Goal: Task Accomplishment & Management: Manage account settings

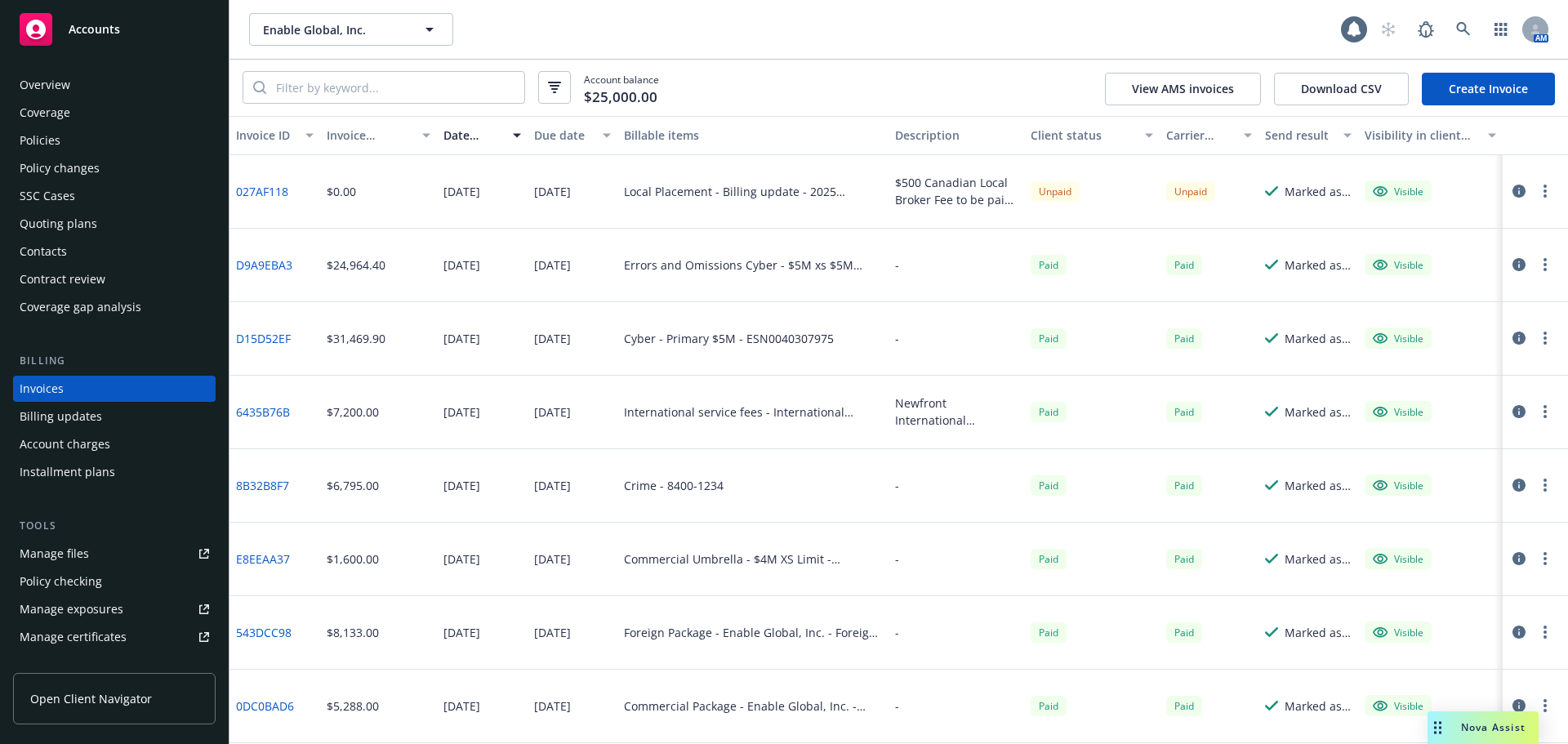
click at [242, 189] on link "027AF118" at bounding box center [262, 191] width 52 height 17
click at [1455, 97] on link "Create Invoice" at bounding box center [1487, 89] width 133 height 33
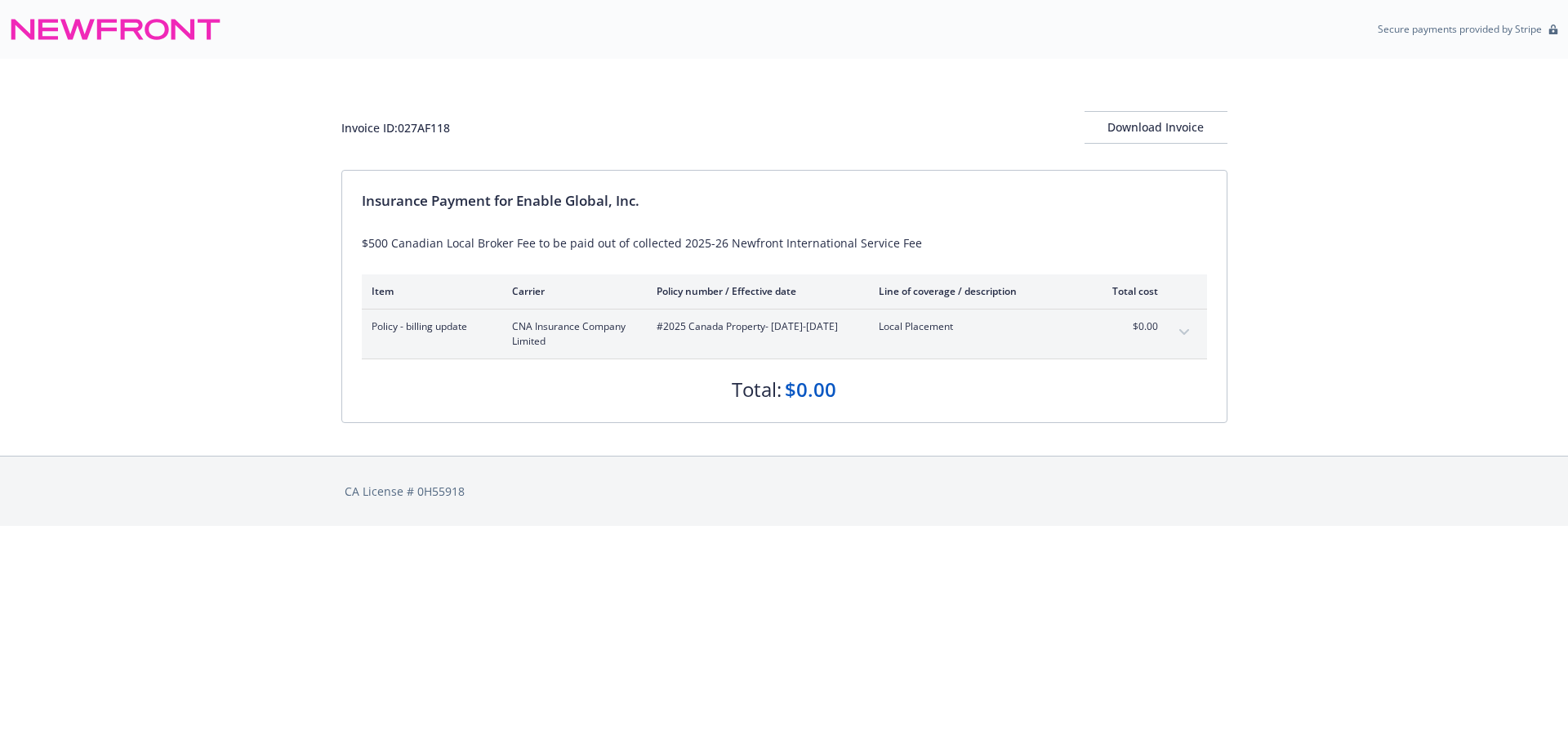
click at [572, 243] on div "$500 Canadian Local Broker Fee to be paid out of collected 2025-26 Newfront Int…" at bounding box center [784, 243] width 845 height 17
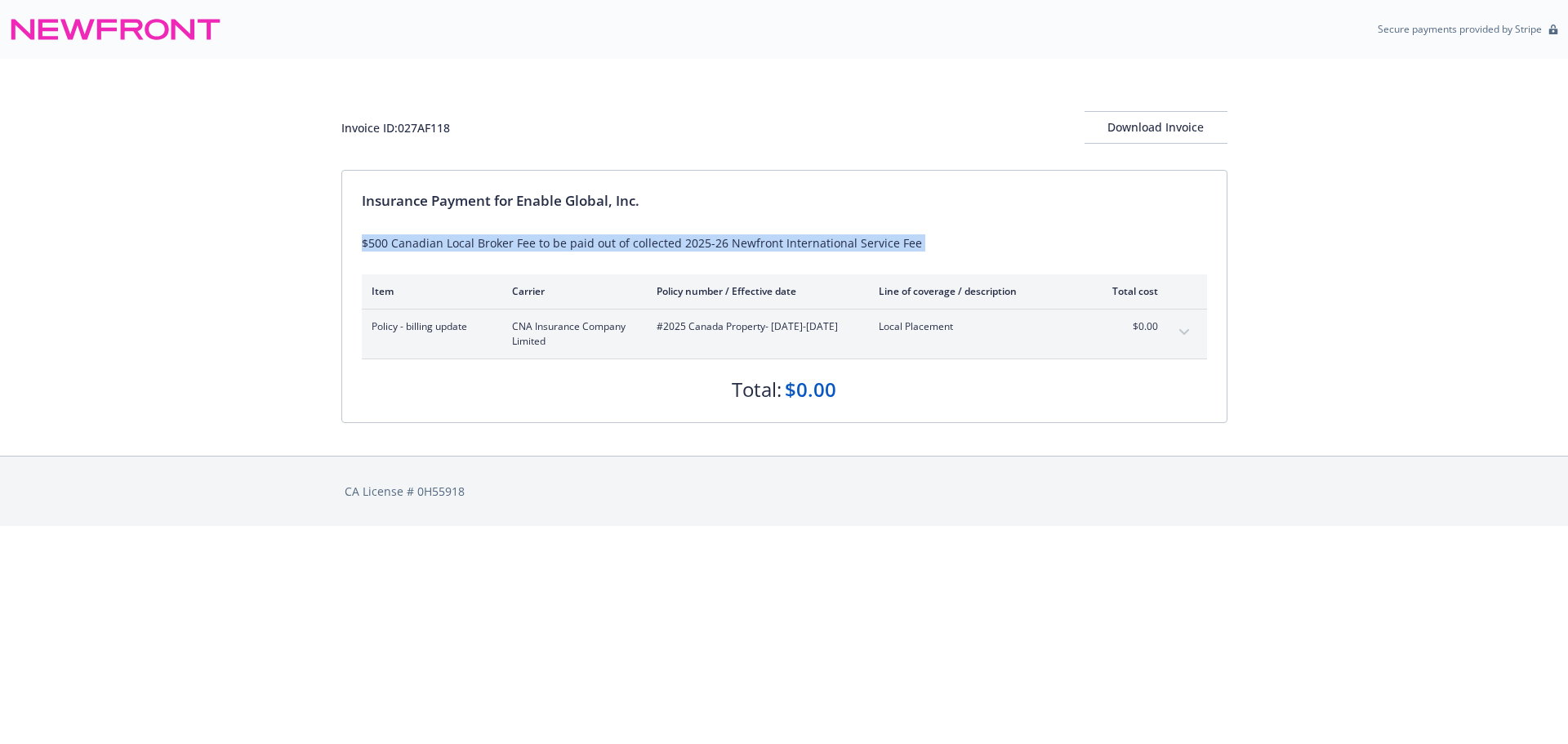
click at [572, 243] on div "$500 Canadian Local Broker Fee to be paid out of collected 2025-26 Newfront Int…" at bounding box center [784, 243] width 845 height 17
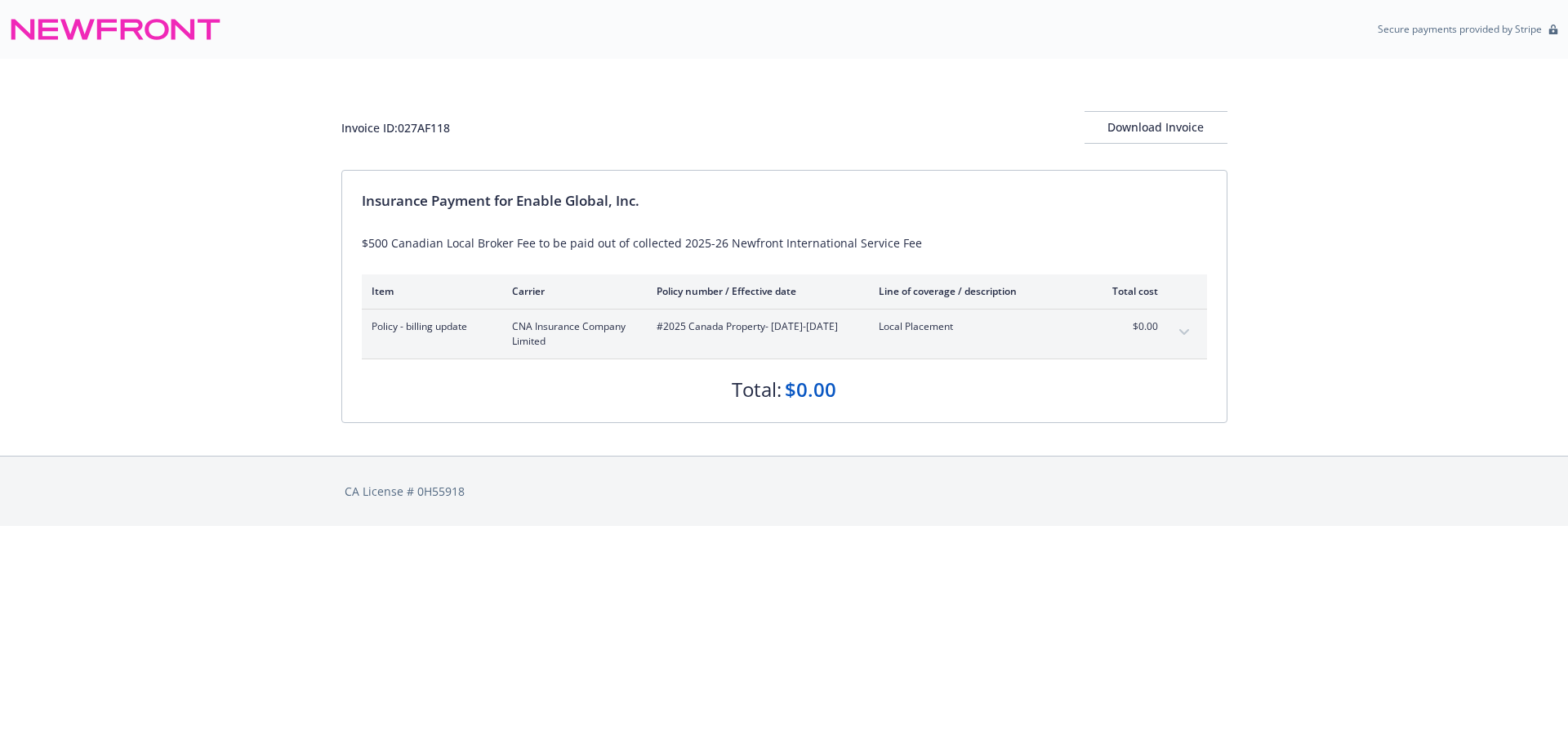
click at [572, 243] on div "$500 Canadian Local Broker Fee to be paid out of collected 2025-26 Newfront Int…" at bounding box center [784, 243] width 845 height 17
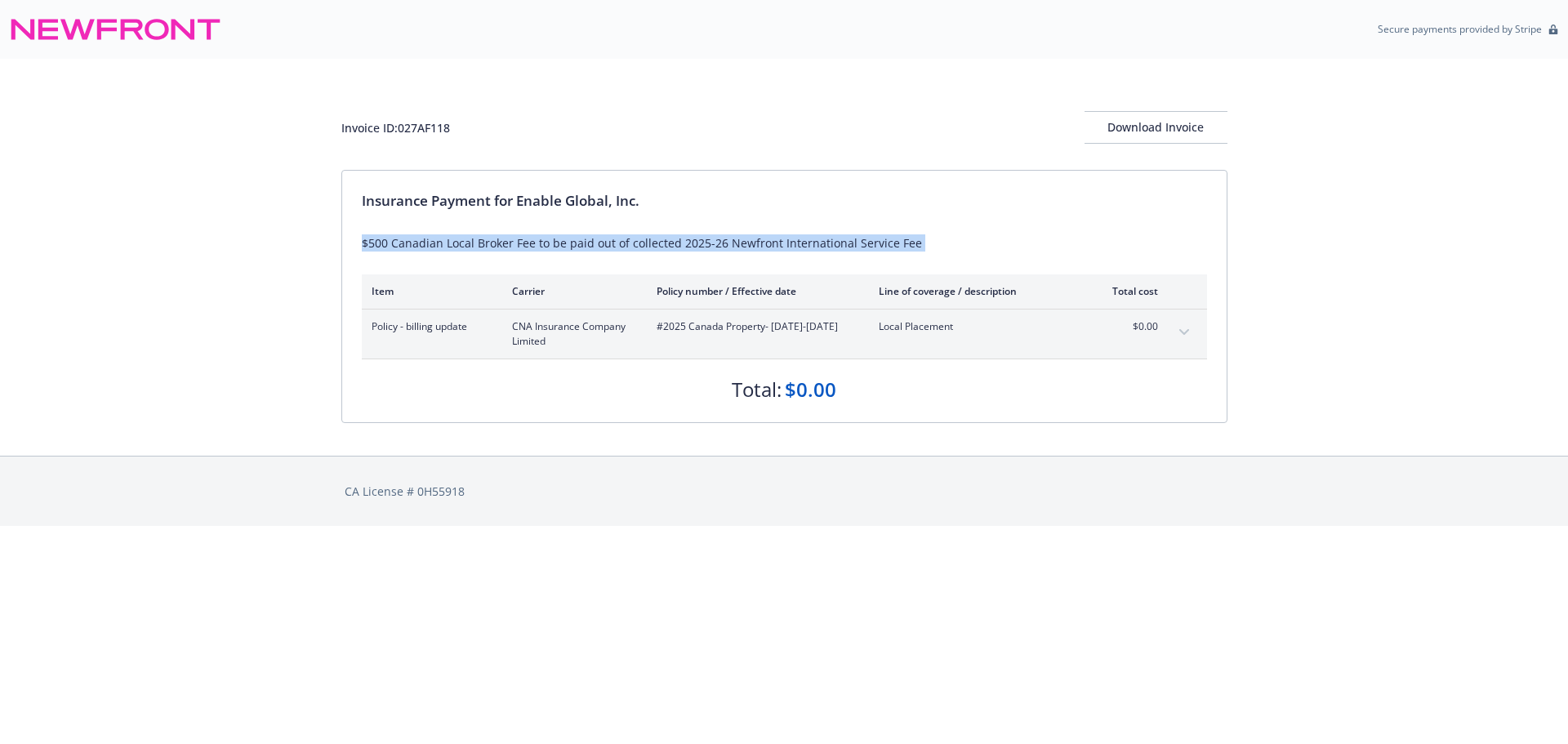
click at [572, 243] on div "$500 Canadian Local Broker Fee to be paid out of collected 2025-26 Newfront Int…" at bounding box center [784, 243] width 845 height 17
copy div "$500 Canadian Local Broker Fee to be paid out of collected 2025-26 Newfront Int…"
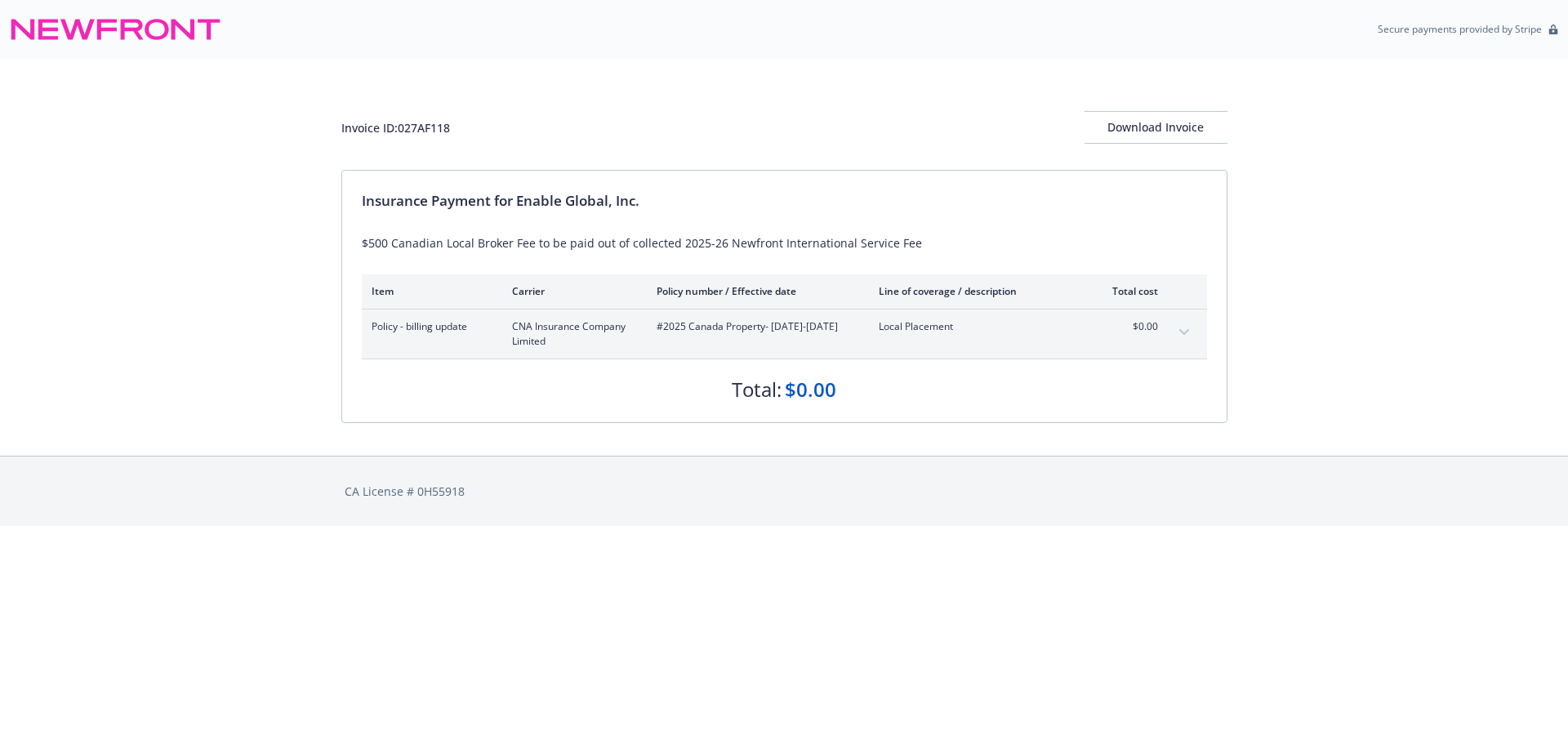
click at [668, 201] on div "Insurance Payment for Enable Global, Inc." at bounding box center [784, 200] width 845 height 21
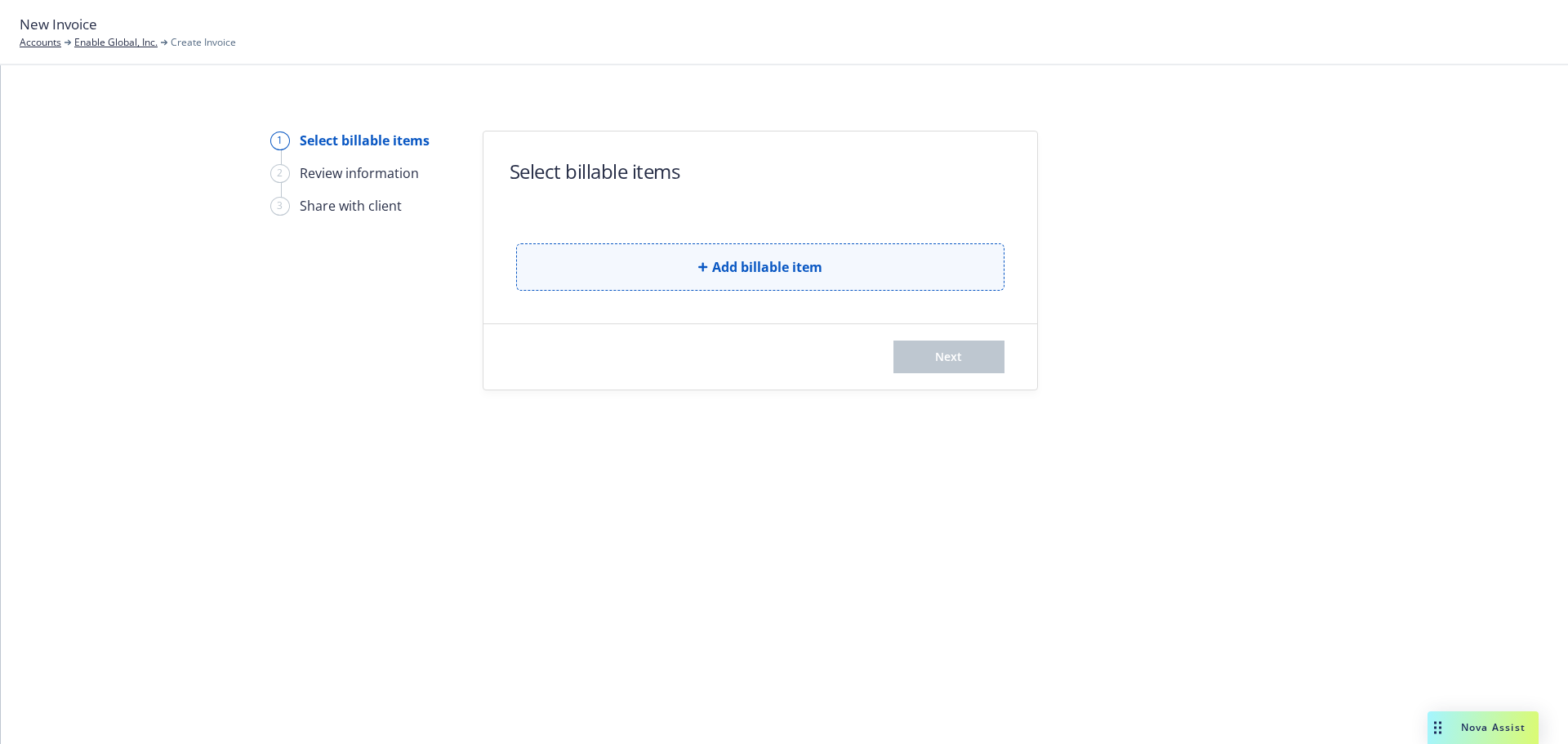
click at [870, 265] on button "Add billable item" at bounding box center [760, 267] width 489 height 48
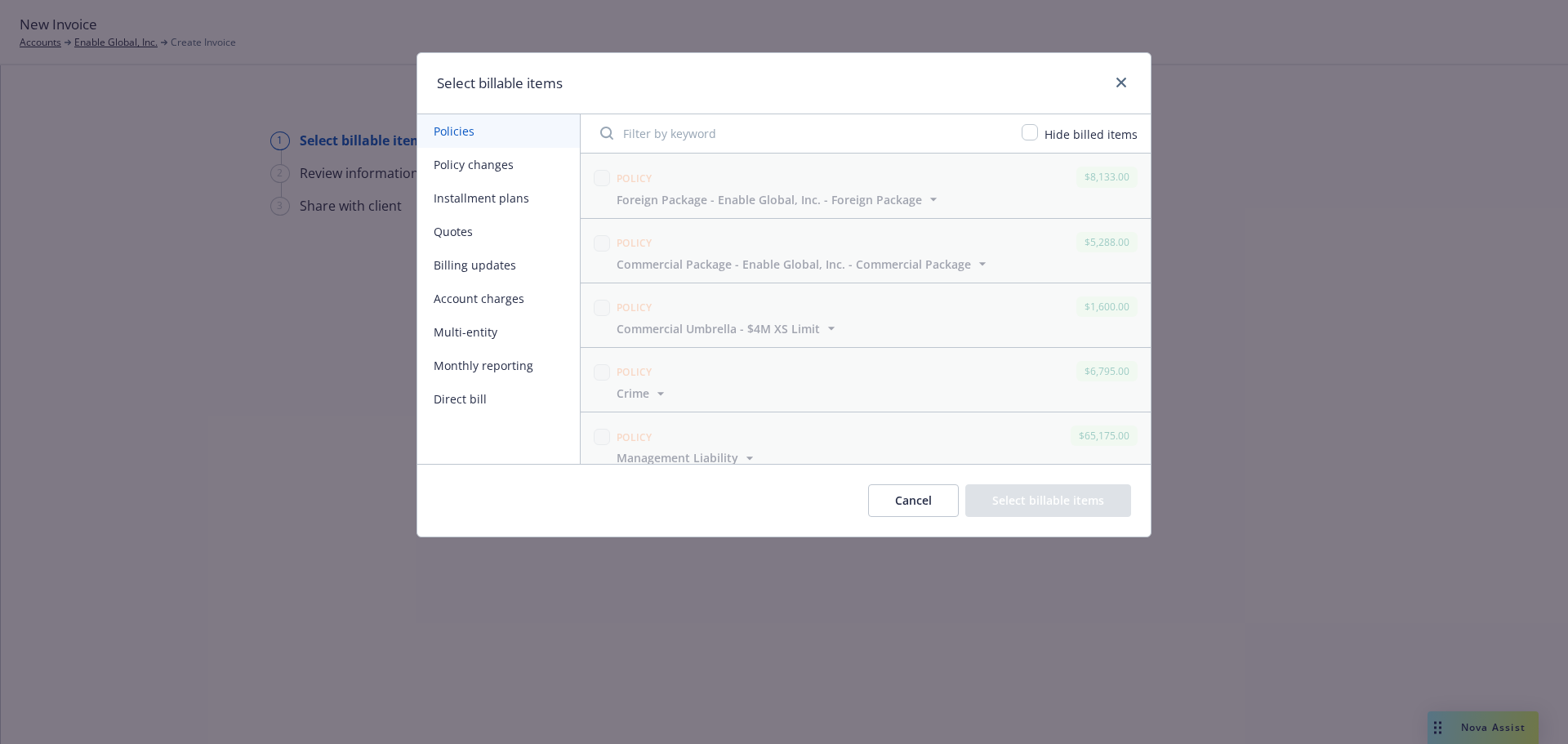
click at [515, 259] on button "Billing updates" at bounding box center [499, 264] width 163 height 34
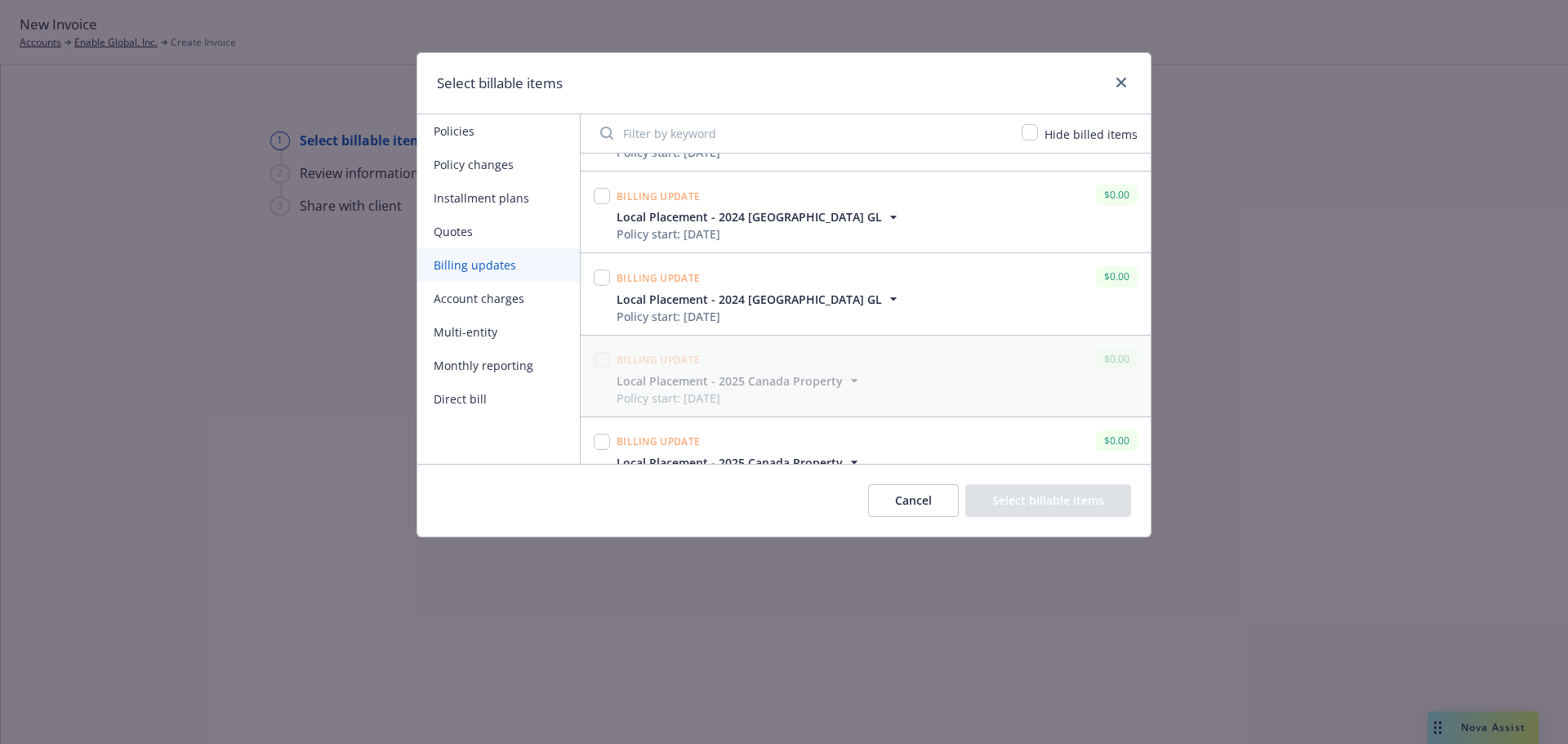
scroll to position [524, 0]
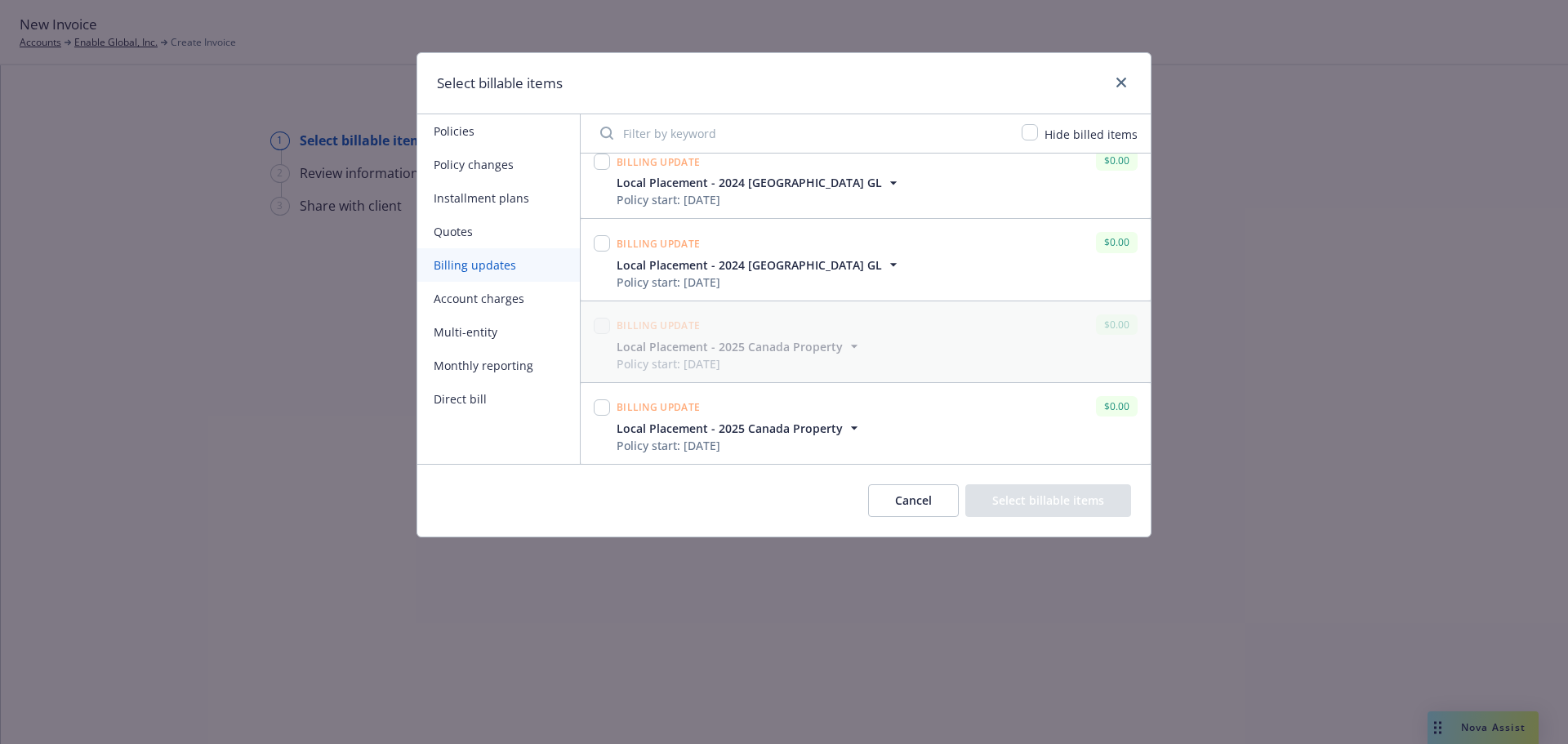
click at [764, 423] on span "Local Placement - 2025 Canada Property" at bounding box center [729, 428] width 226 height 17
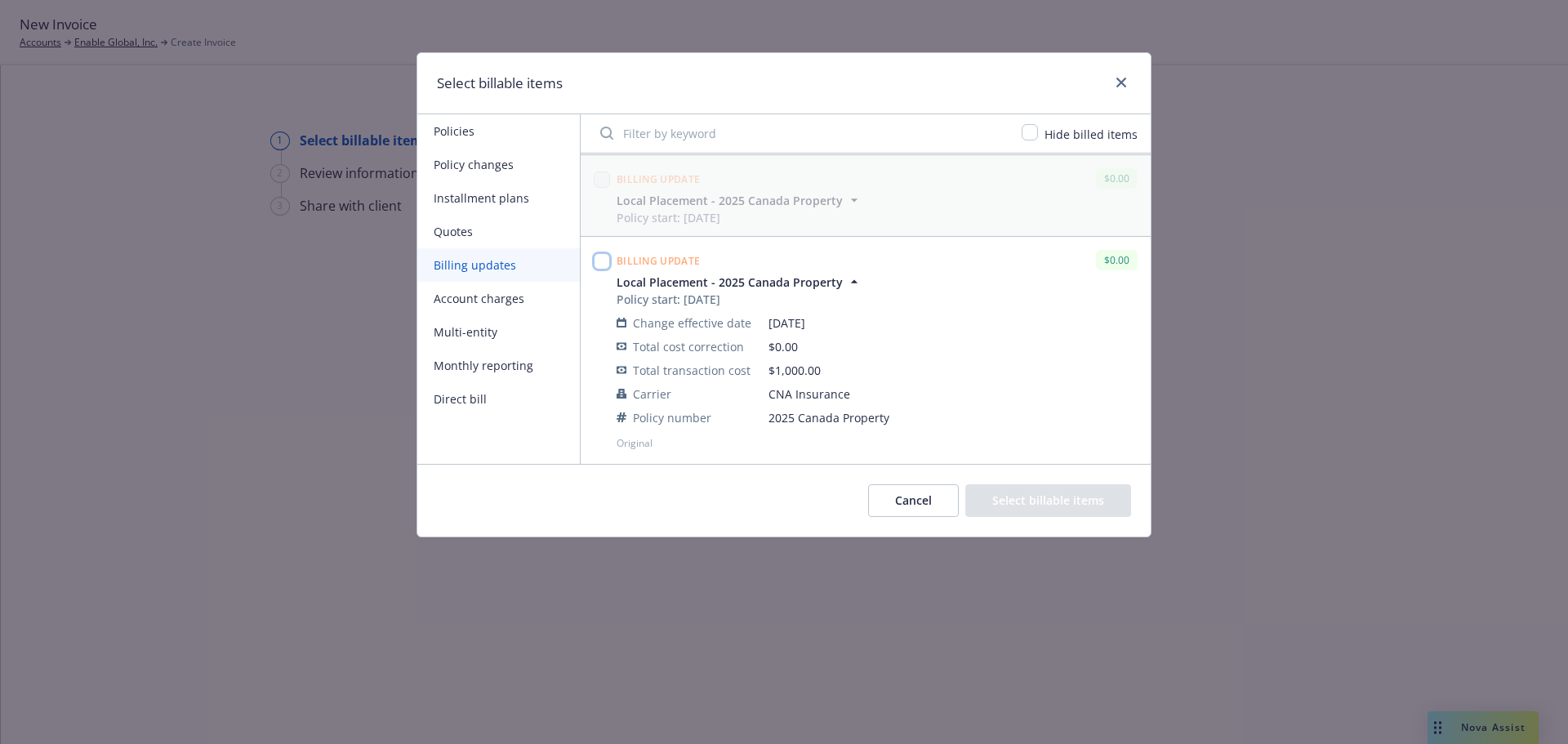
click at [605, 258] on input "checkbox" at bounding box center [602, 262] width 16 height 16
checkbox input "true"
click at [1027, 503] on button "Select billable items" at bounding box center [1047, 501] width 166 height 33
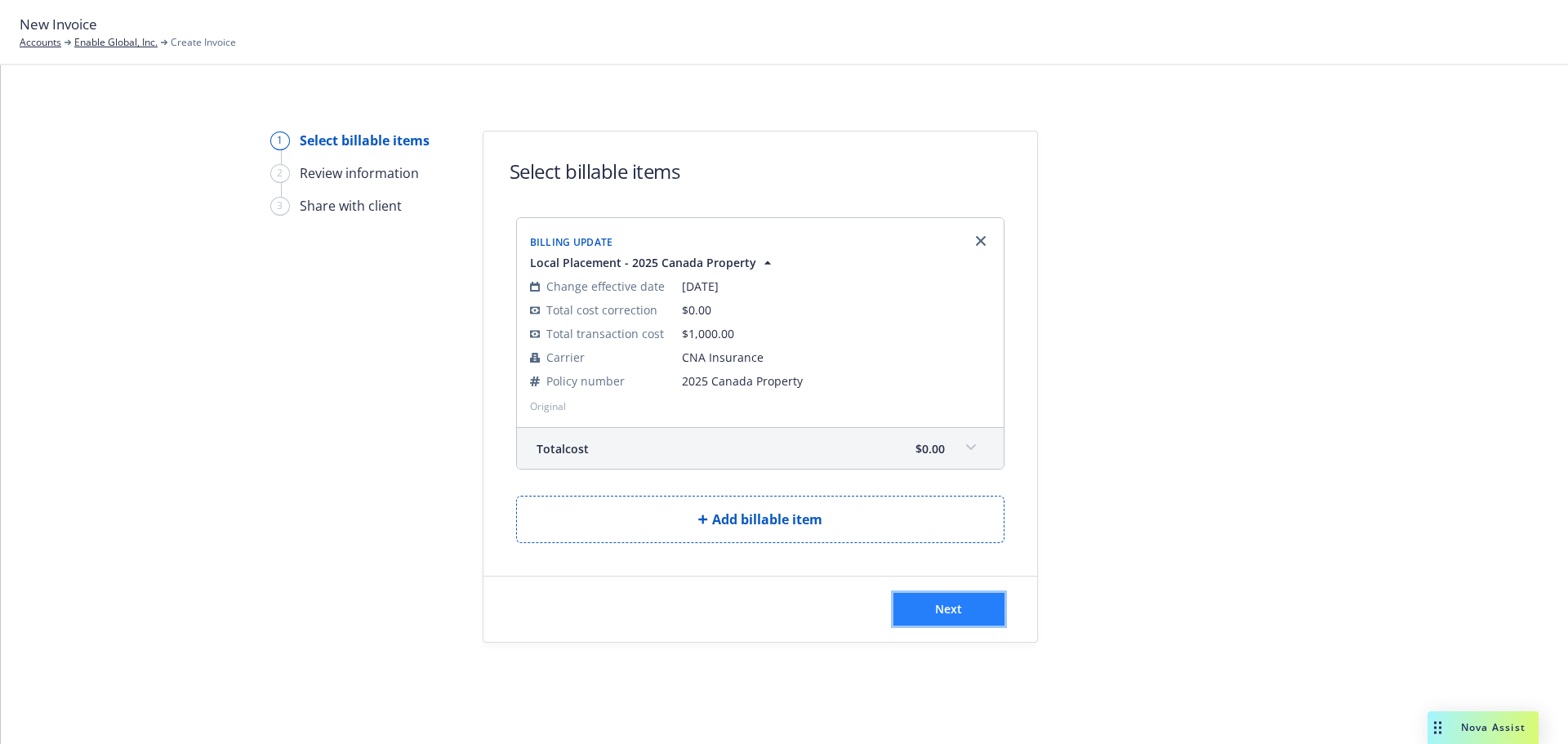
click at [975, 612] on button "Next" at bounding box center [948, 609] width 111 height 33
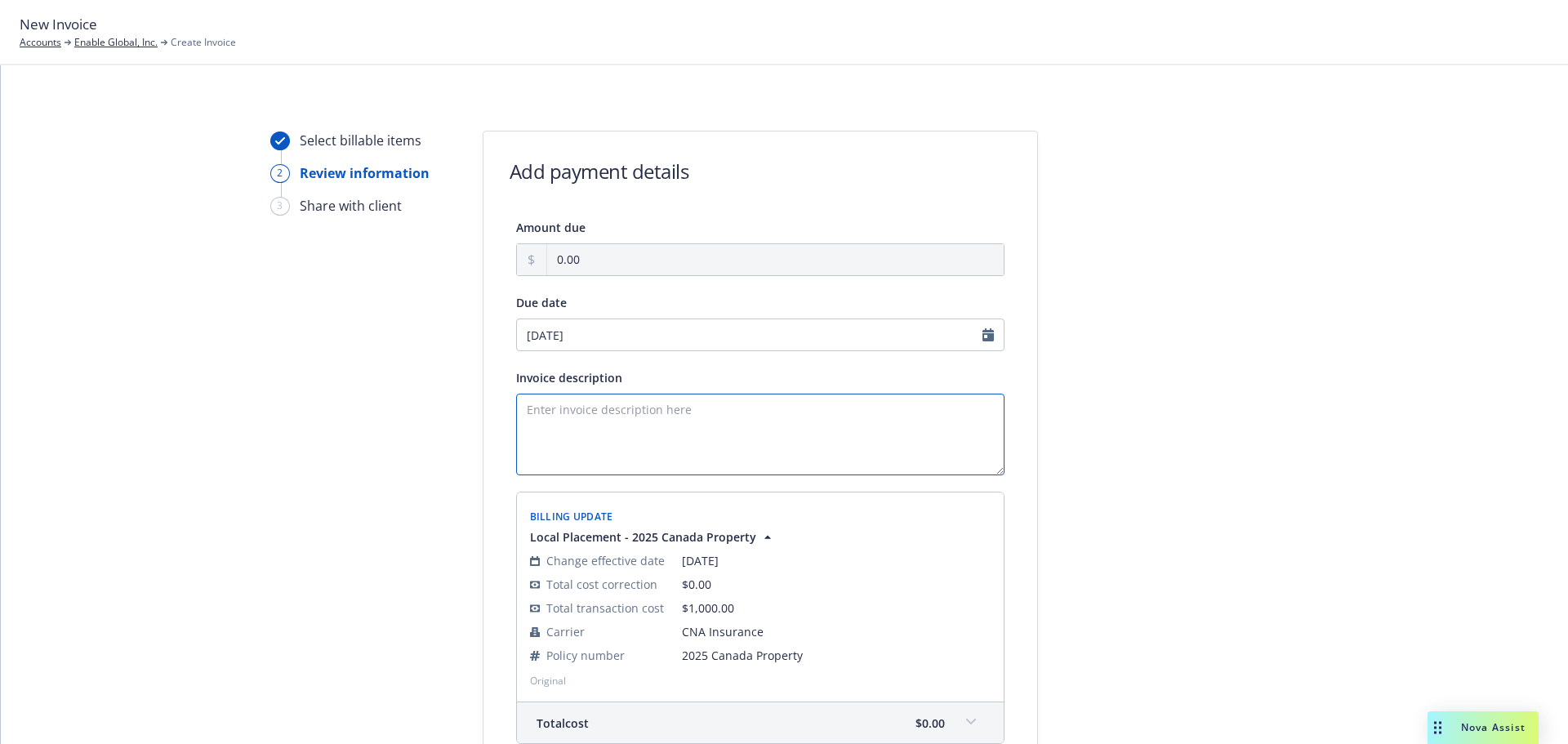
paste textarea "$500 Canadian Local Broker Fee to be paid out of collected 2025-26 Newfront Int…"
click at [539, 406] on textarea "$500 Canadian Local Broker Fee to be paid out of collected 2025-26 Newfront Int…" at bounding box center [760, 434] width 489 height 81
click at [695, 436] on textarea "$550 Canadian Local Broker Fee to be paid out of collected 2025-26 Newfront Int…" at bounding box center [760, 434] width 489 height 81
type textarea "$550 Canadian Local Broker Fee to be paid out of collected 2025-26 Newfront Int…"
click at [1233, 404] on div at bounding box center [1185, 487] width 229 height 713
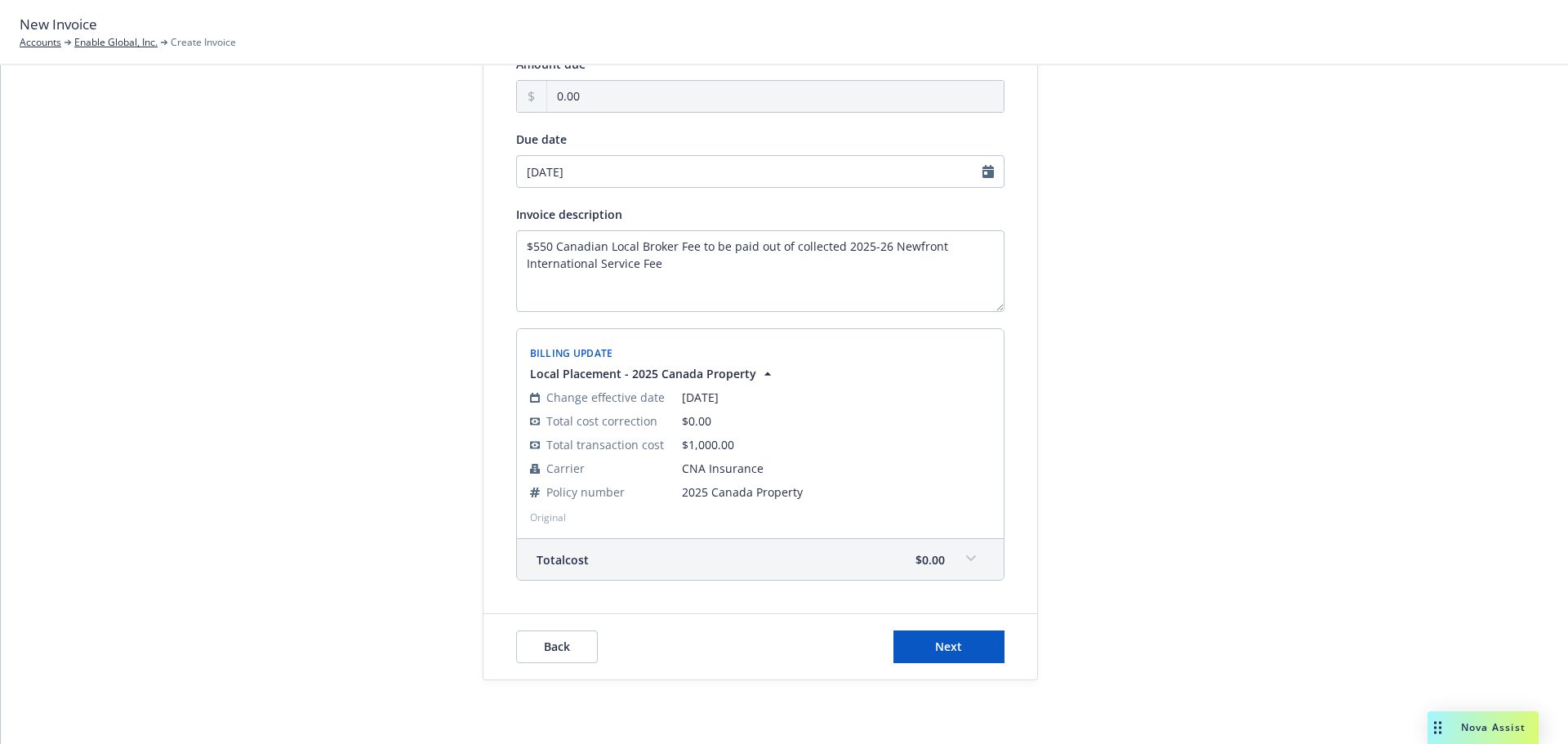
scroll to position [165, 0]
click at [961, 642] on button "Next" at bounding box center [948, 645] width 111 height 33
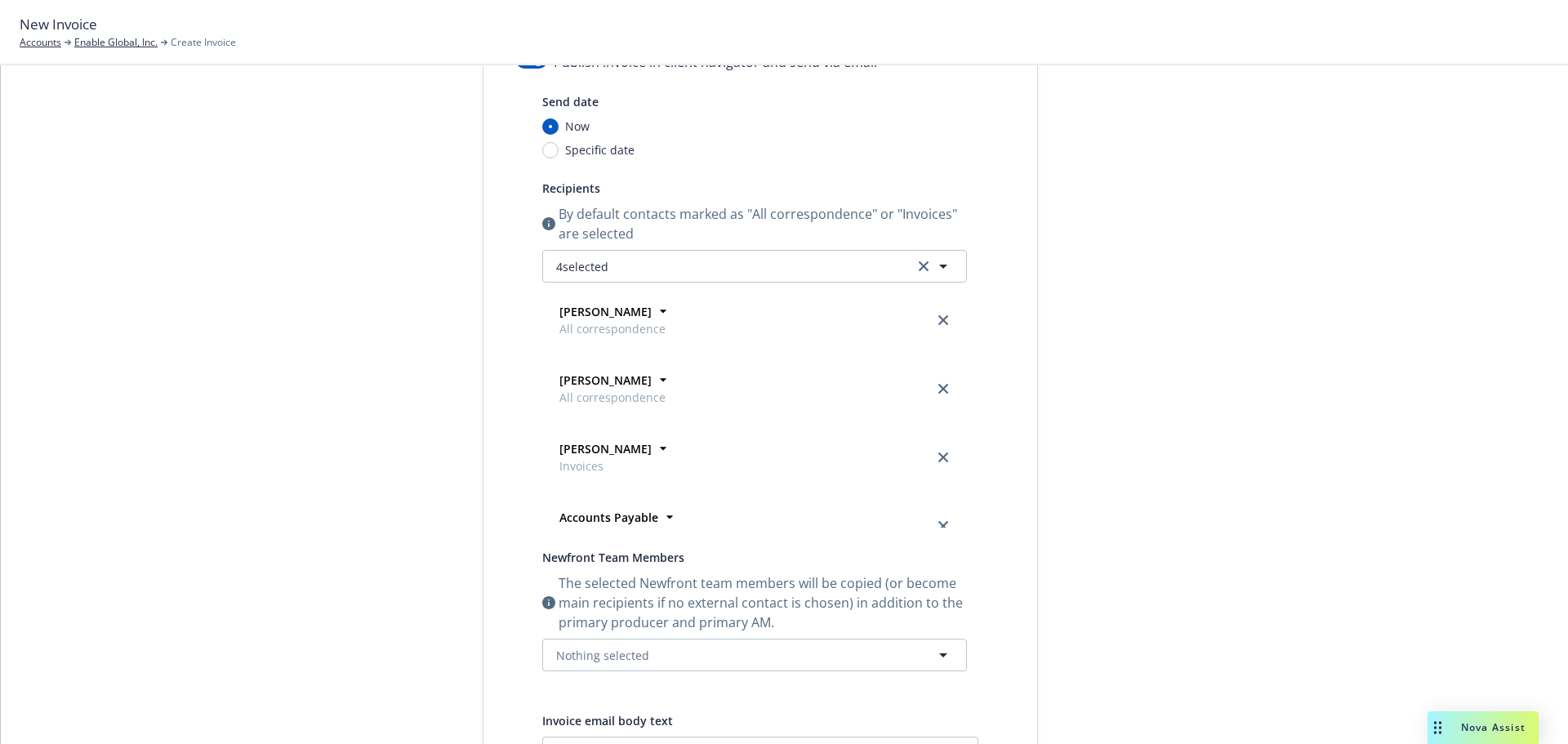
scroll to position [0, 0]
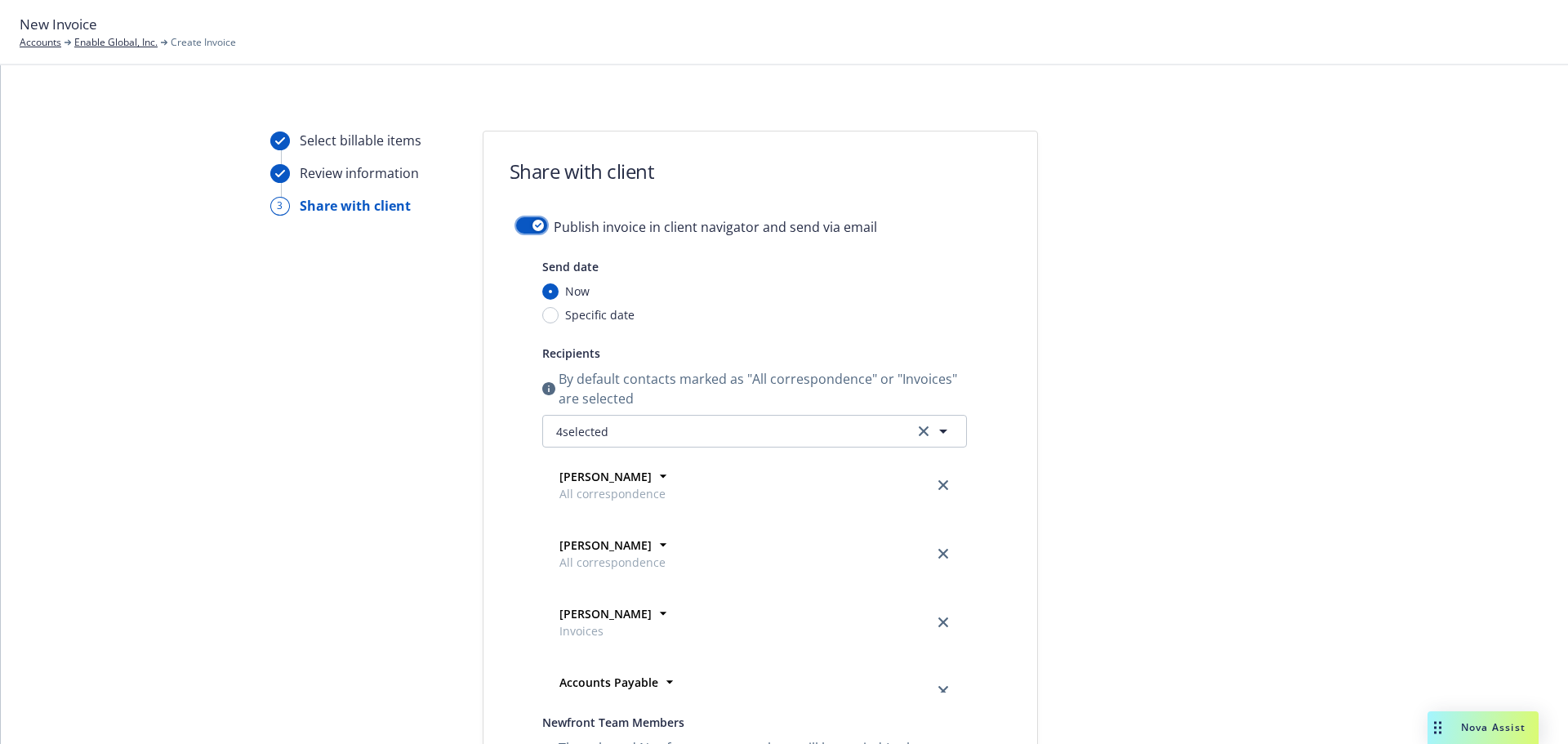
click at [535, 225] on icon "button" at bounding box center [538, 225] width 6 height 5
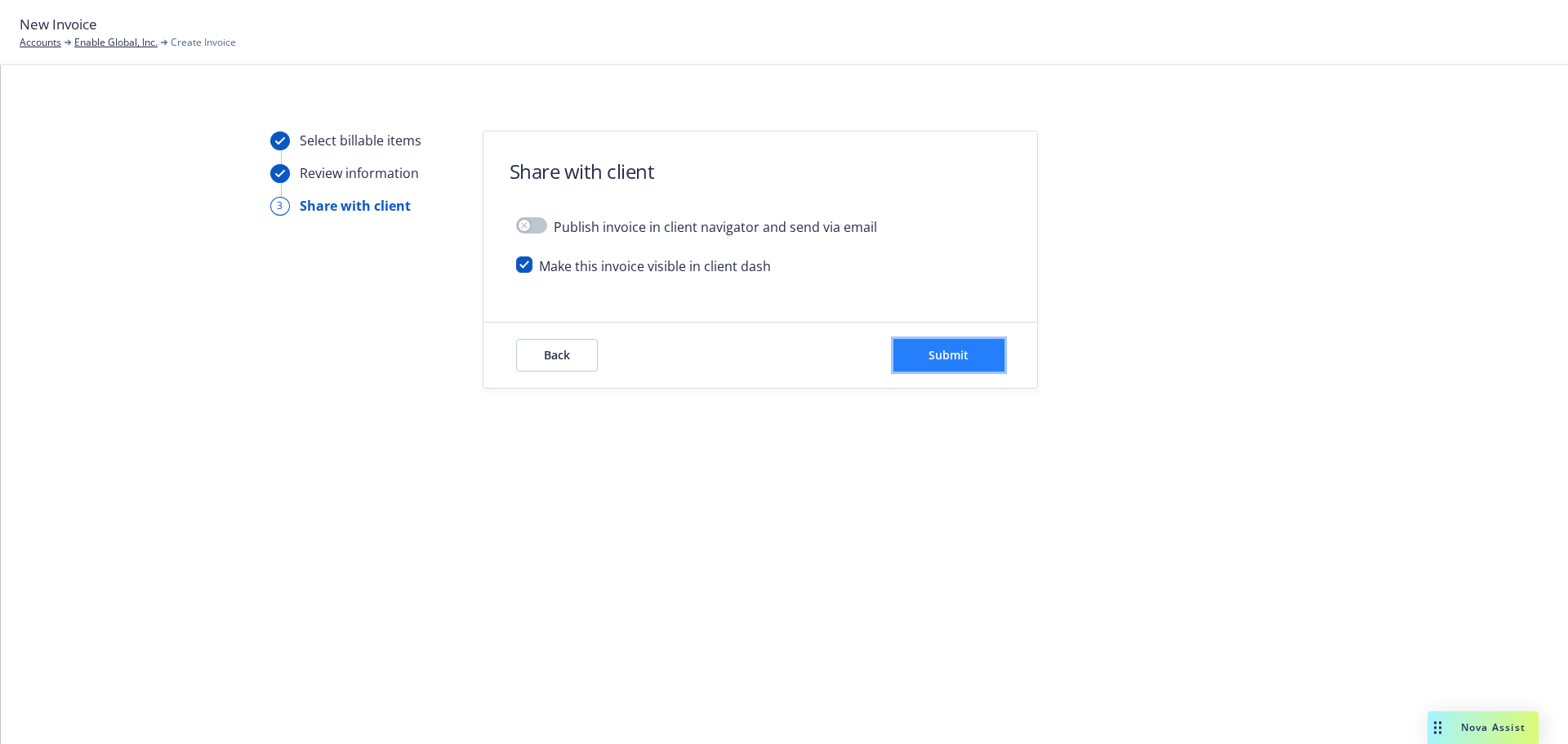
click at [969, 366] on button "Submit" at bounding box center [948, 355] width 111 height 33
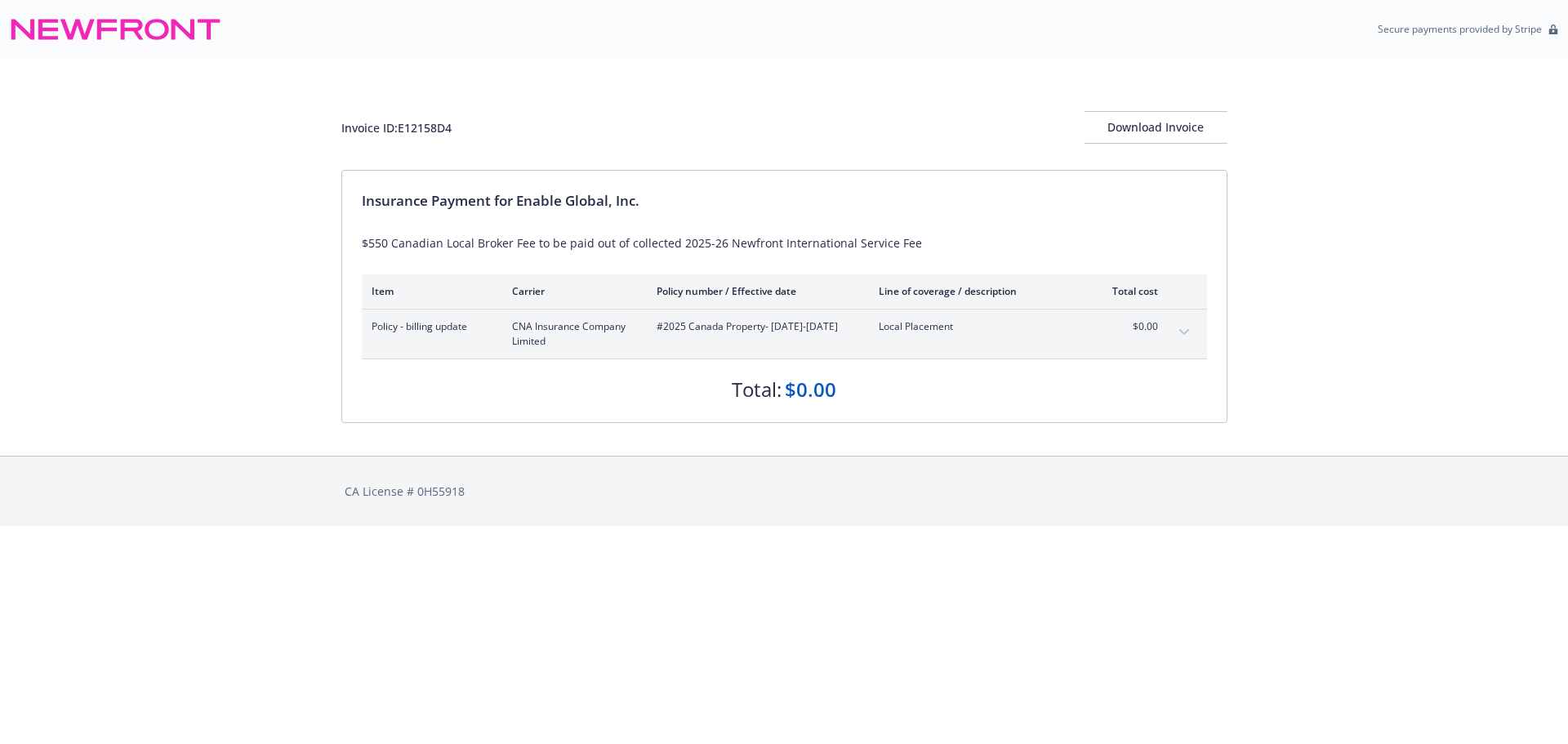
click at [1176, 329] on button "expand content" at bounding box center [1184, 332] width 27 height 27
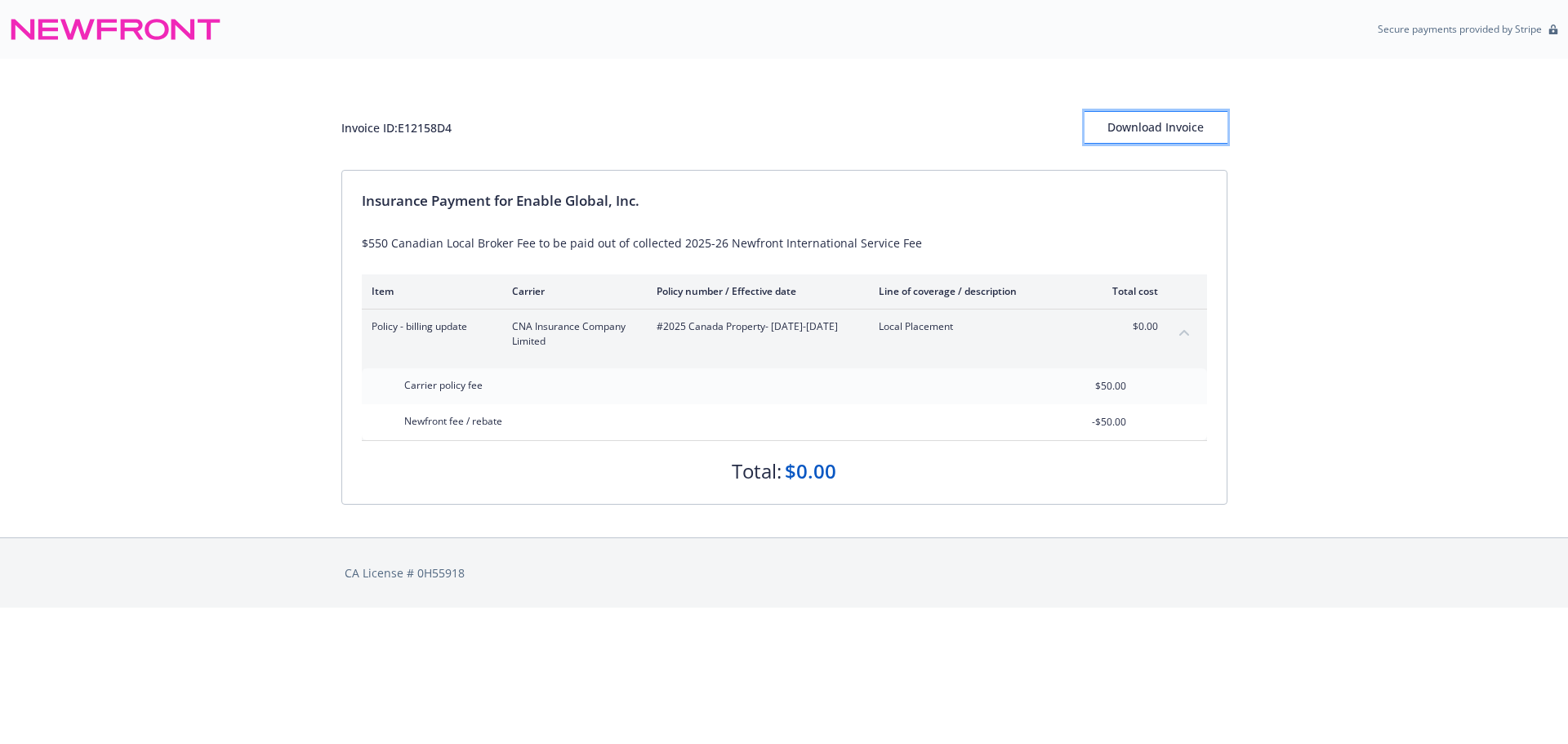
click at [1099, 124] on button "Download Invoice" at bounding box center [1155, 127] width 143 height 33
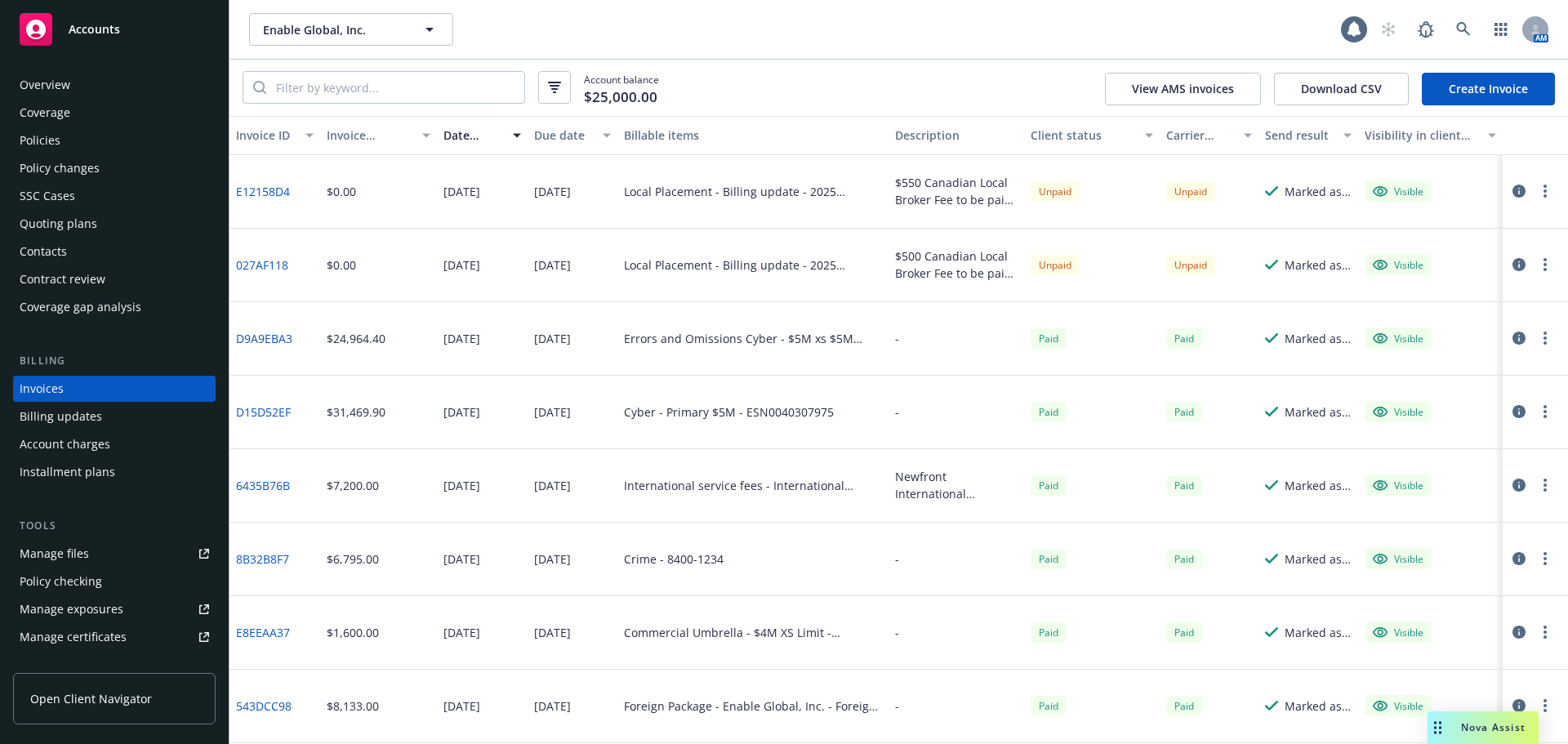
click at [153, 19] on div "Accounts" at bounding box center [113, 29] width 189 height 33
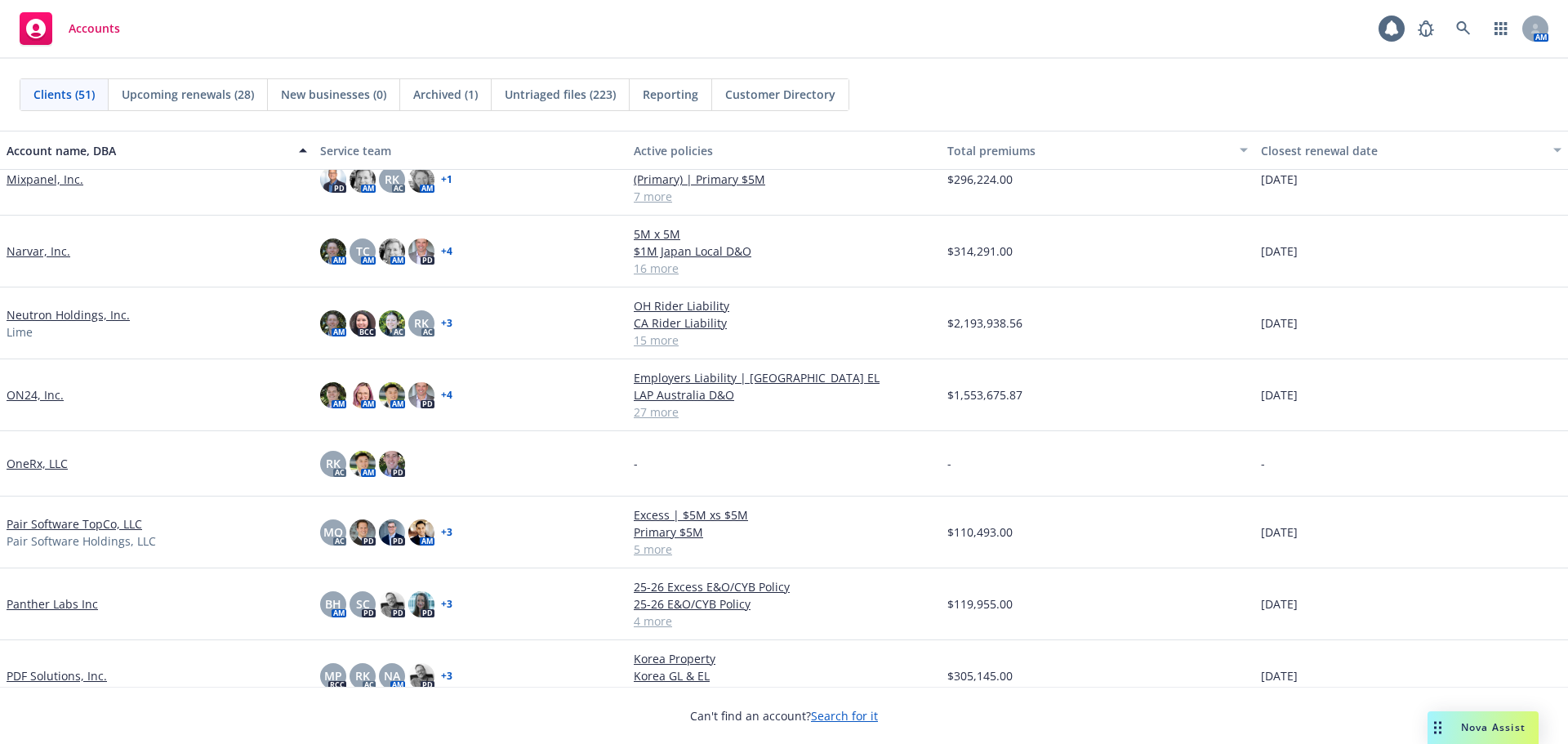
scroll to position [1960, 0]
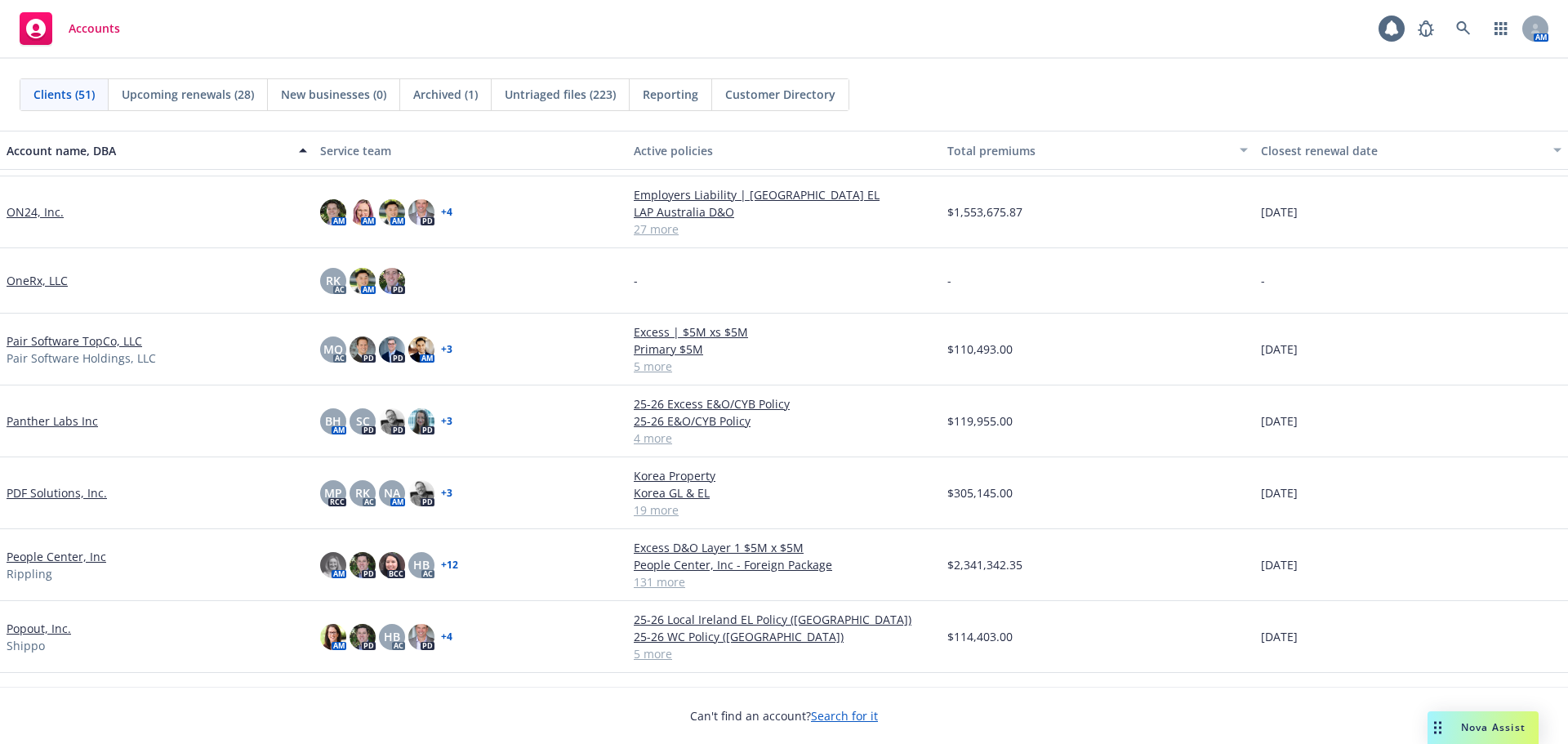
click at [95, 561] on link "People Center, Inc" at bounding box center [56, 556] width 100 height 17
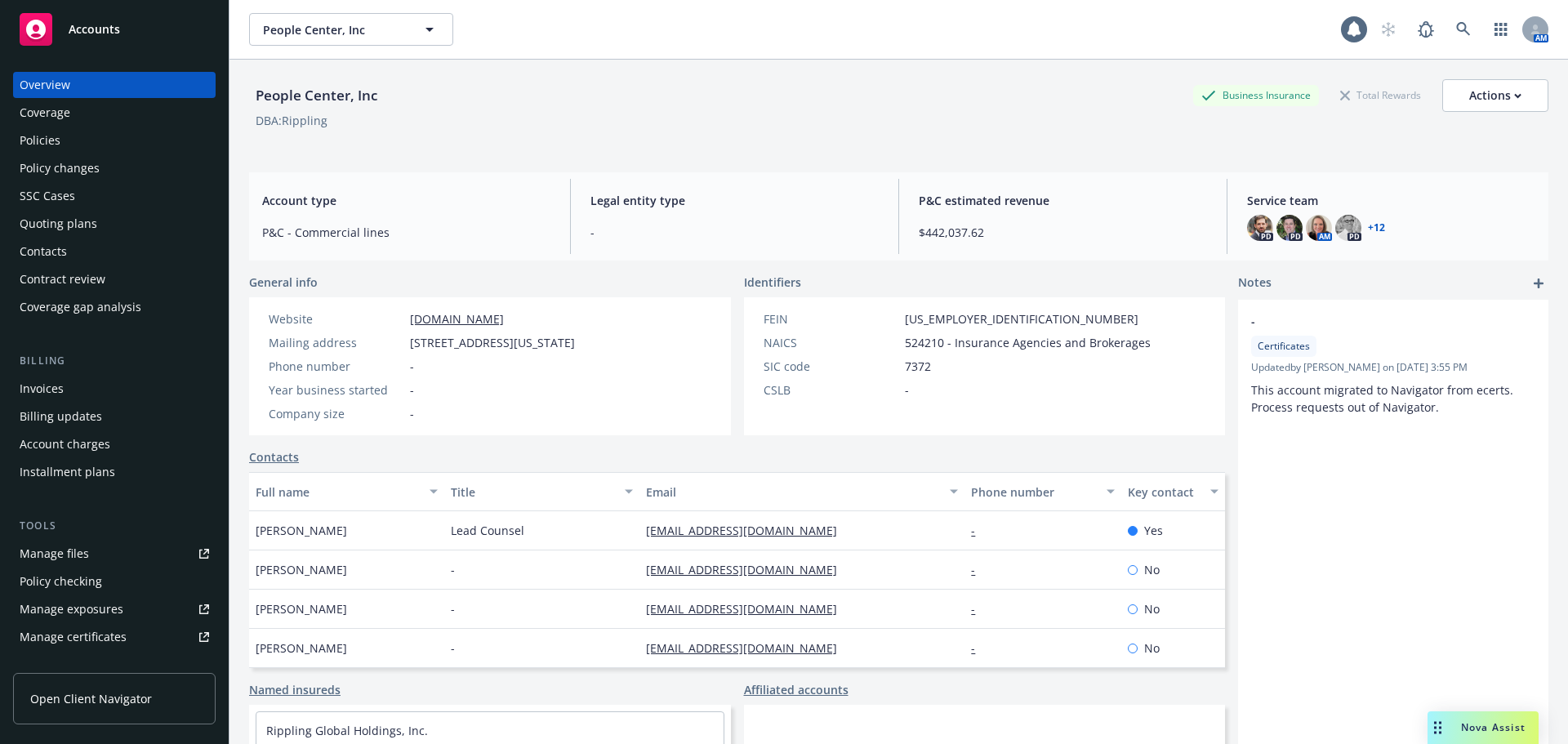
click at [98, 447] on div "Account charges" at bounding box center [64, 444] width 91 height 27
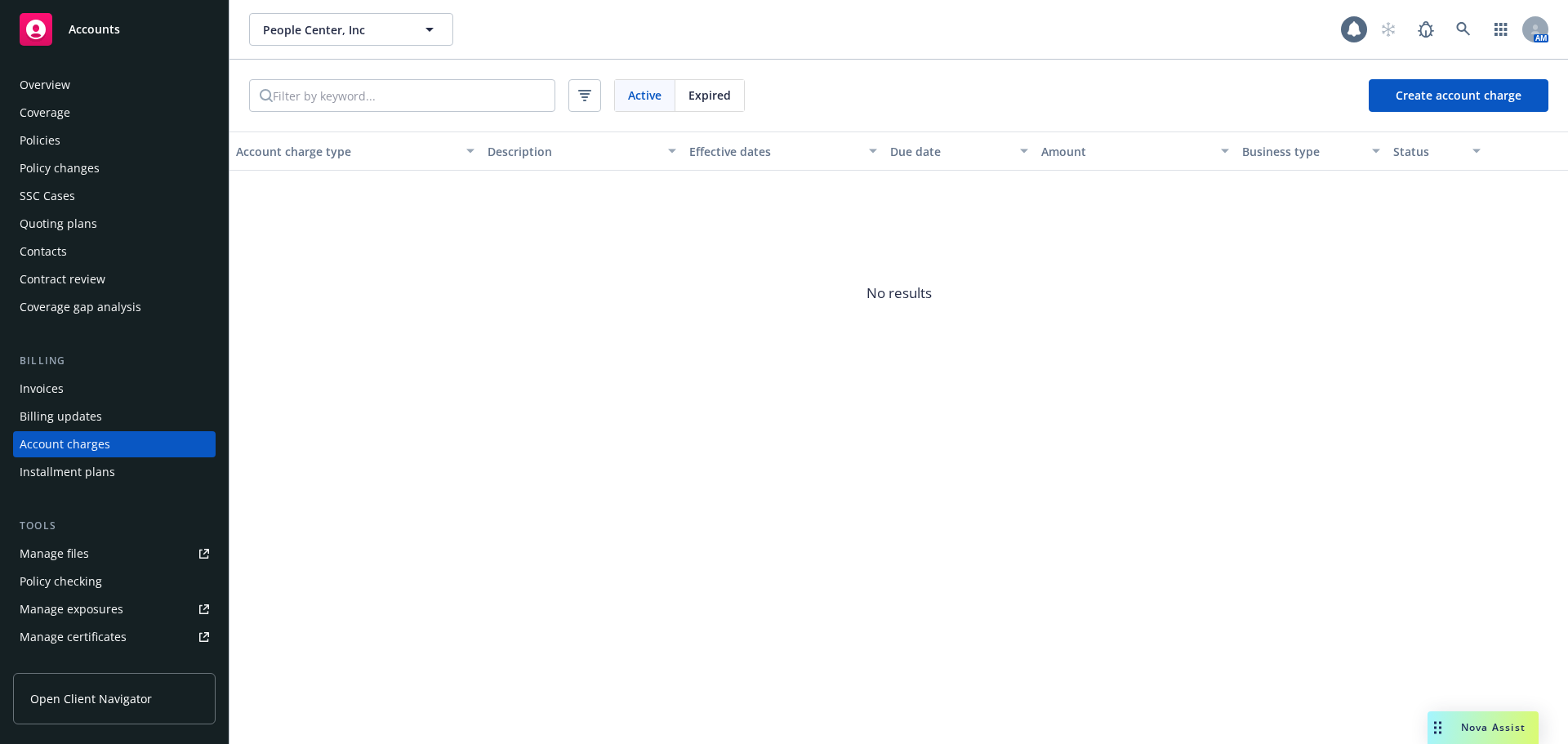
scroll to position [47, 0]
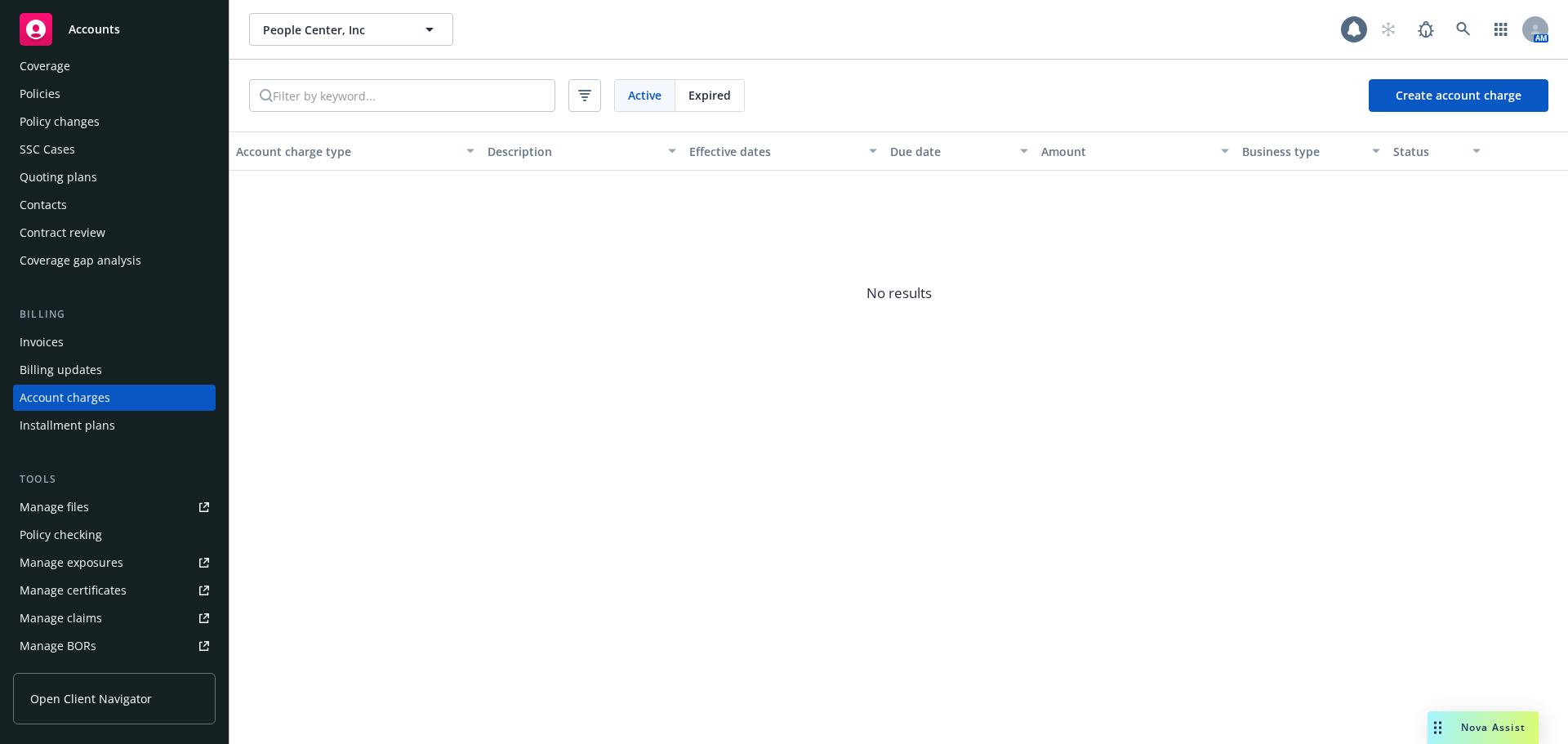
click at [736, 97] on div "Expired" at bounding box center [709, 95] width 69 height 31
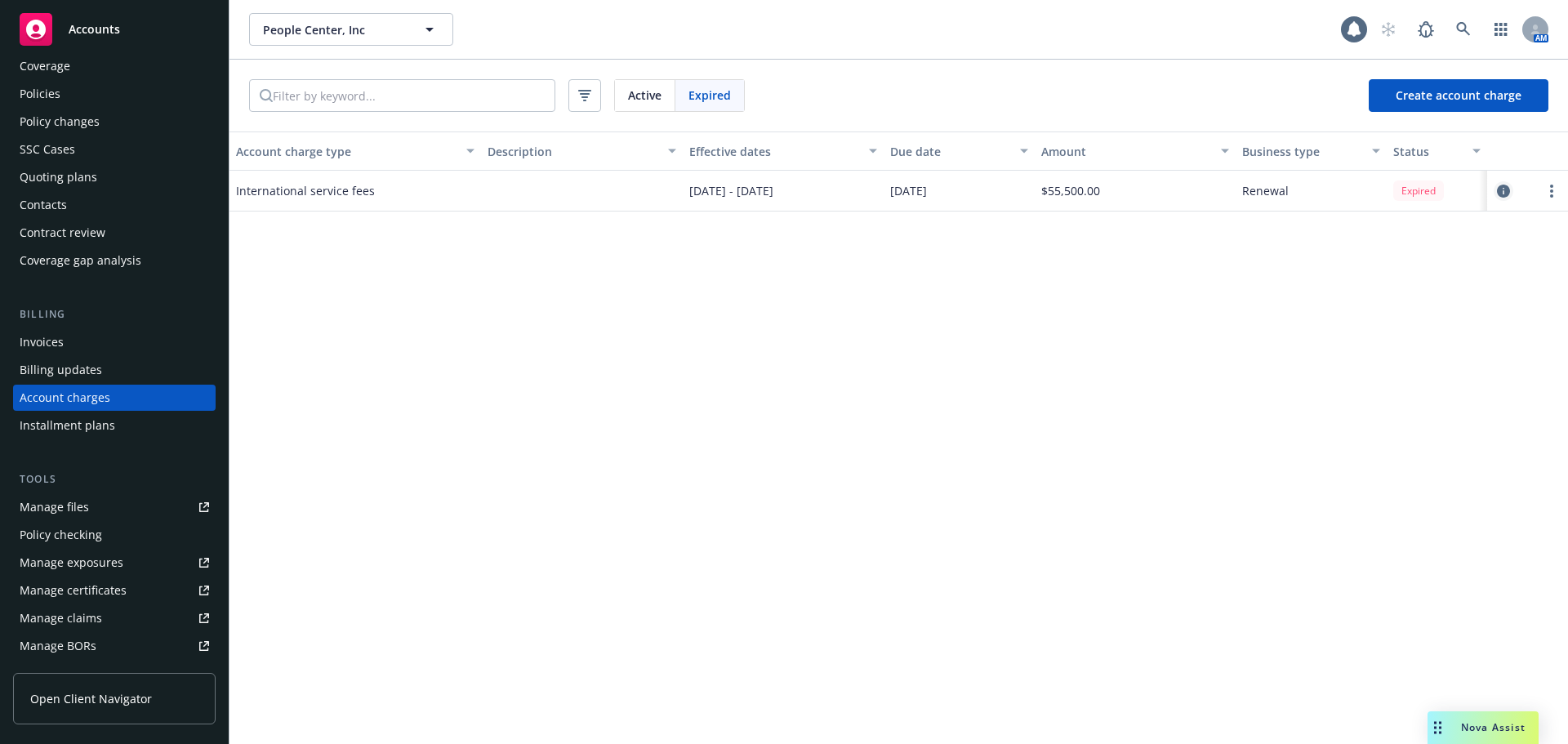
click at [1500, 192] on icon "circleInformation" at bounding box center [1503, 191] width 13 height 13
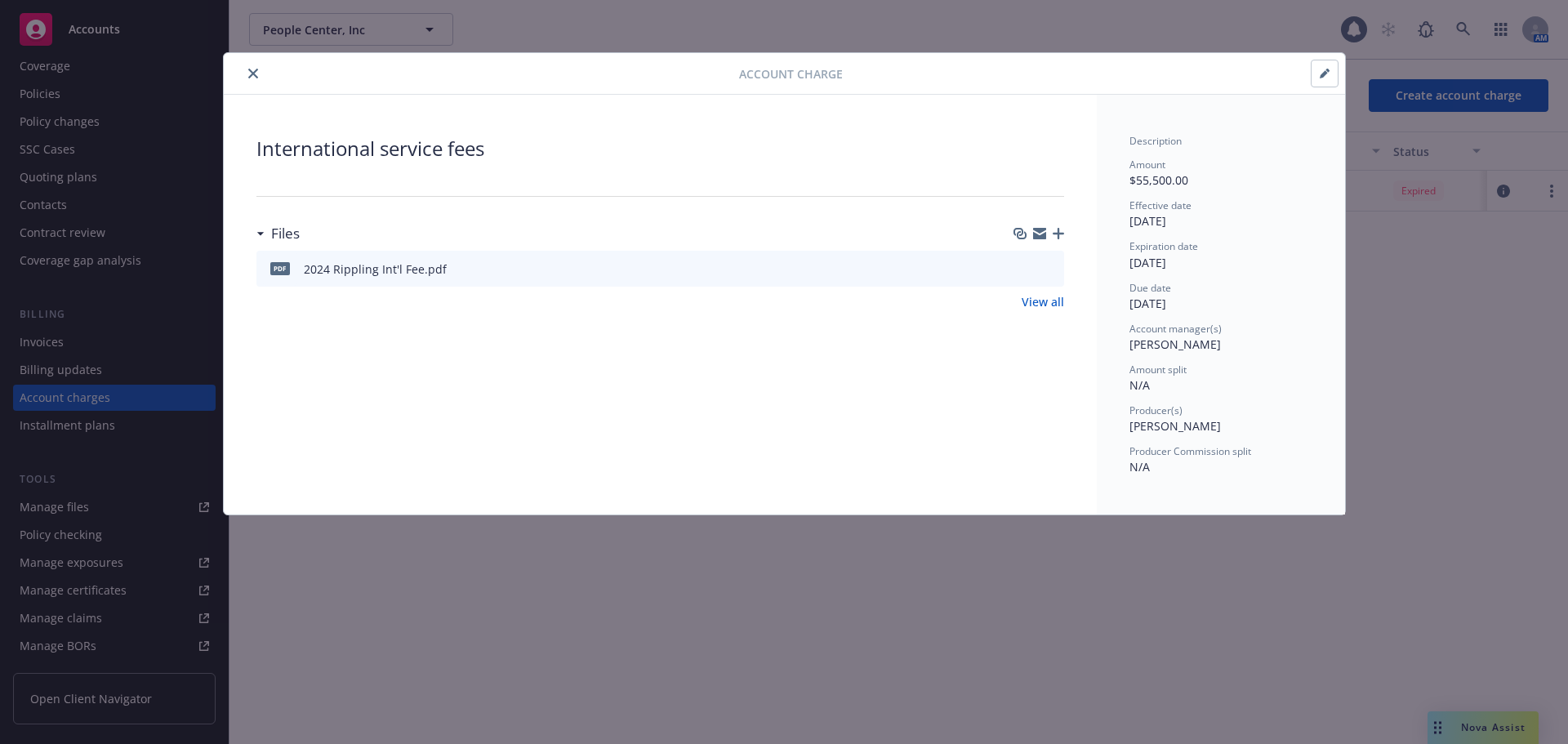
click at [248, 69] on icon "close" at bounding box center [252, 73] width 10 height 10
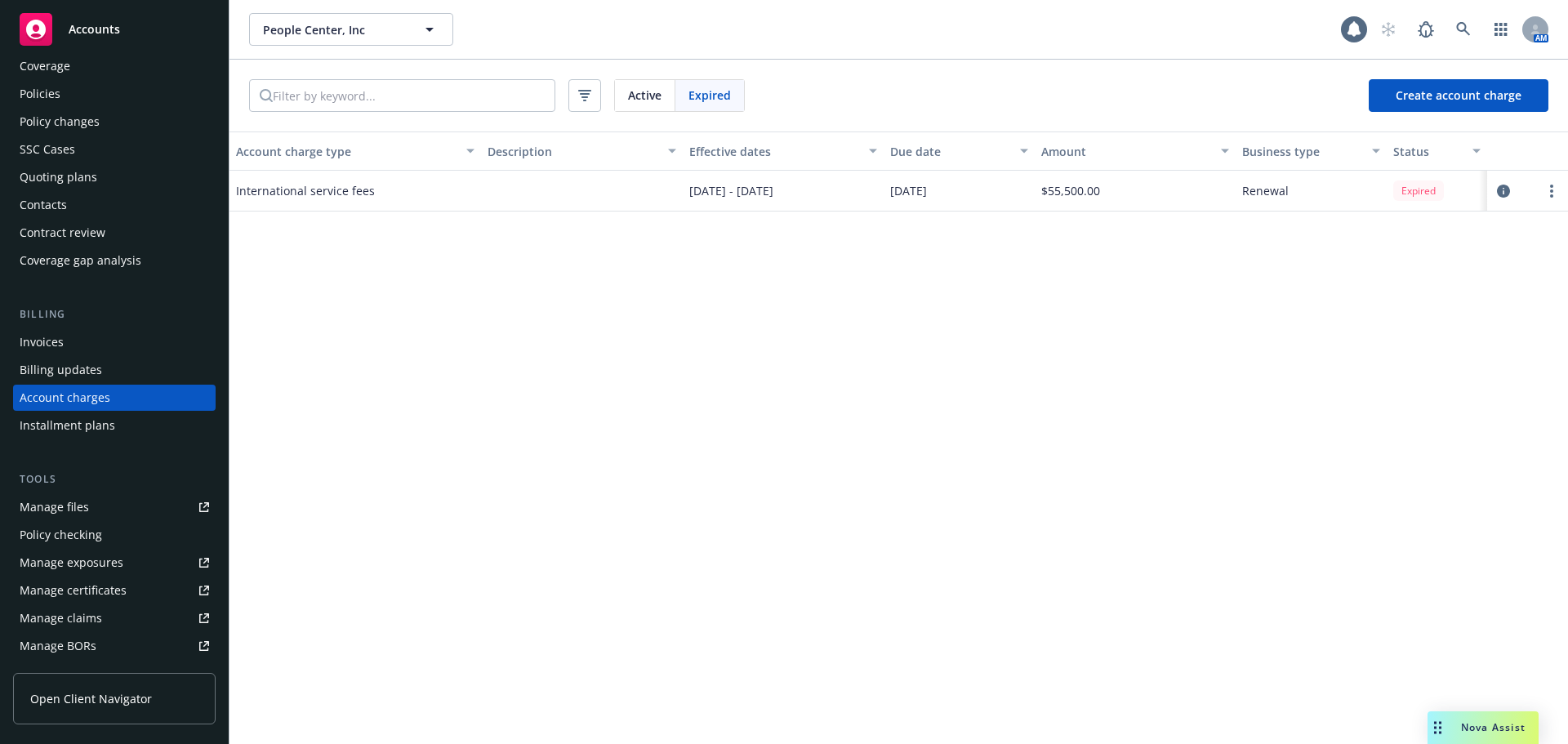
click at [627, 102] on div "Active" at bounding box center [645, 95] width 60 height 31
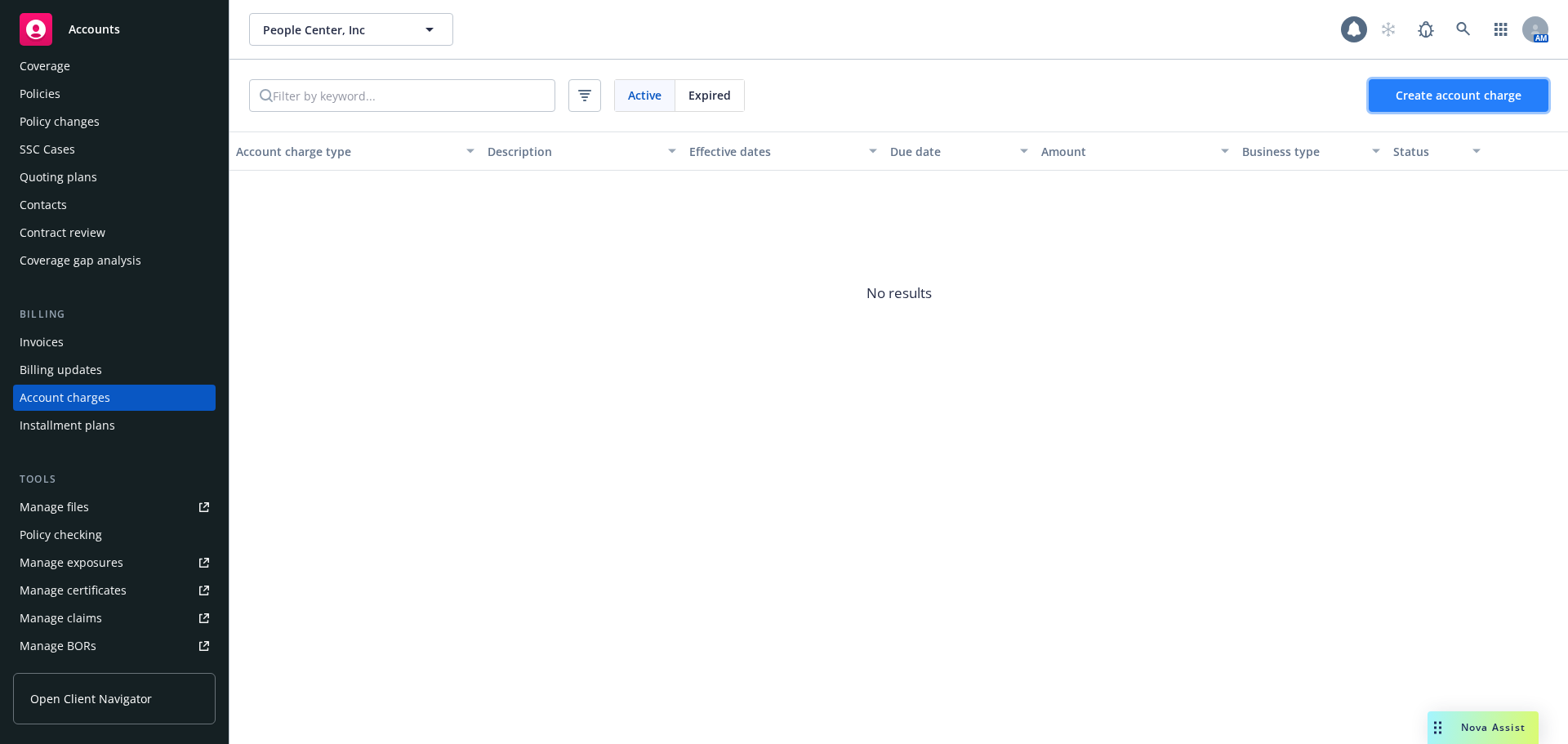
click at [1417, 99] on span "Create account charge" at bounding box center [1457, 95] width 125 height 16
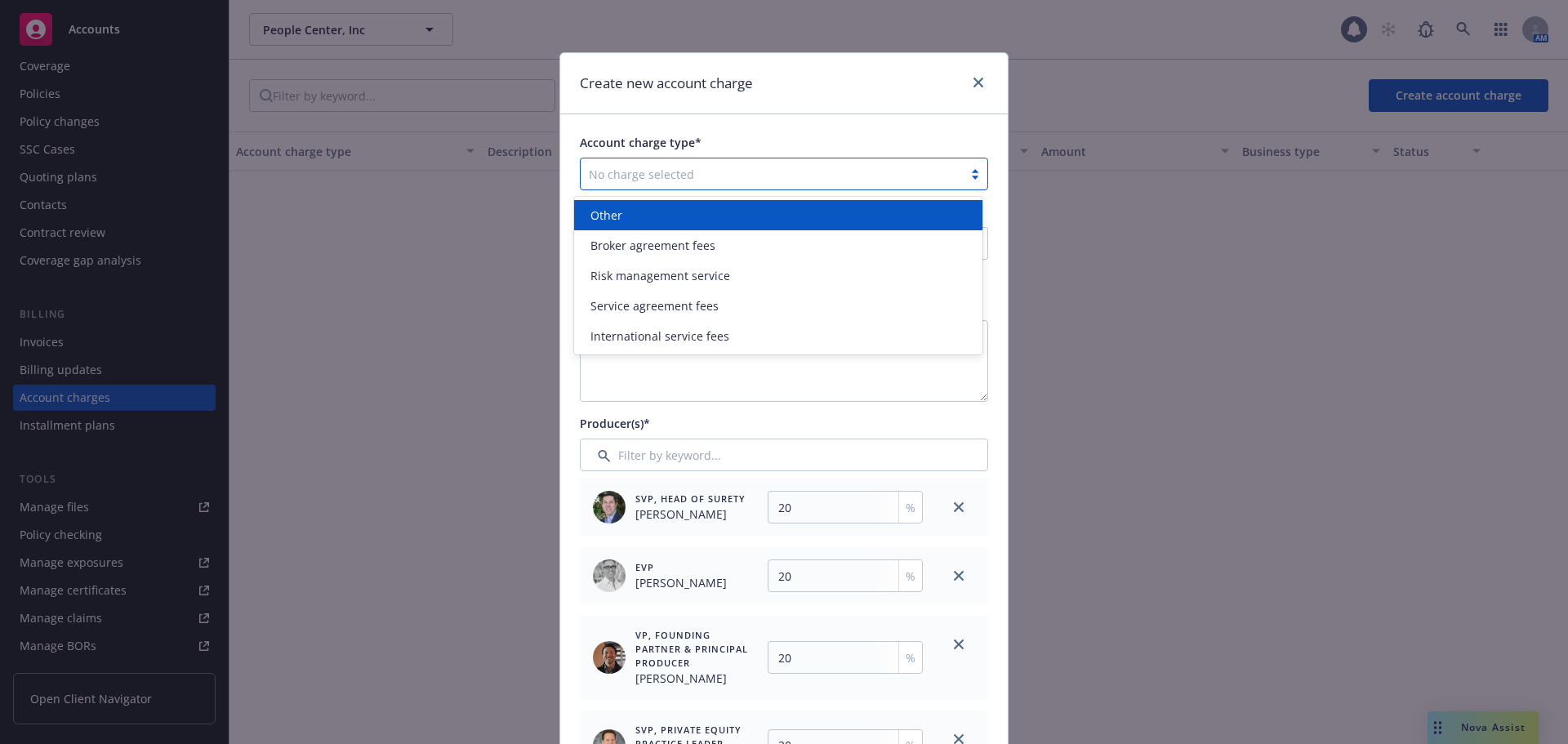
click at [851, 166] on div at bounding box center [772, 173] width 366 height 19
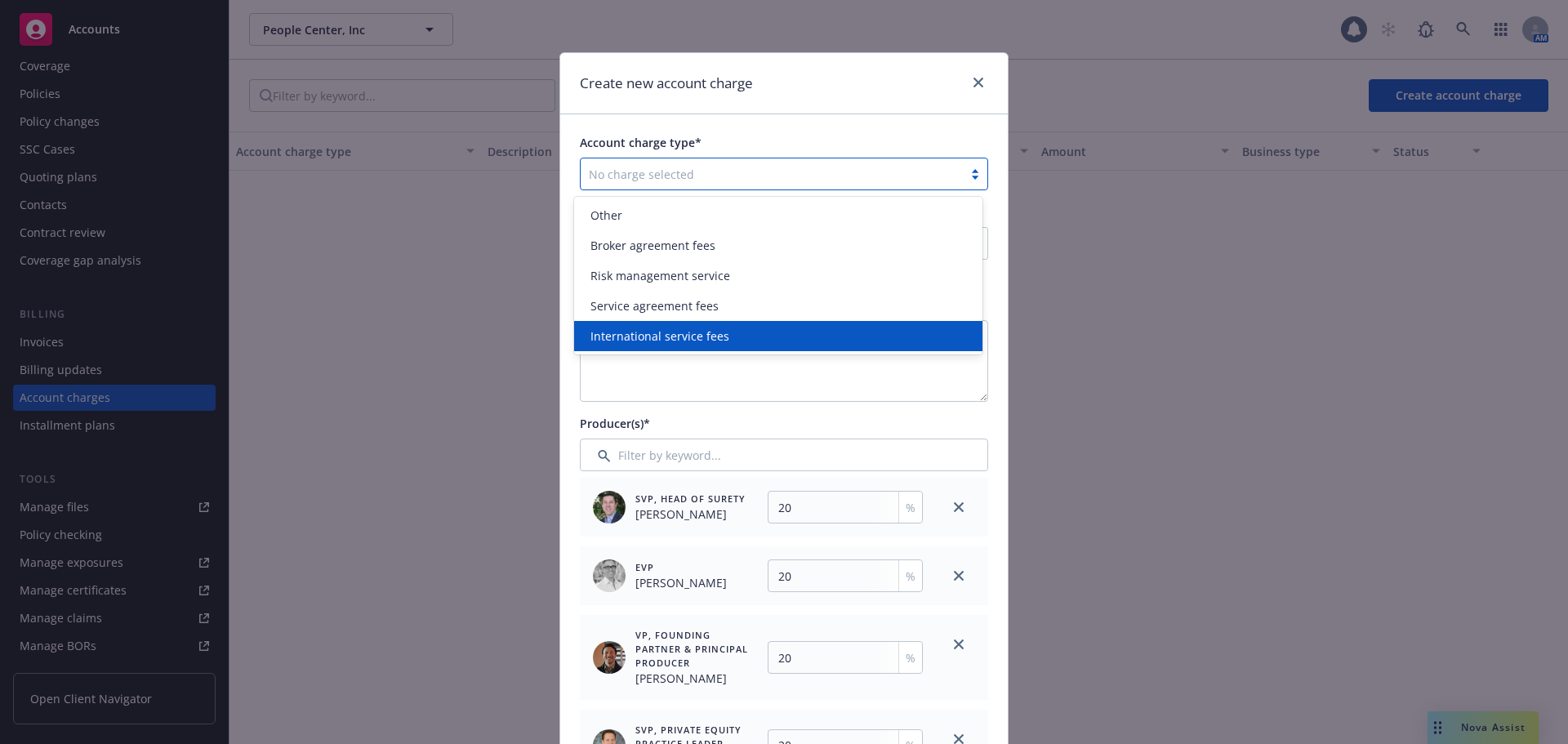
click at [746, 328] on div "International service fees" at bounding box center [778, 336] width 389 height 17
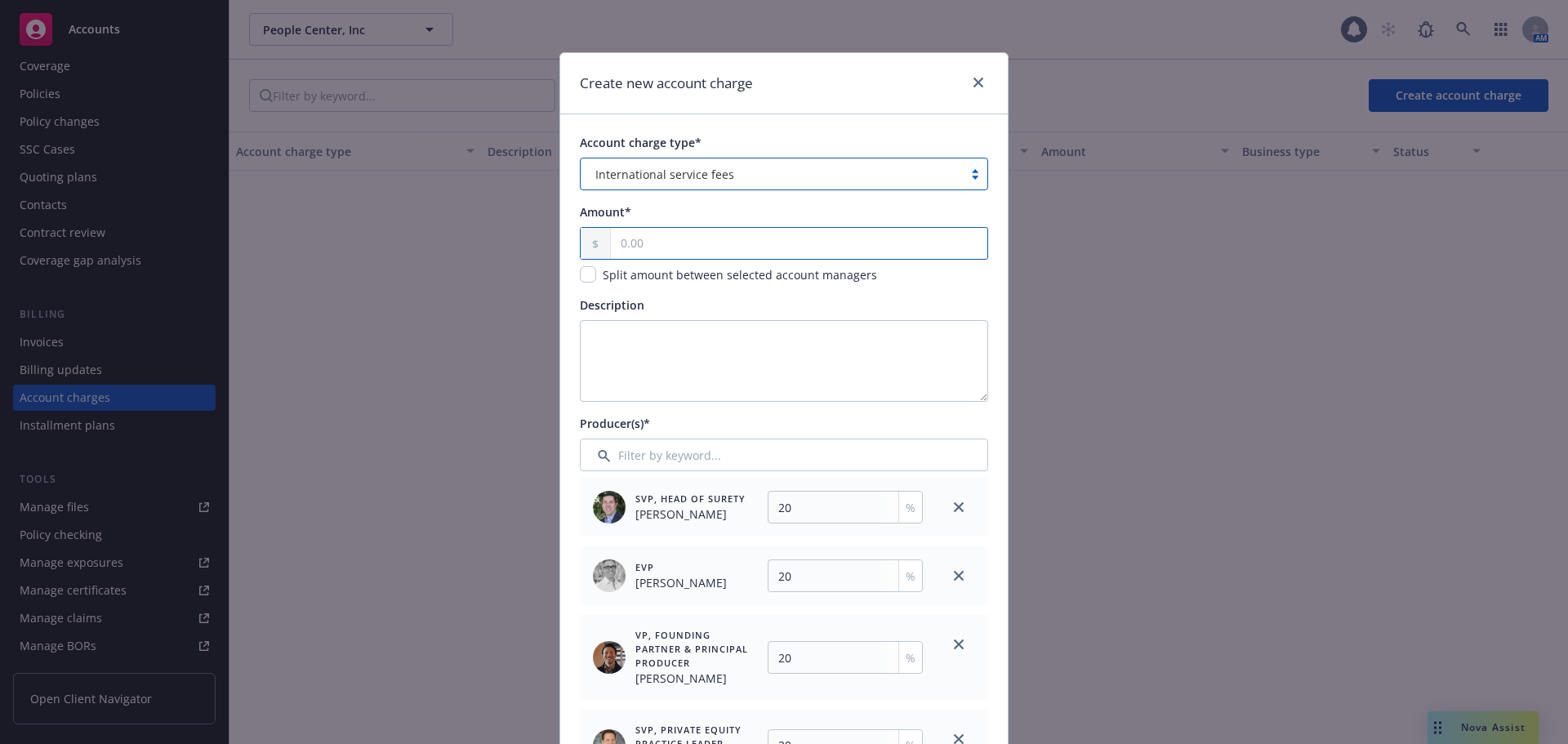
click at [718, 247] on input "text" at bounding box center [799, 243] width 376 height 31
type input "555.00"
type input "111"
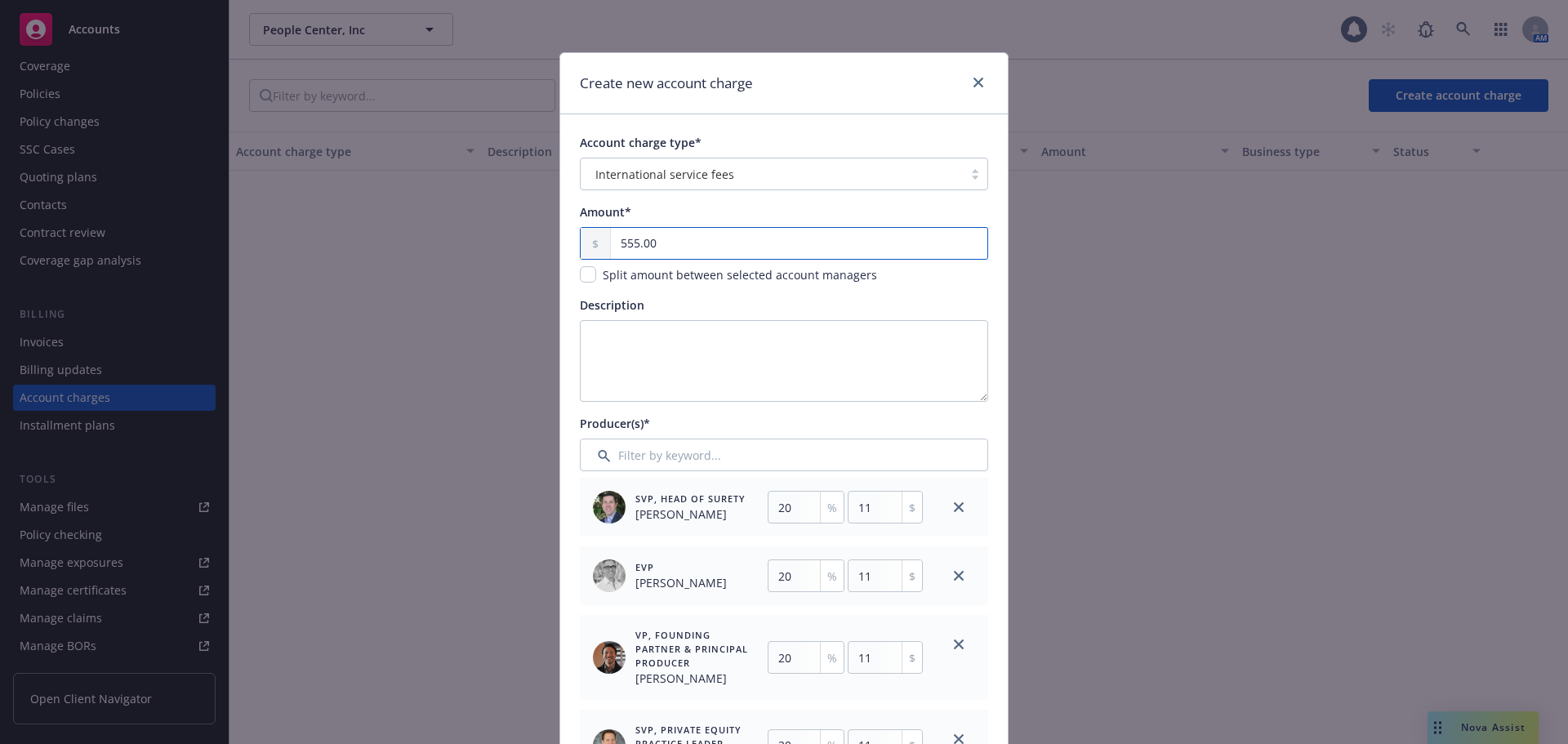
type input "111"
type input "5,550.00"
type input "1110"
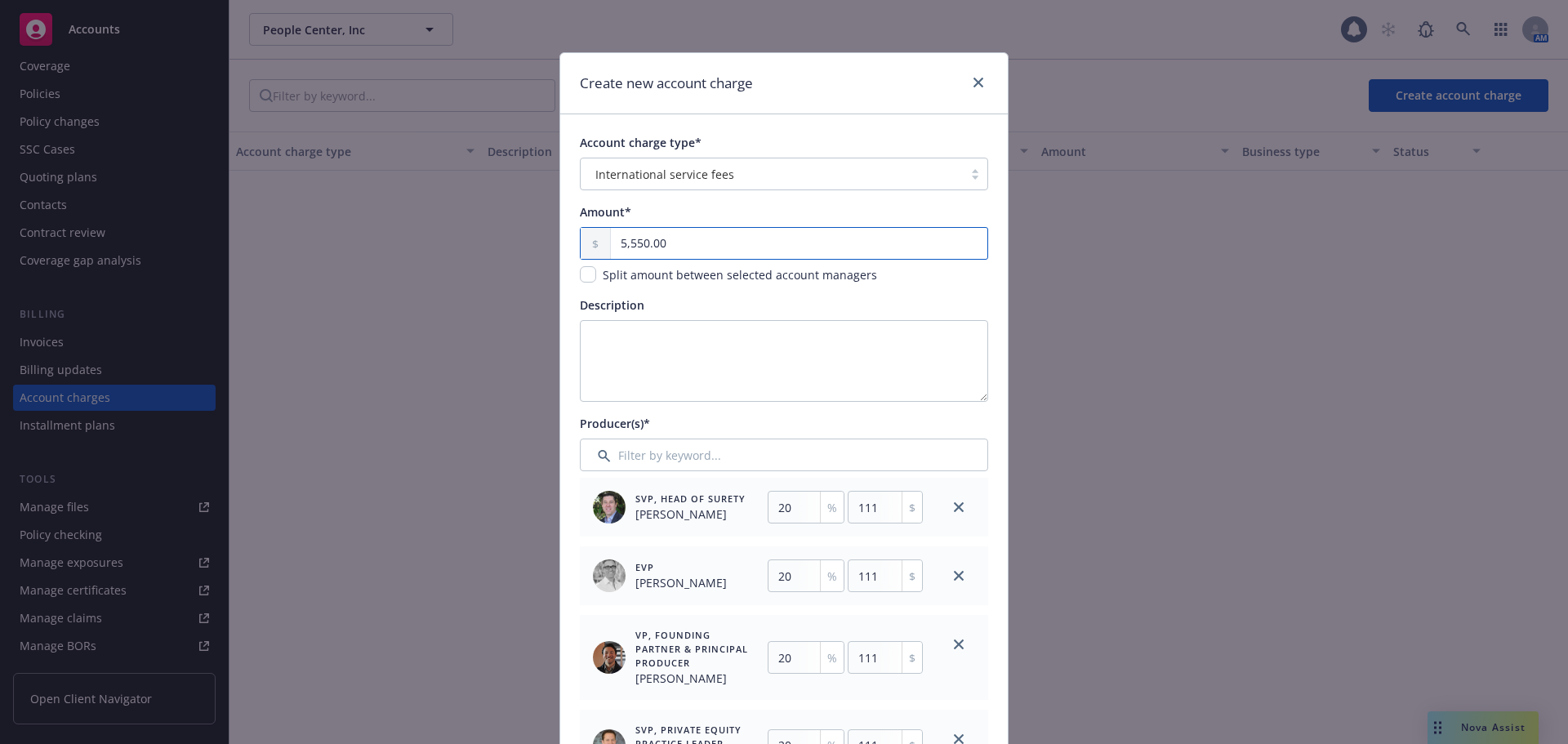
type input "1110"
type input "55,500.00"
type input "11100"
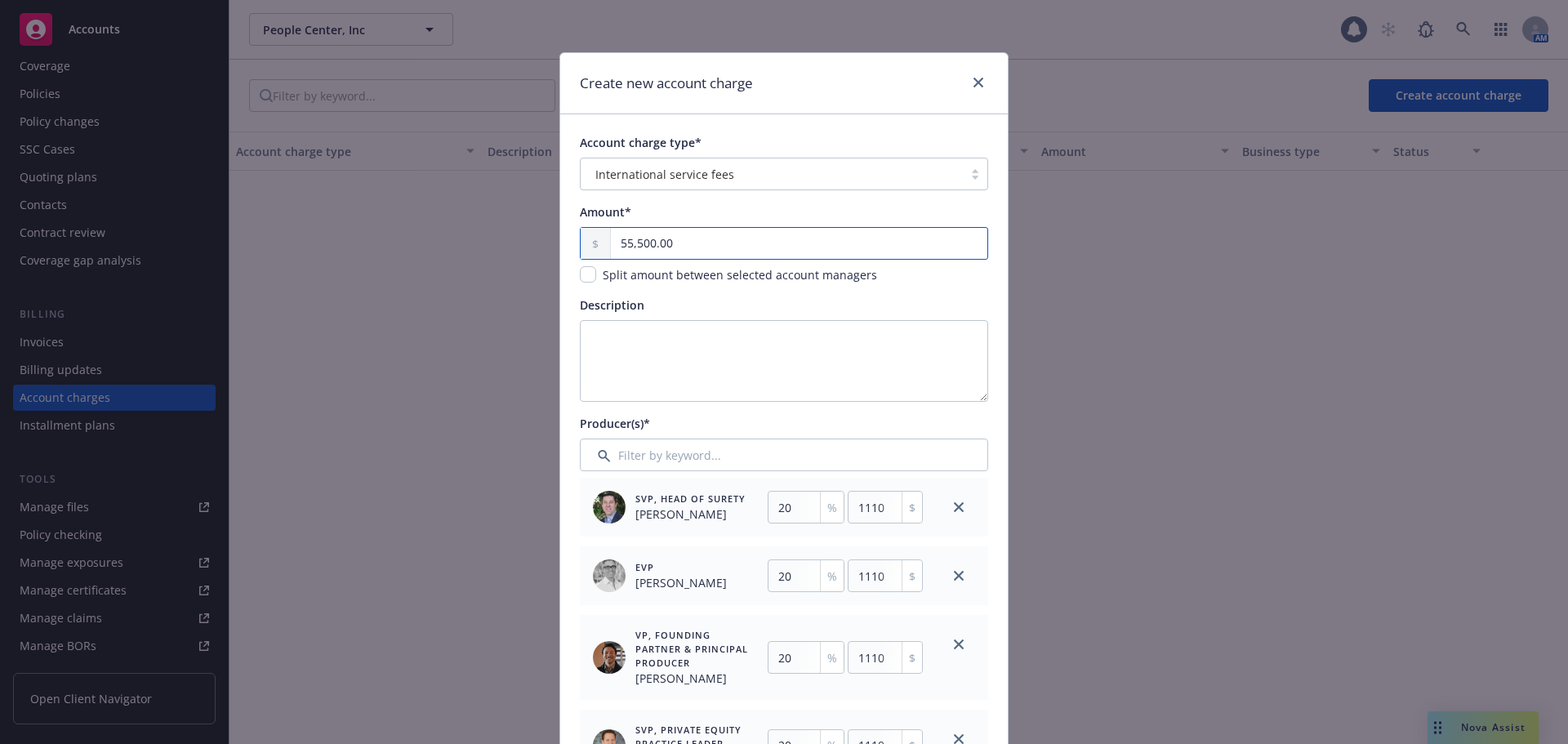
type input "11100"
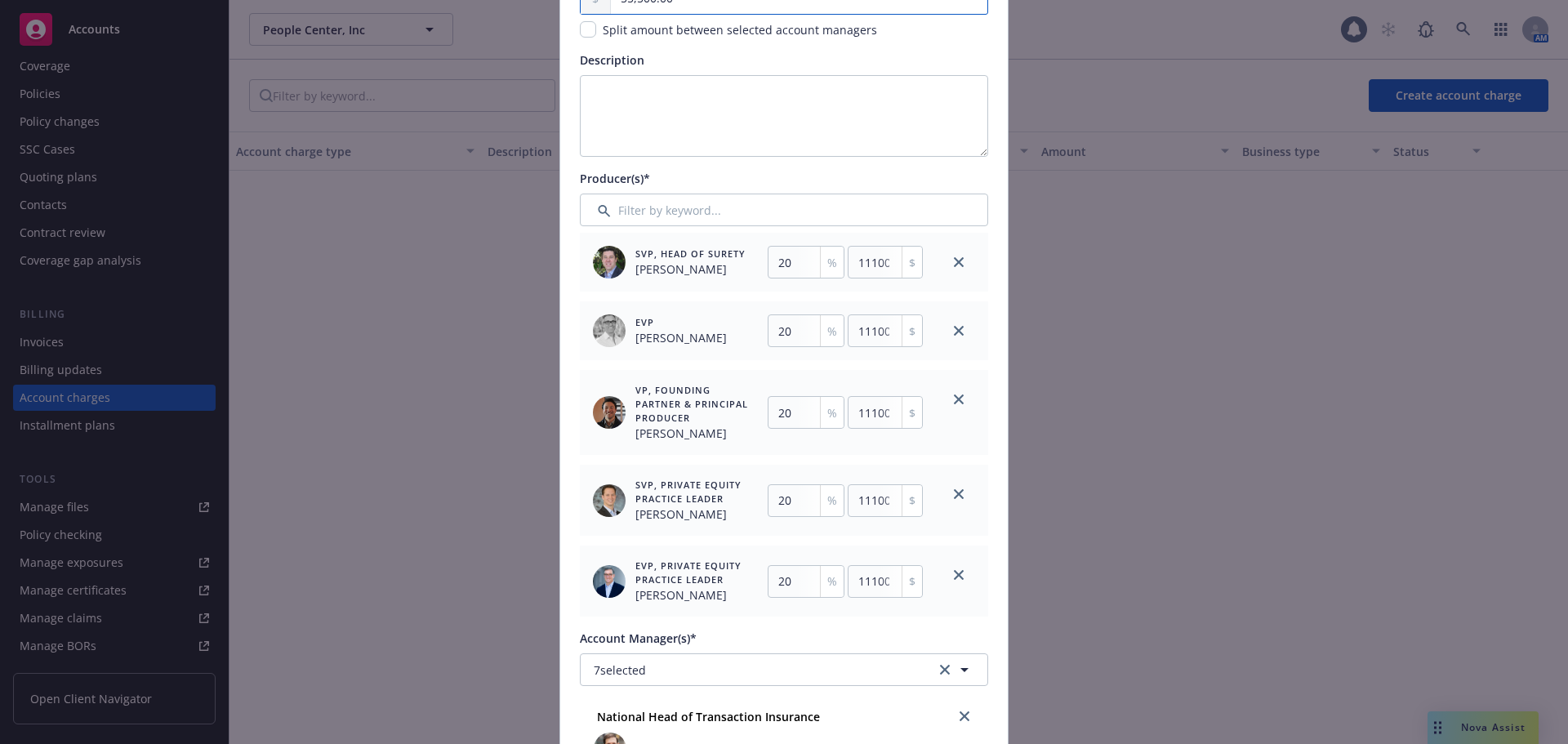
scroll to position [0, 0]
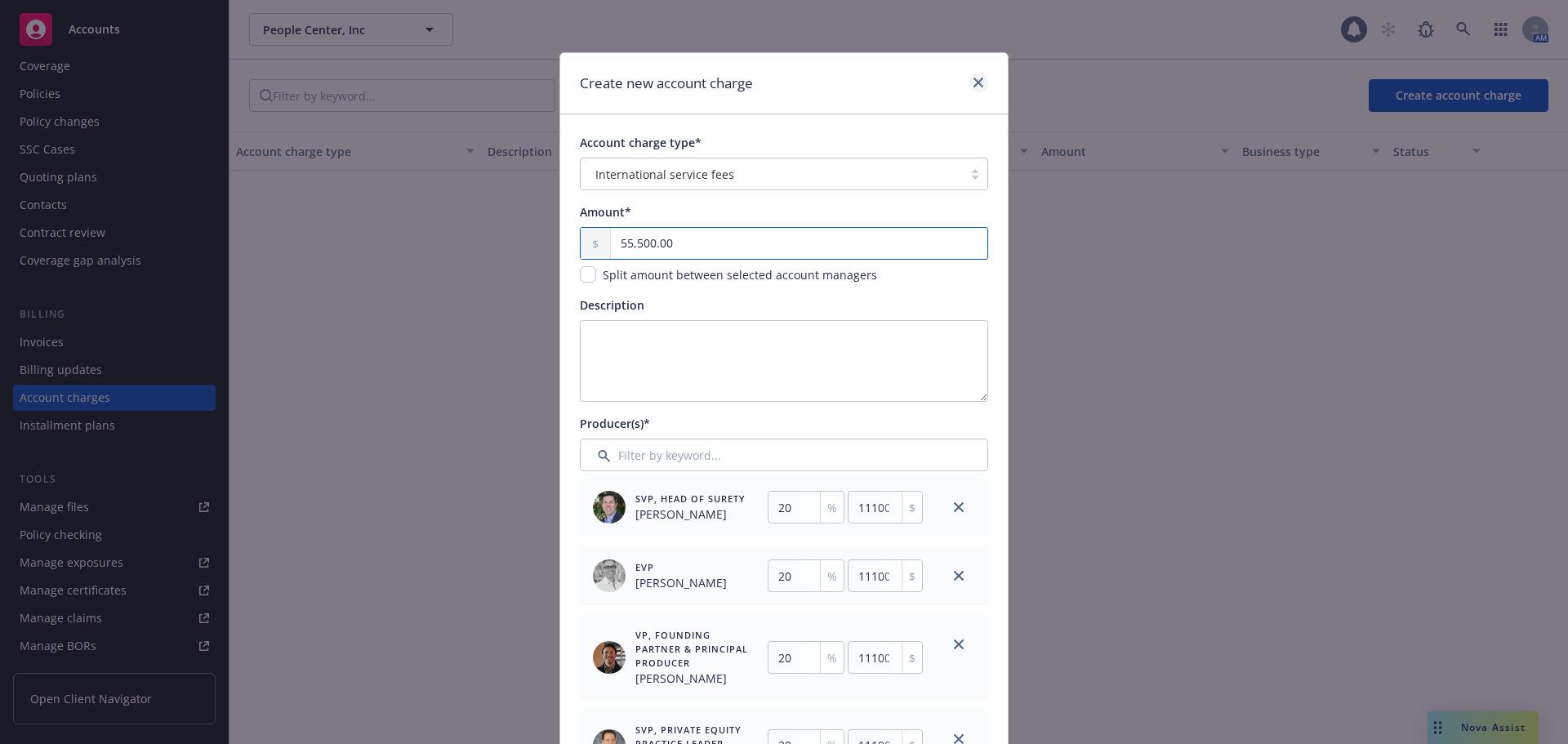
type input "55,500.00"
click at [980, 81] on link "close" at bounding box center [978, 81] width 19 height 19
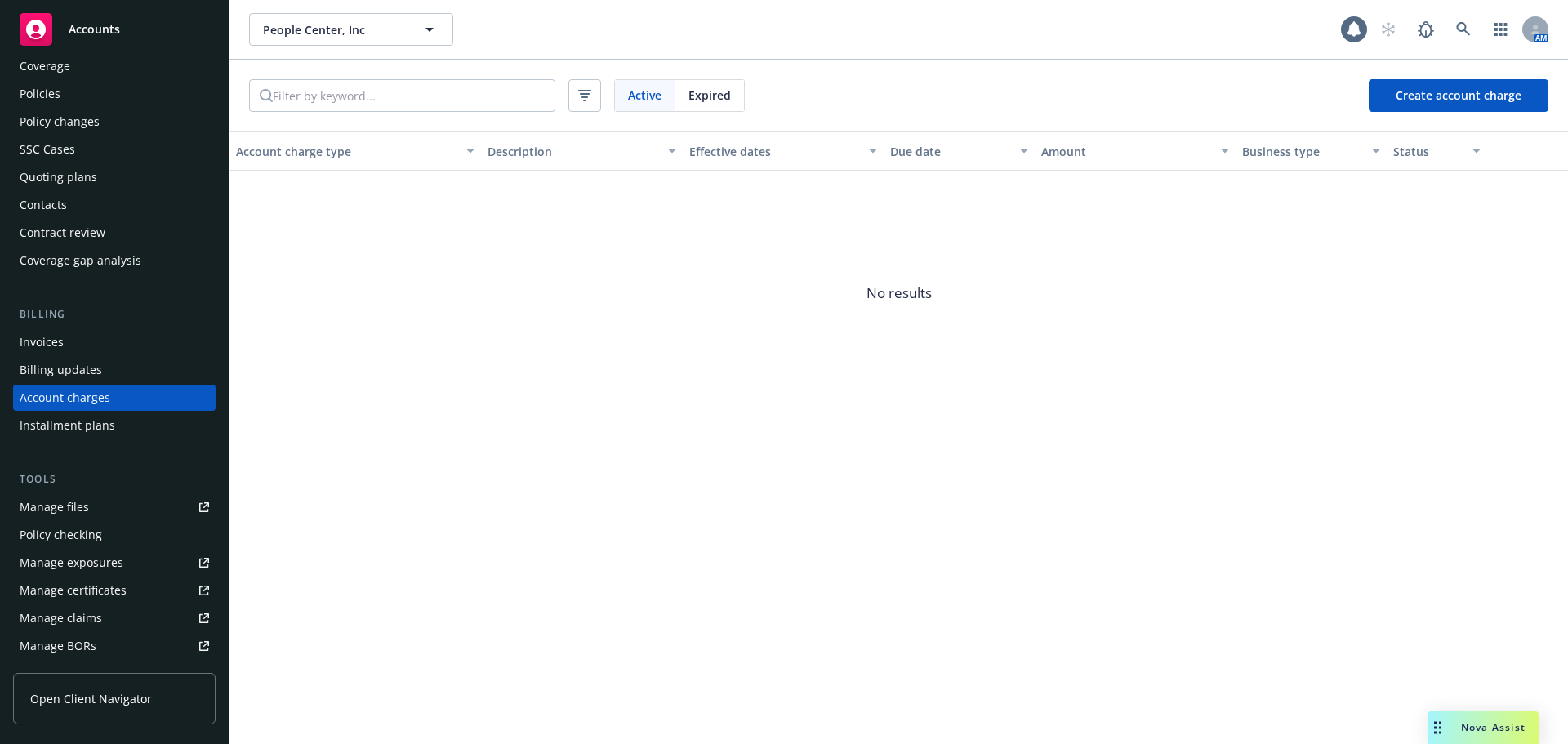
click at [106, 93] on div "Policies" at bounding box center [113, 93] width 189 height 27
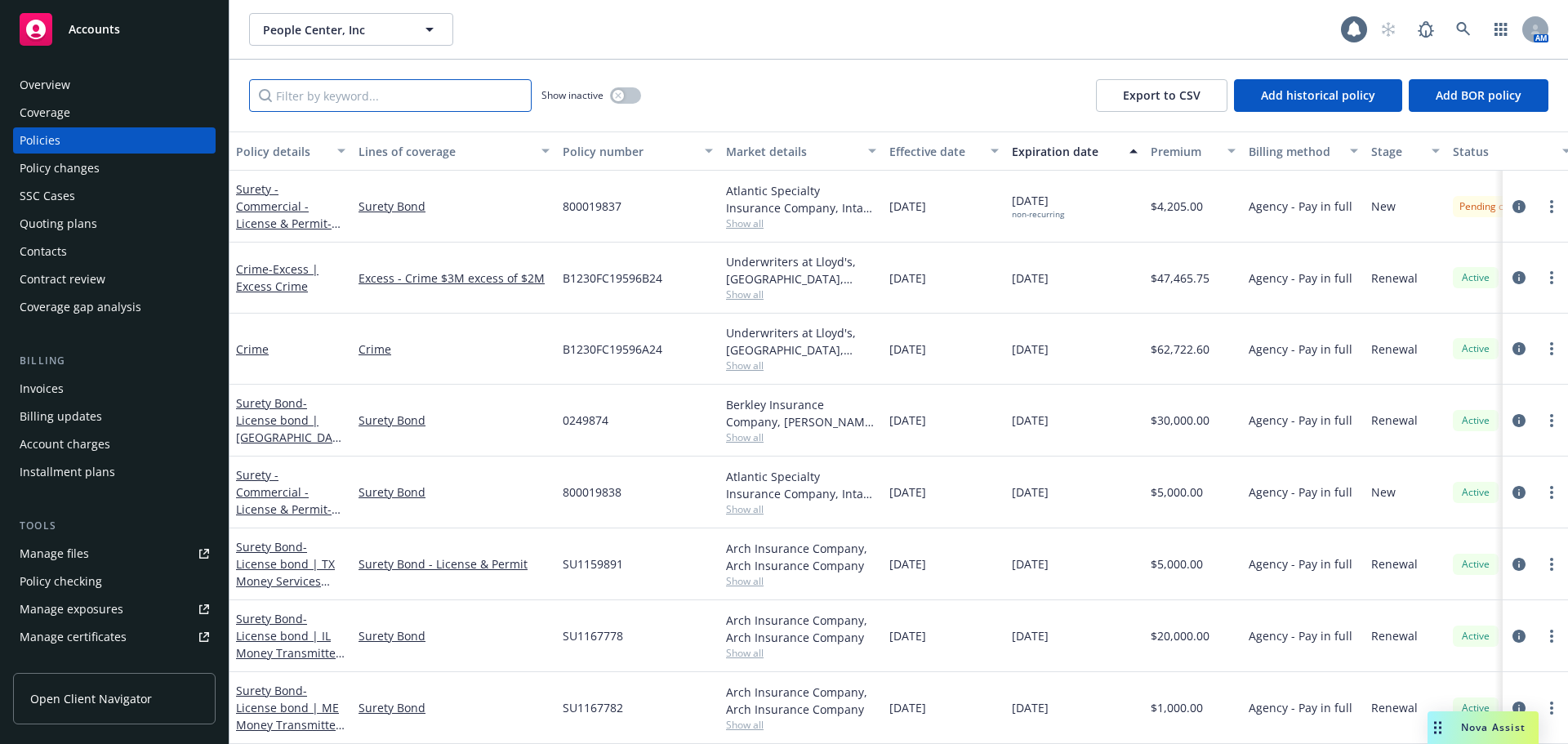
click at [445, 109] on input "Filter by keyword..." at bounding box center [390, 96] width 283 height 33
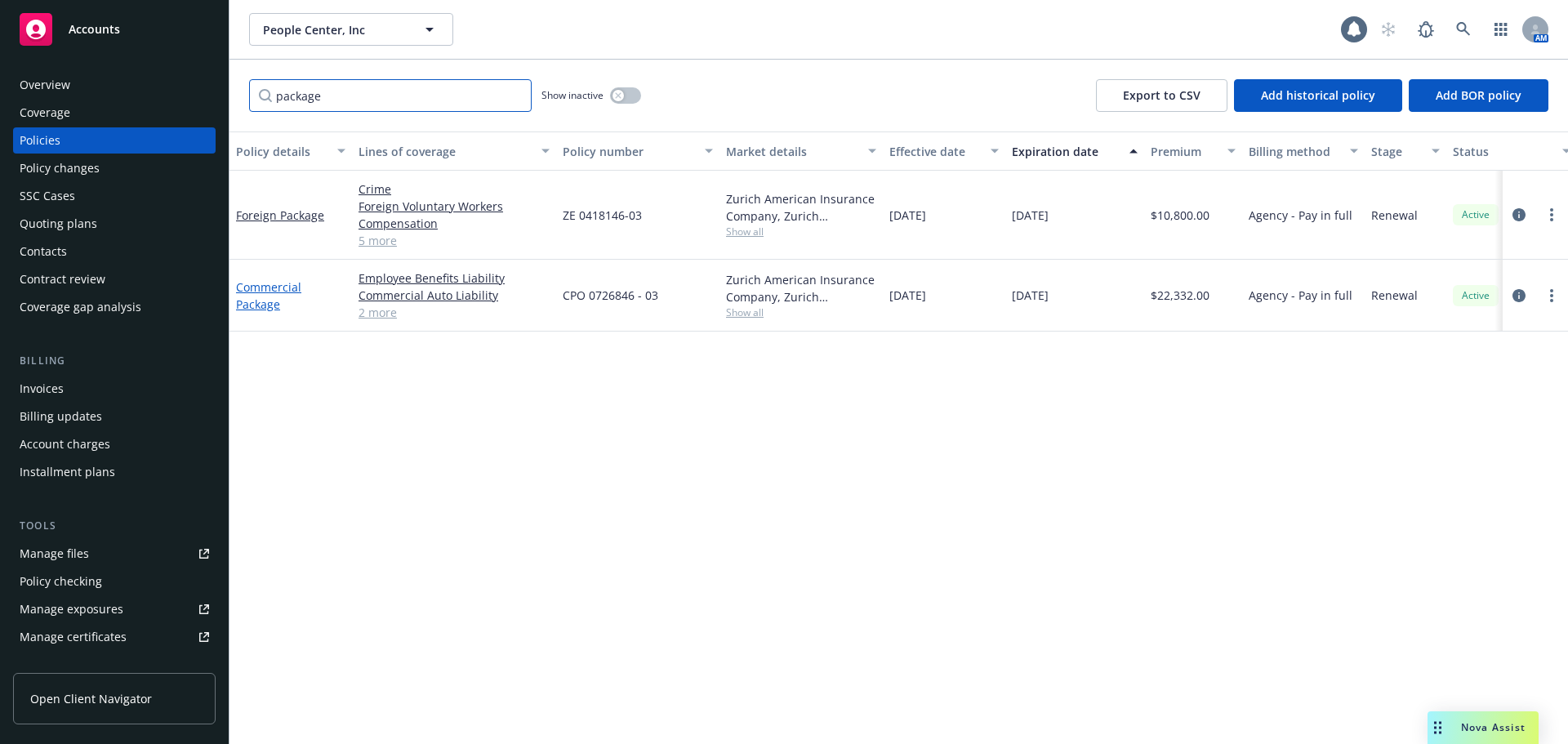
type input "package"
click at [275, 300] on link "Commercial Package" at bounding box center [268, 296] width 65 height 33
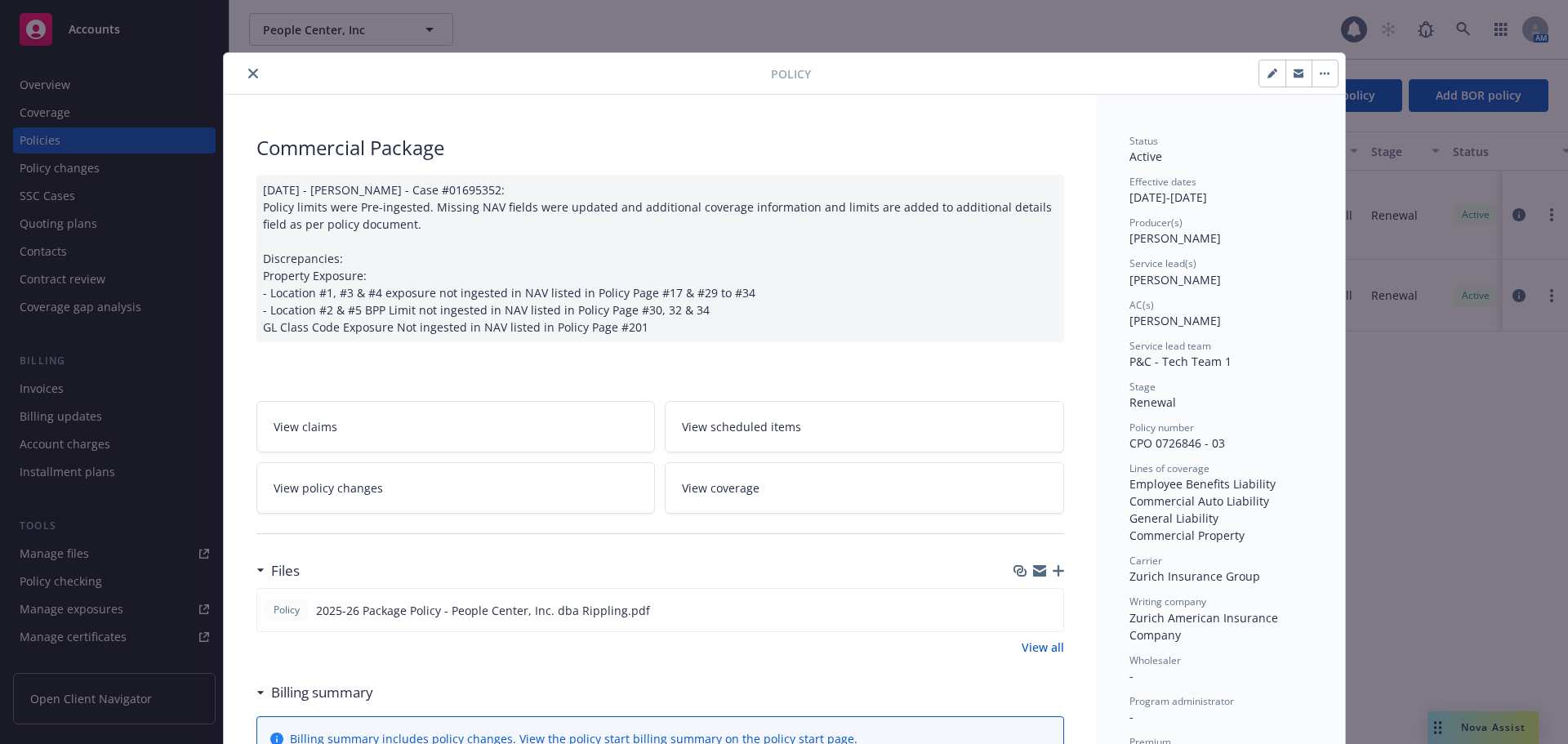
click at [256, 81] on div at bounding box center [500, 73] width 541 height 19
click at [248, 76] on icon "close" at bounding box center [252, 73] width 10 height 10
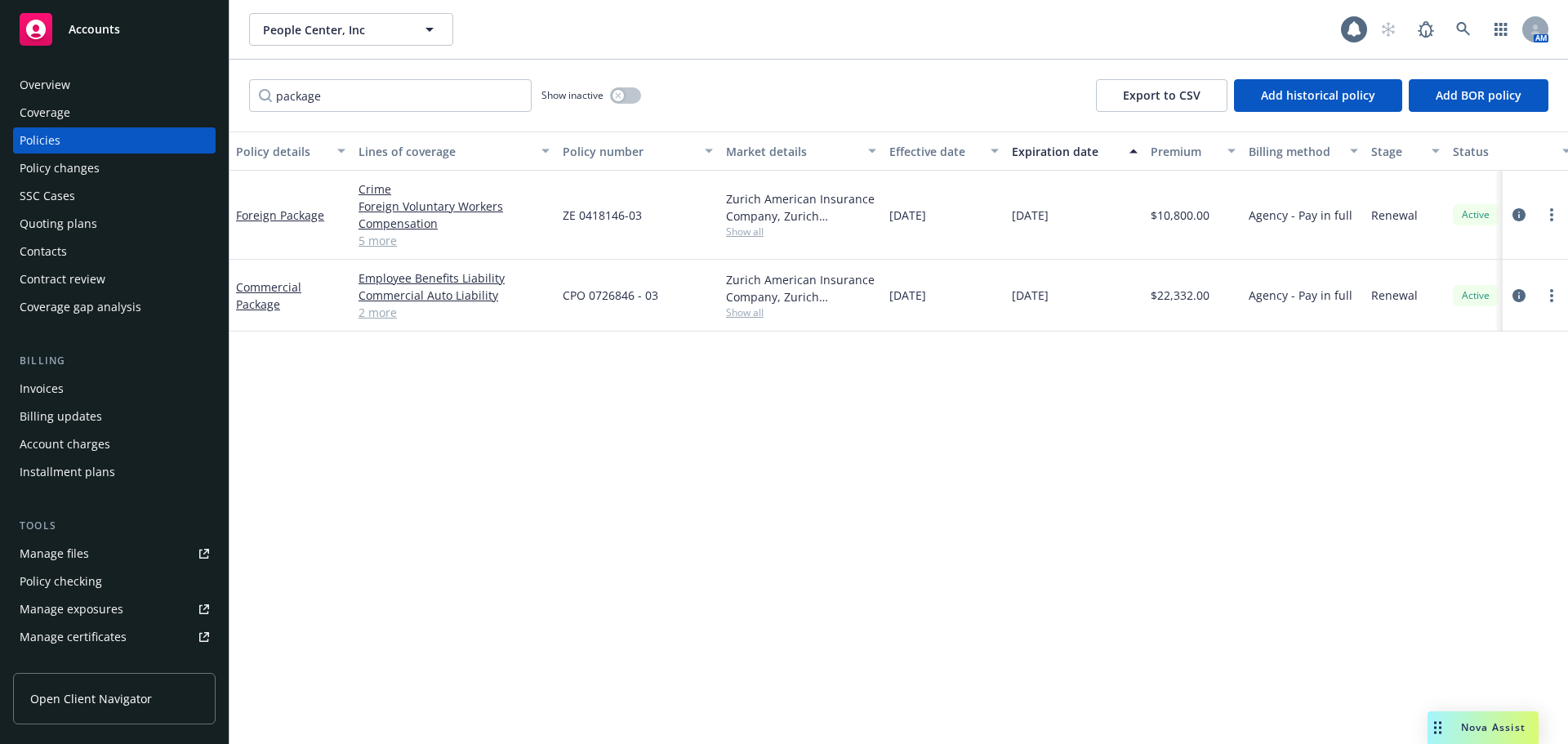
click at [133, 448] on div "Account charges" at bounding box center [113, 444] width 189 height 27
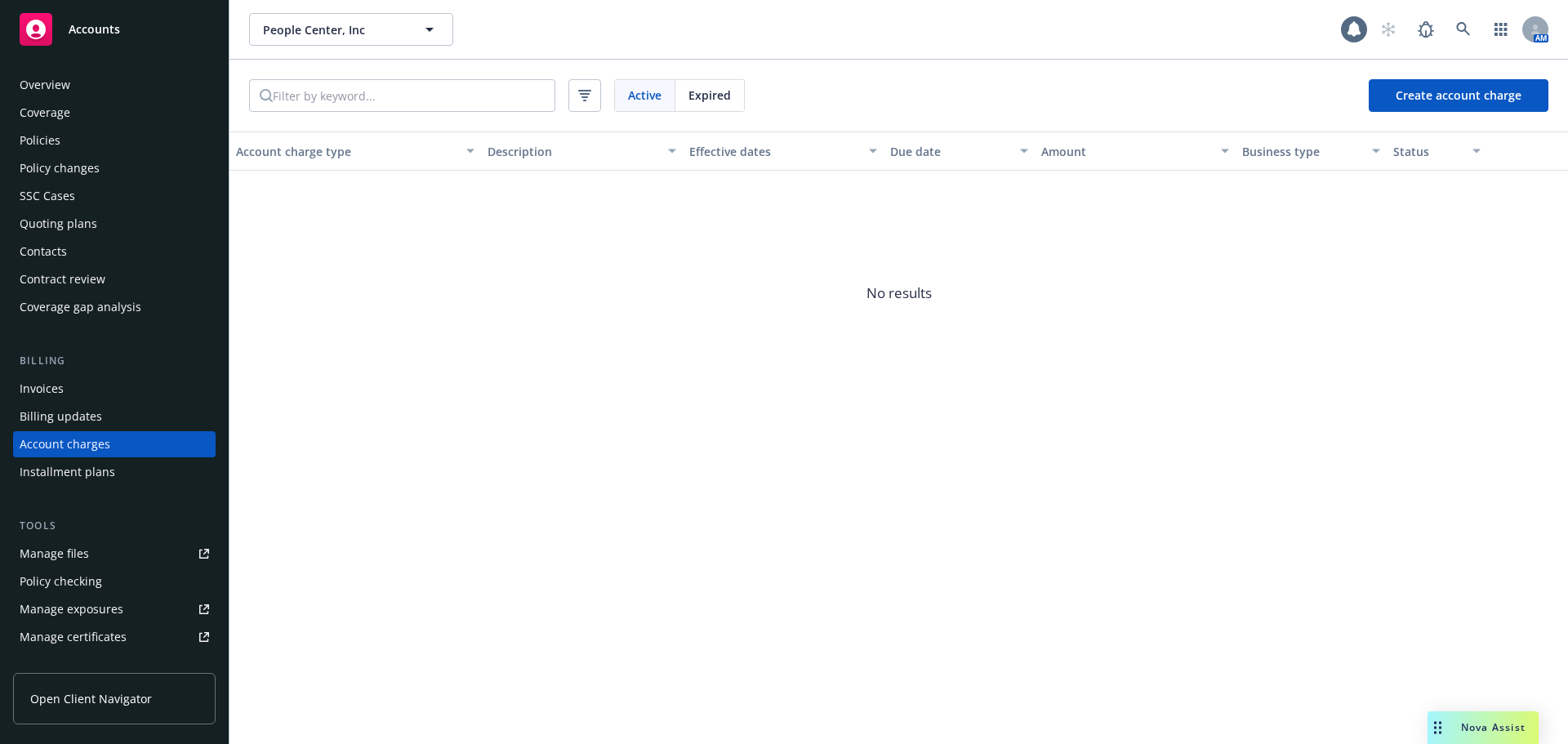
scroll to position [47, 0]
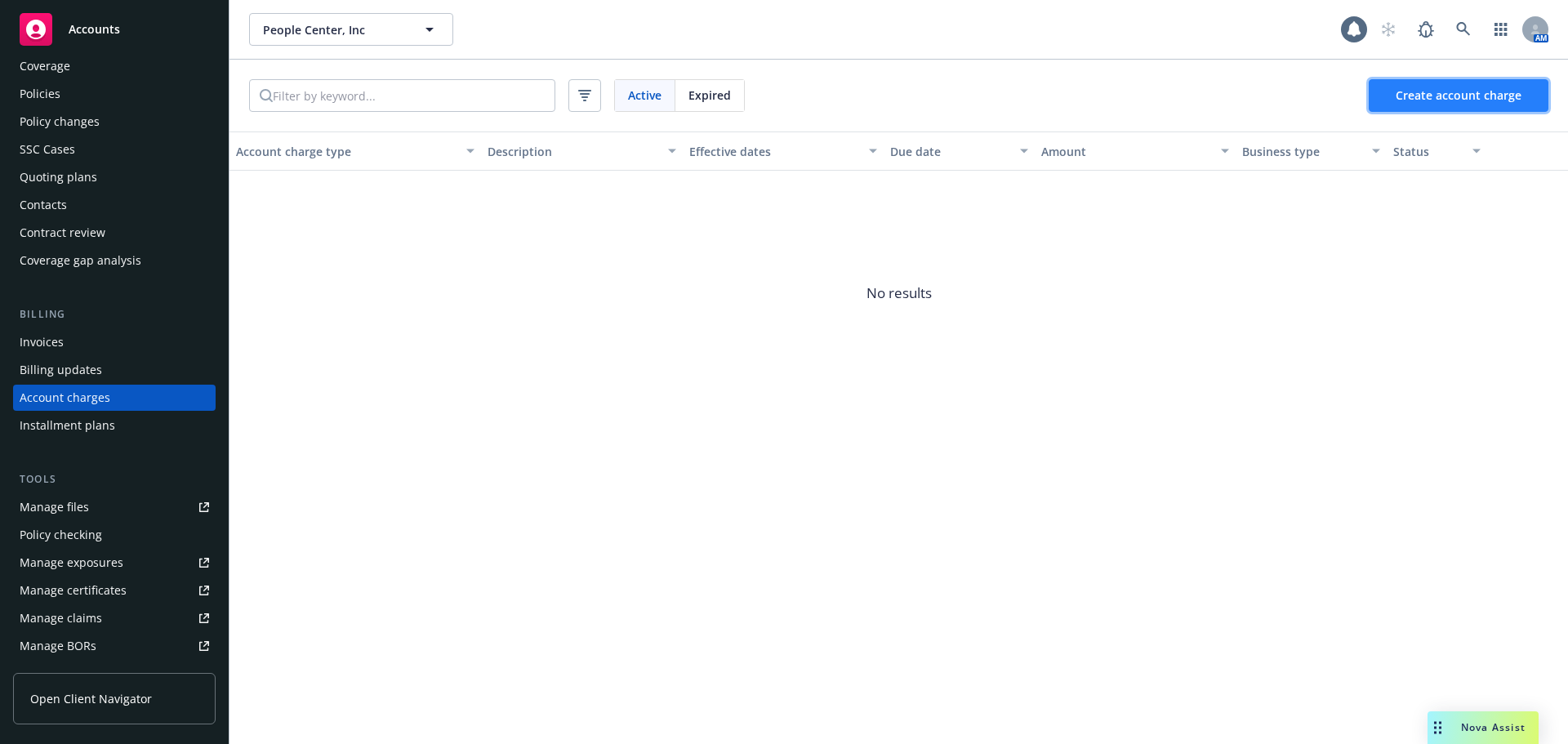
click at [1481, 101] on span "Create account charge" at bounding box center [1457, 95] width 125 height 16
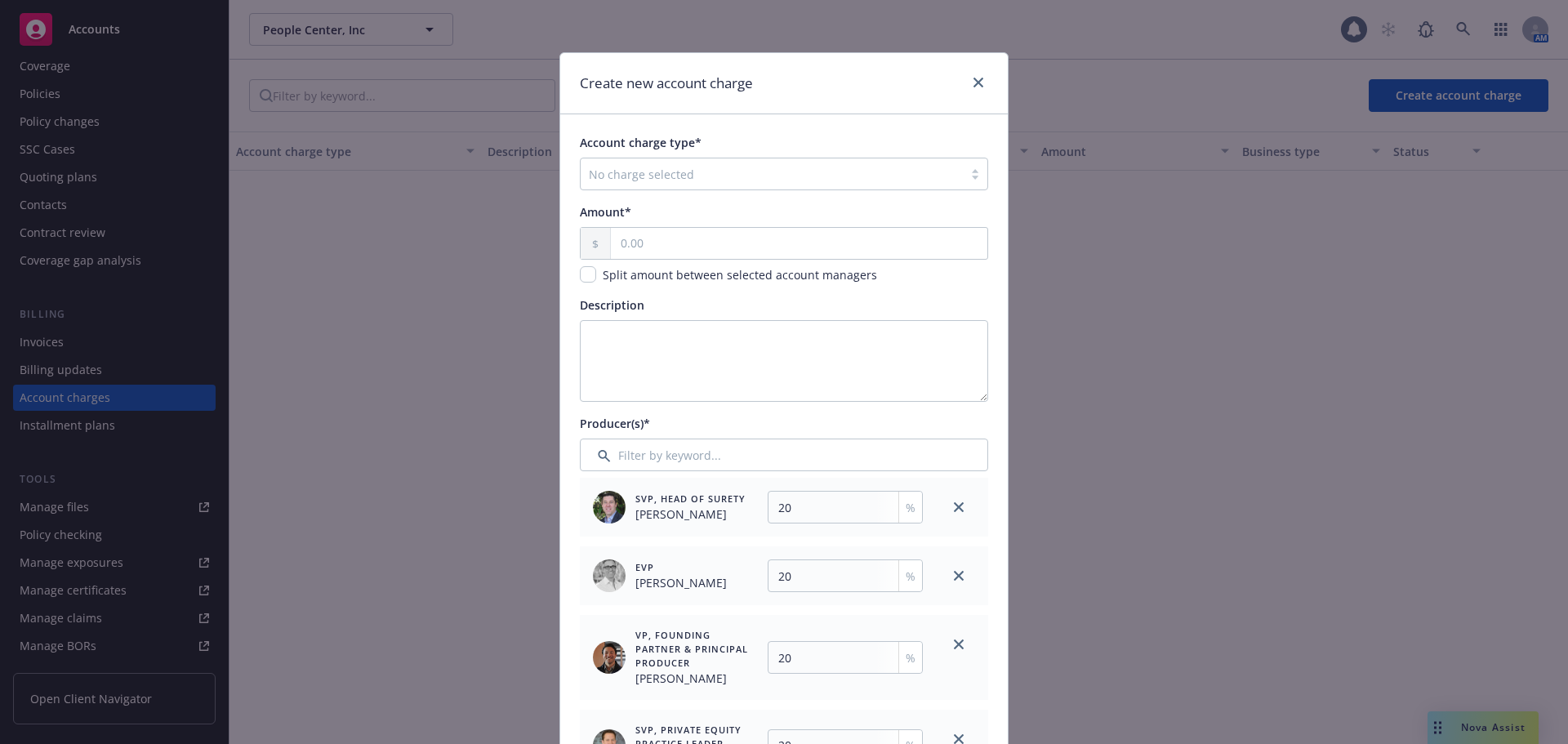
click at [718, 170] on div at bounding box center [772, 173] width 366 height 19
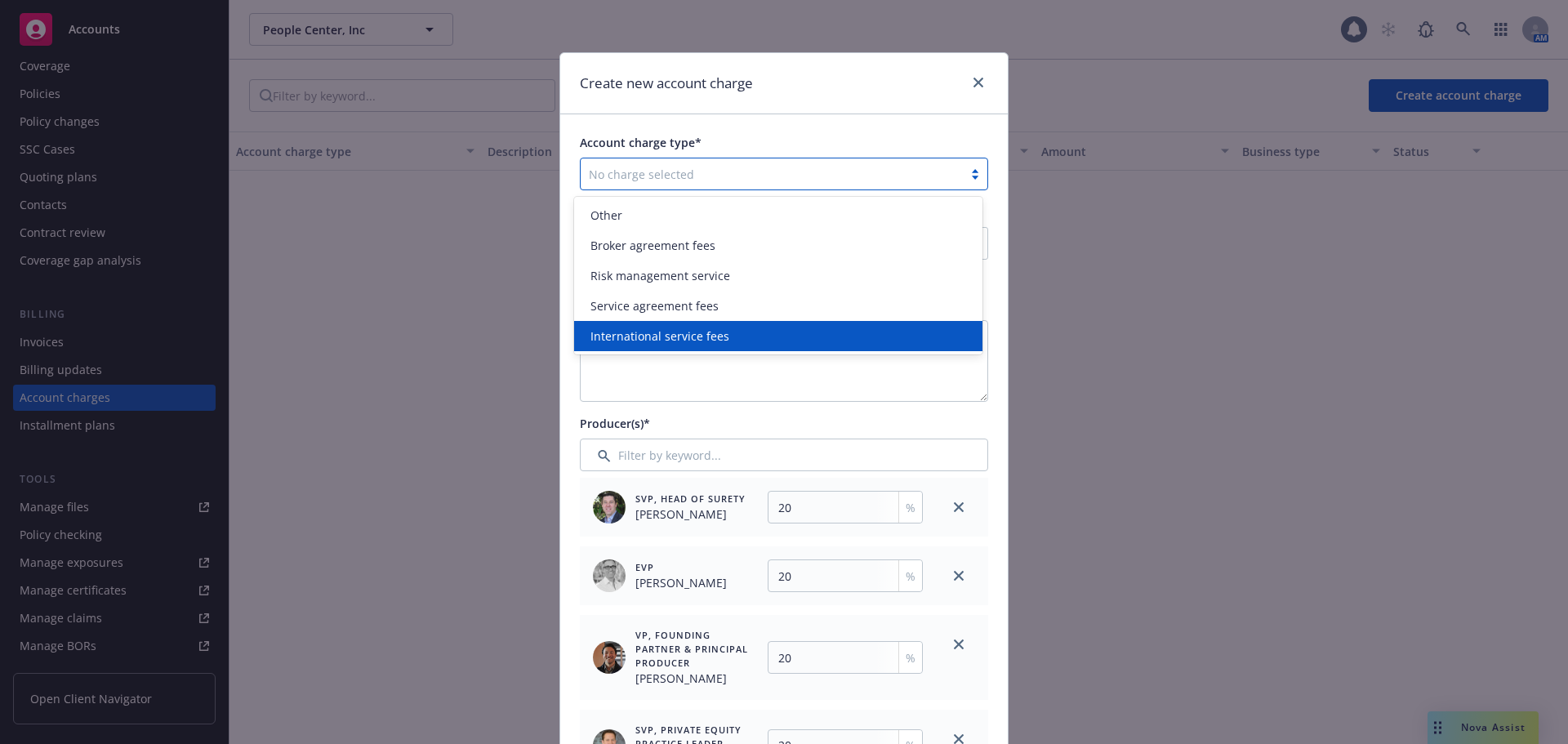
click at [669, 330] on span "International service fees" at bounding box center [660, 336] width 139 height 17
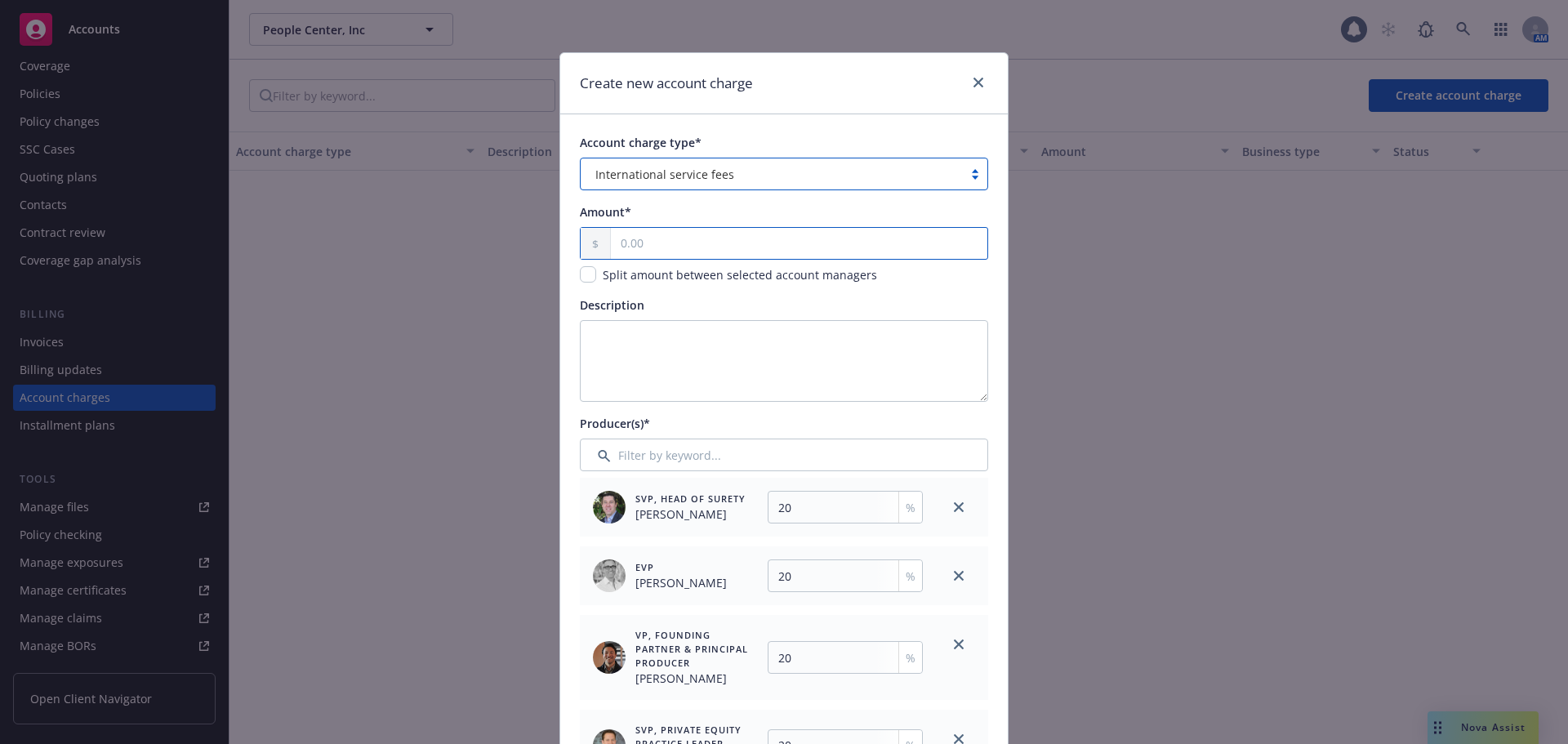
click at [659, 239] on input "text" at bounding box center [799, 243] width 376 height 31
type input "55.00"
type input "11"
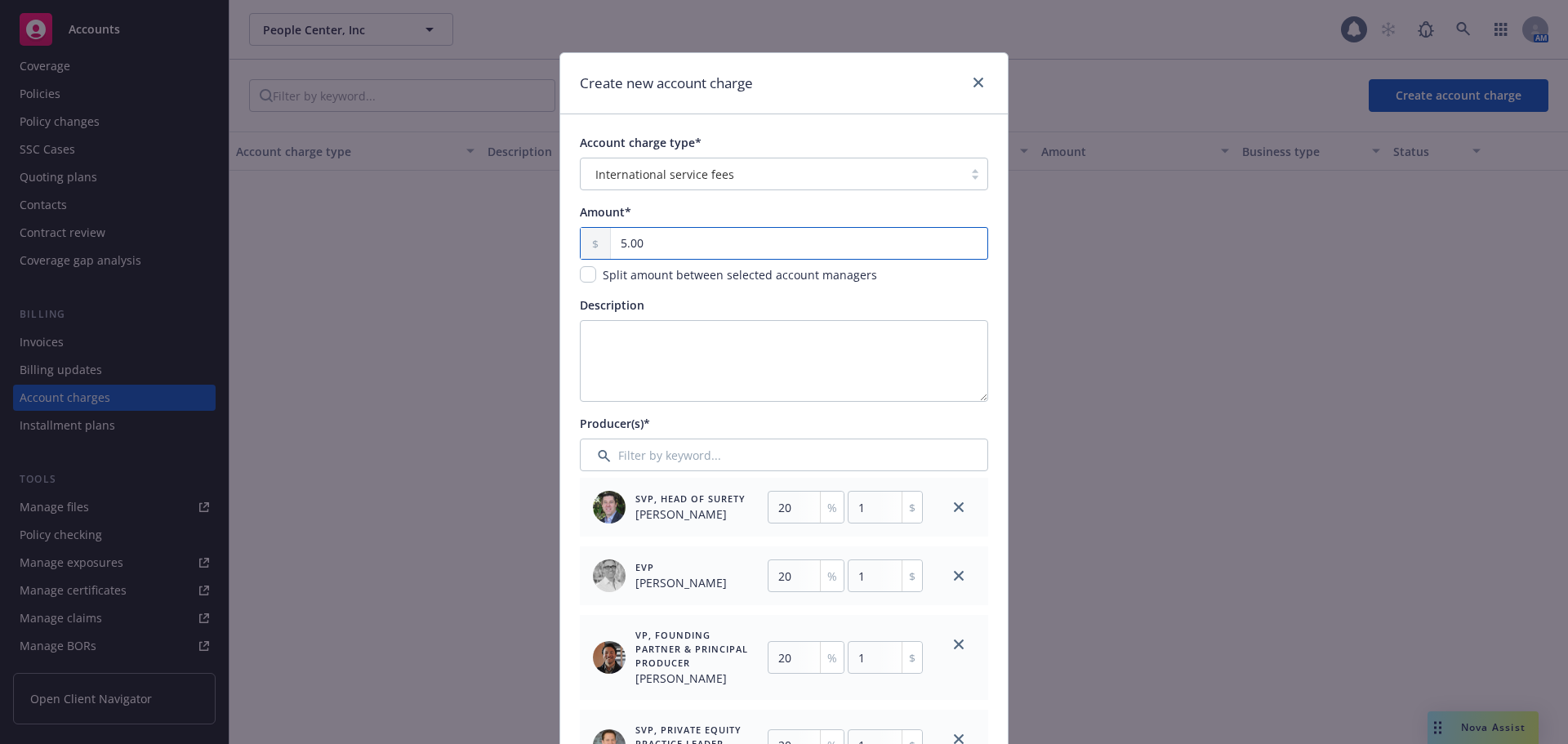
type input "11"
type input "555.00"
type input "111"
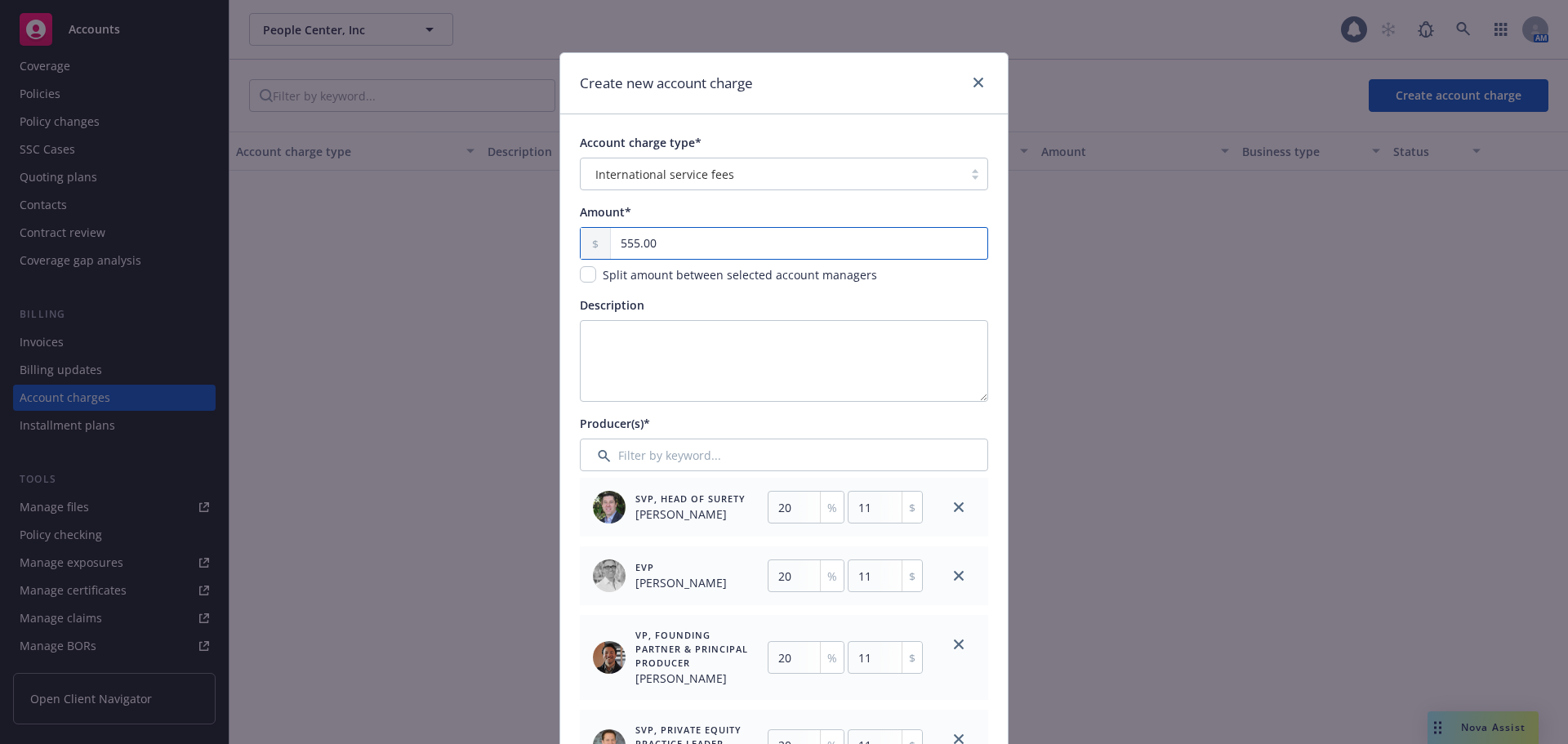
type input "111"
type input "5,550.00"
type input "1110"
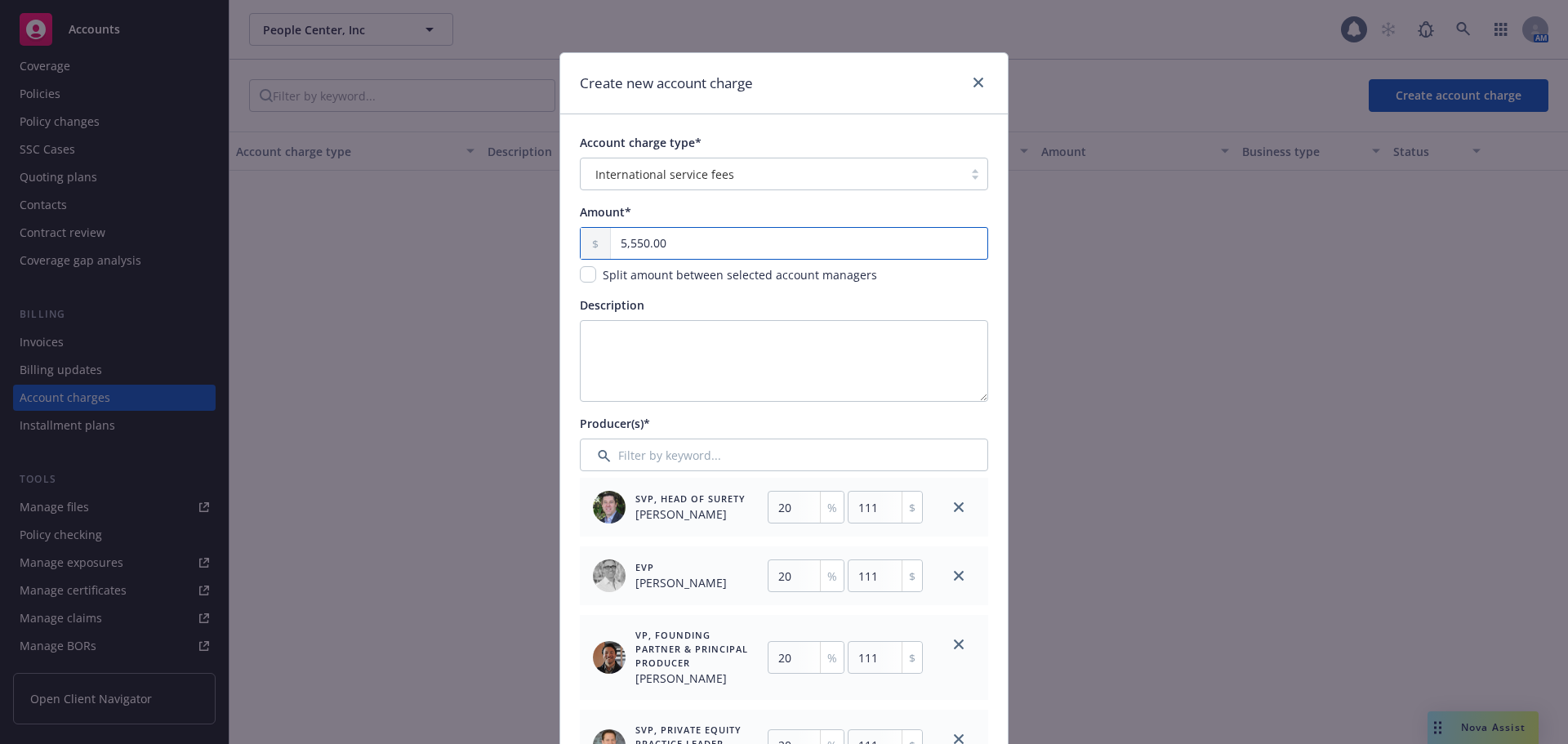
type input "1110"
type input "55,500.00"
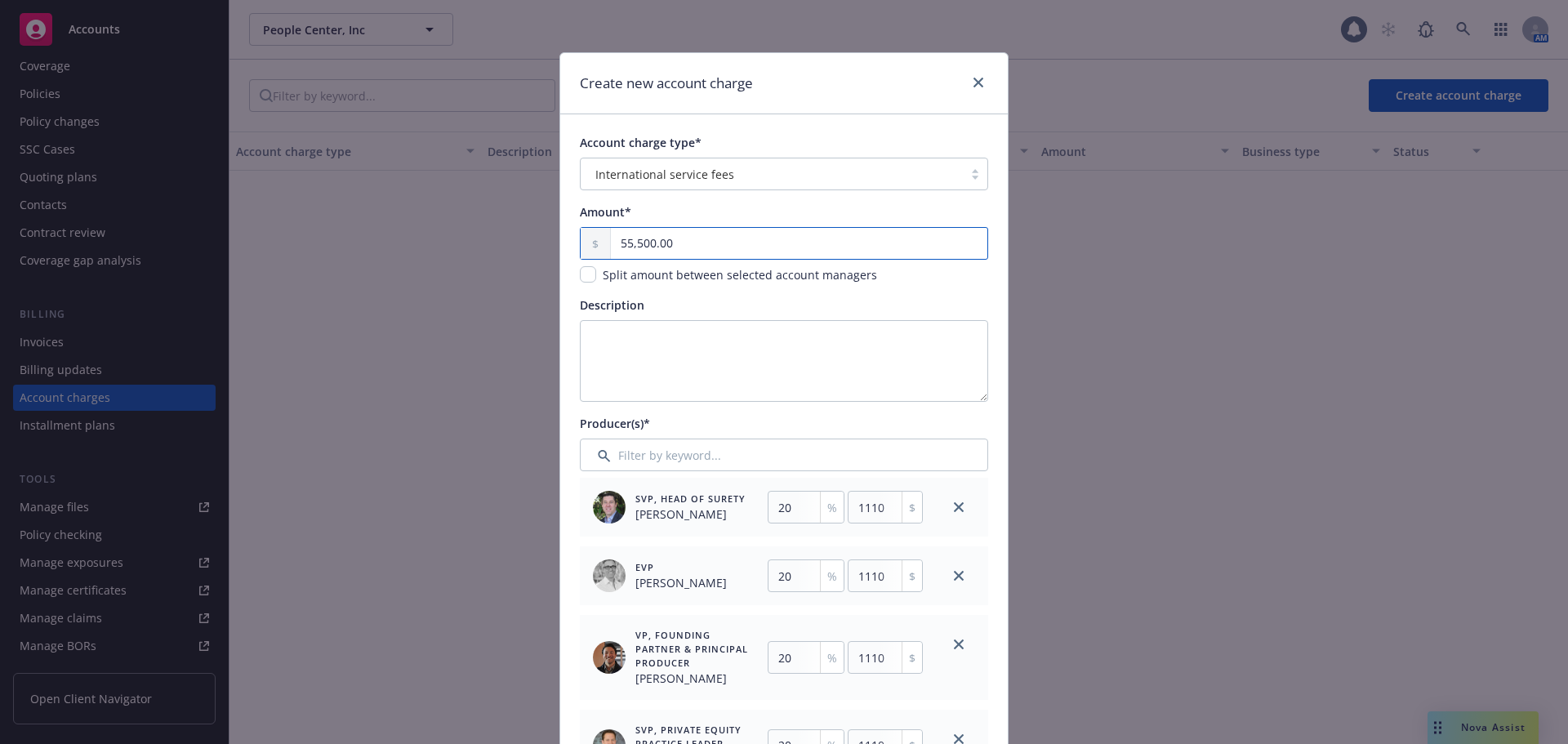
type input "11100"
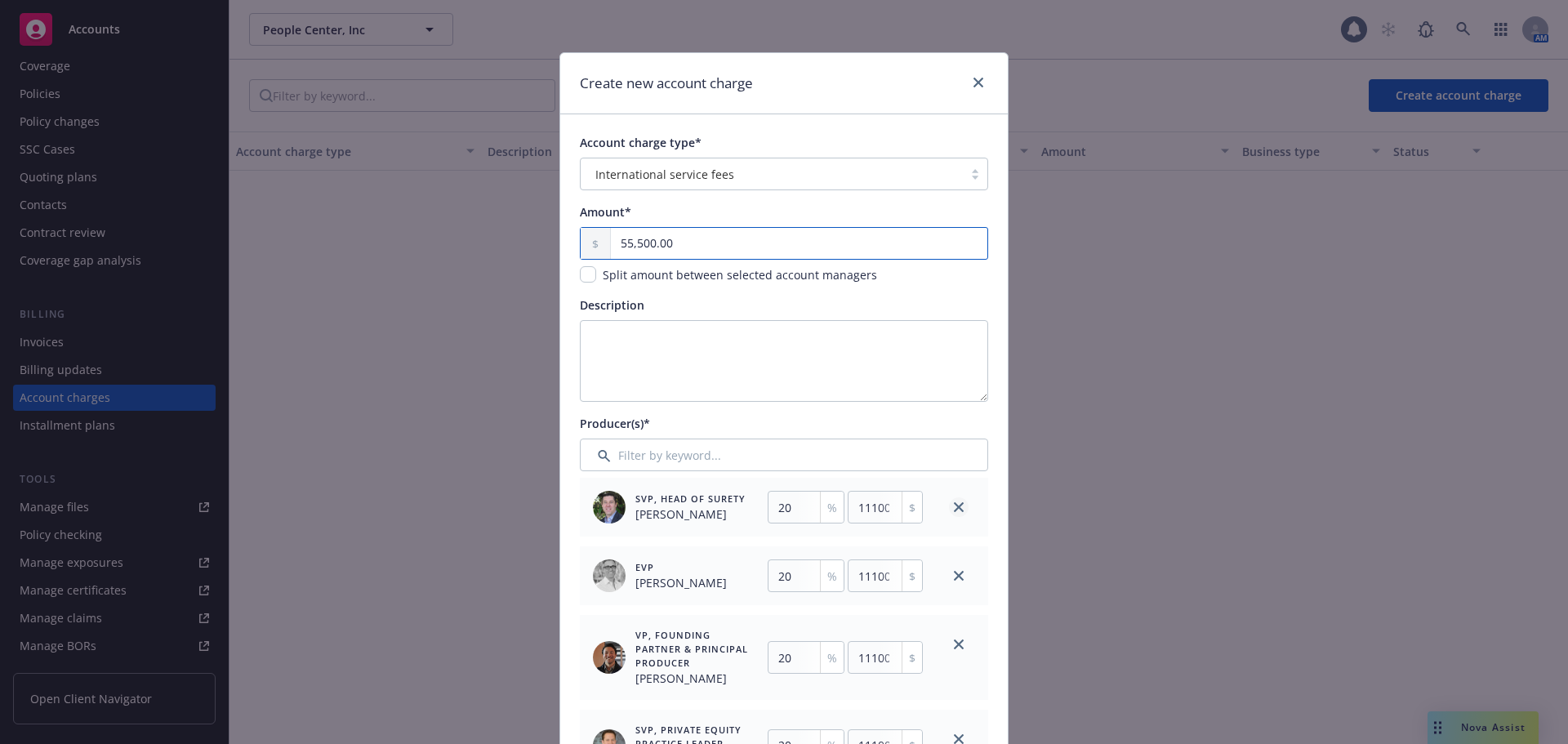
type input "55,500.00"
click at [953, 504] on icon "close" at bounding box center [958, 507] width 10 height 10
type input "25"
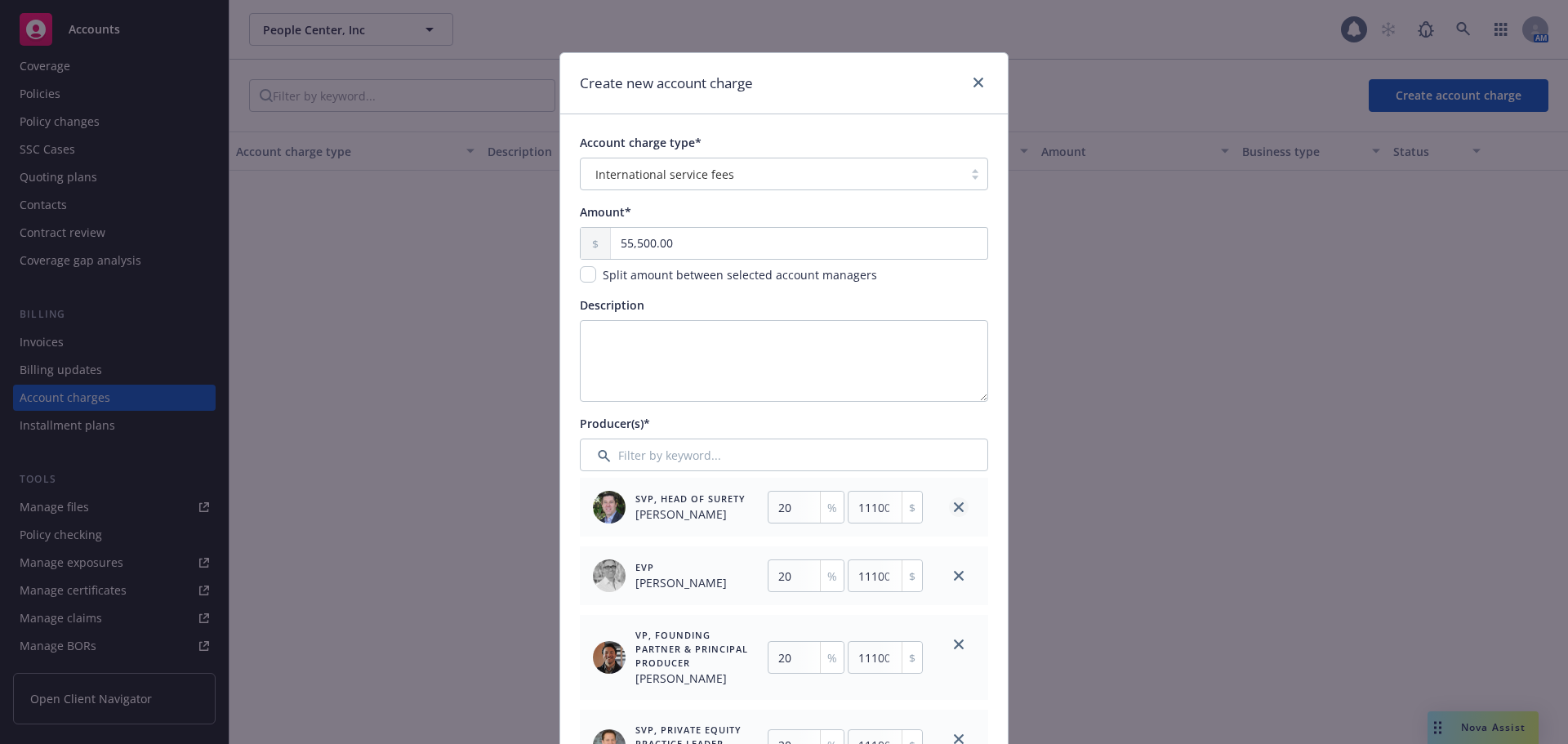
type input "25"
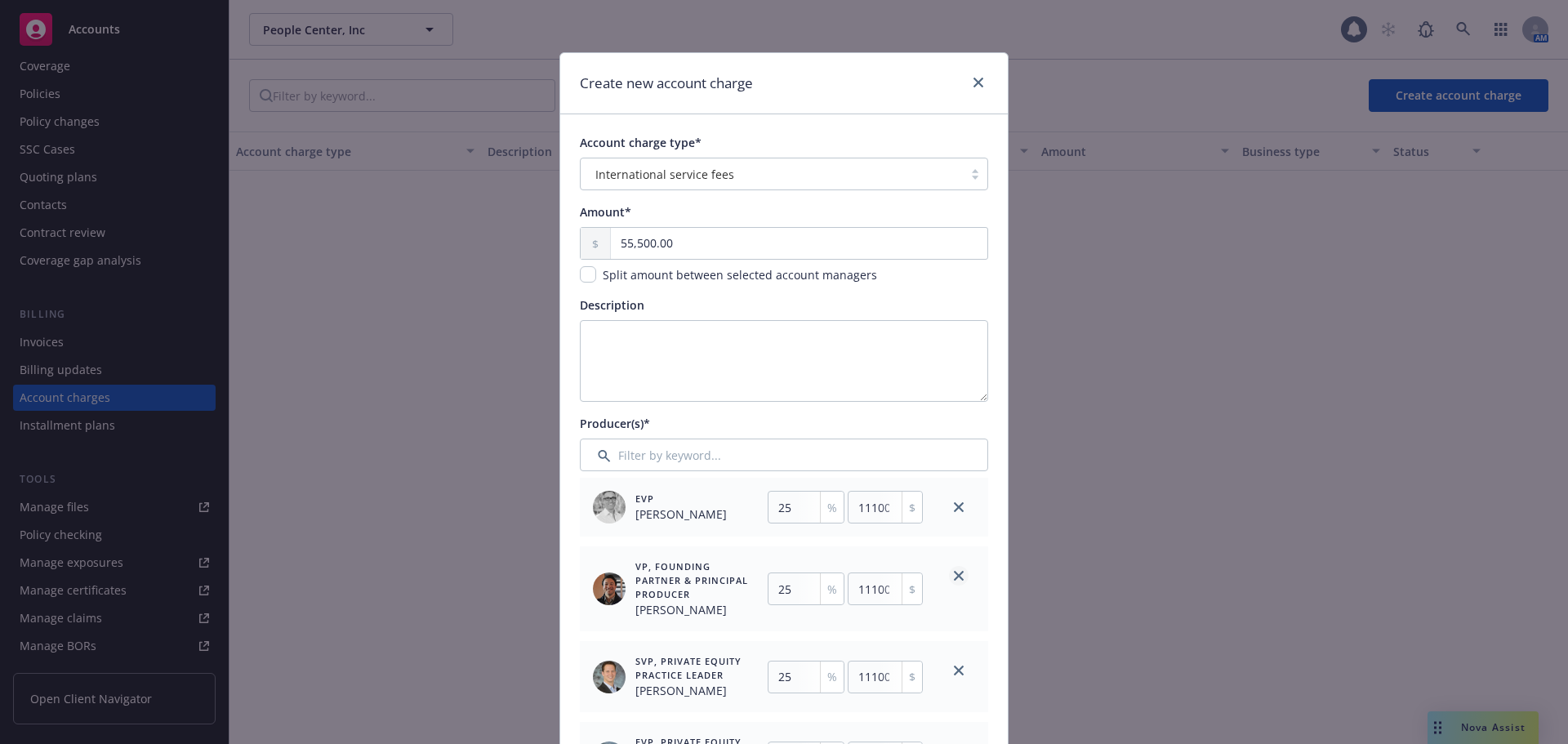
click at [959, 572] on link "close" at bounding box center [958, 576] width 19 height 19
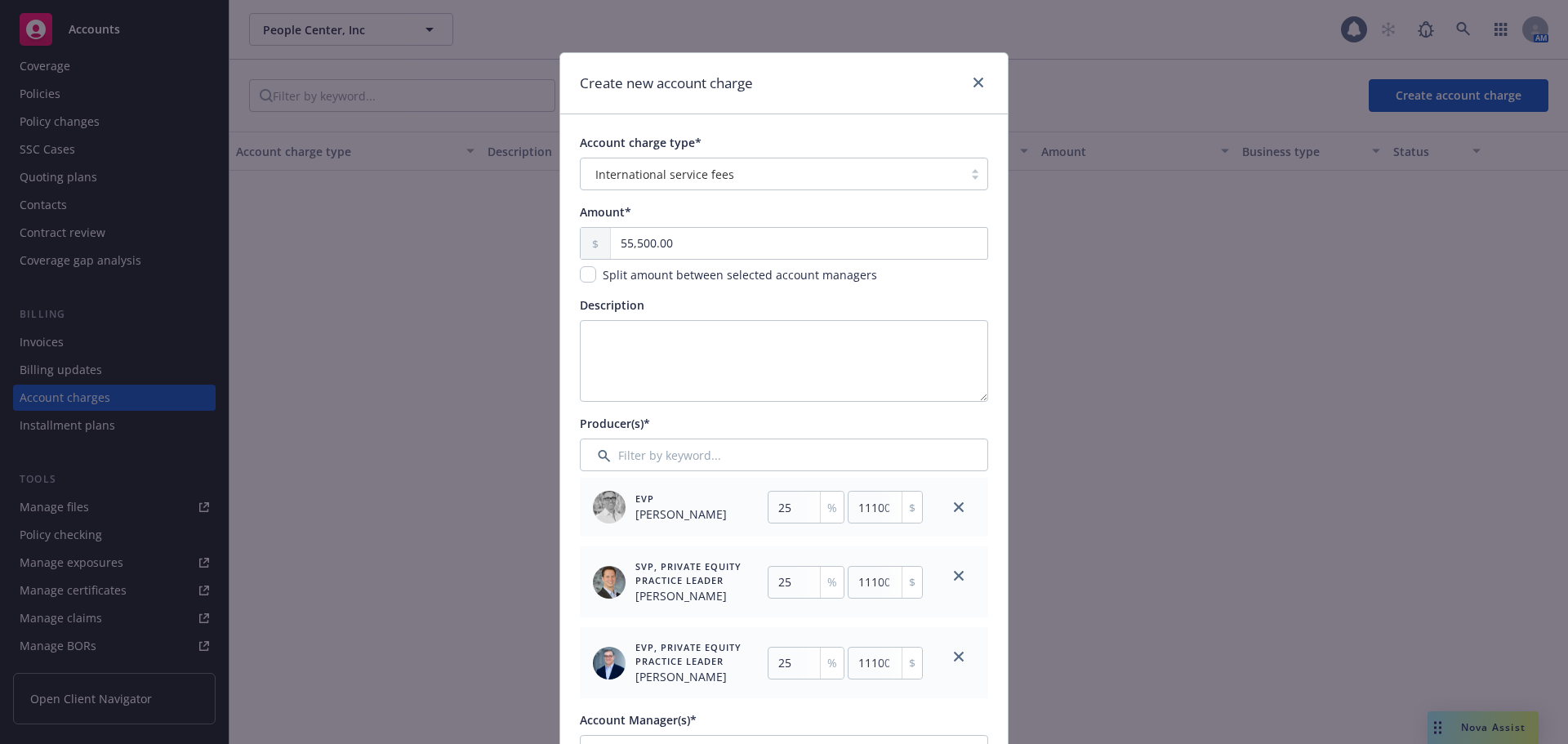
type input "33.333"
click at [953, 577] on icon "close" at bounding box center [958, 576] width 10 height 10
type input "50"
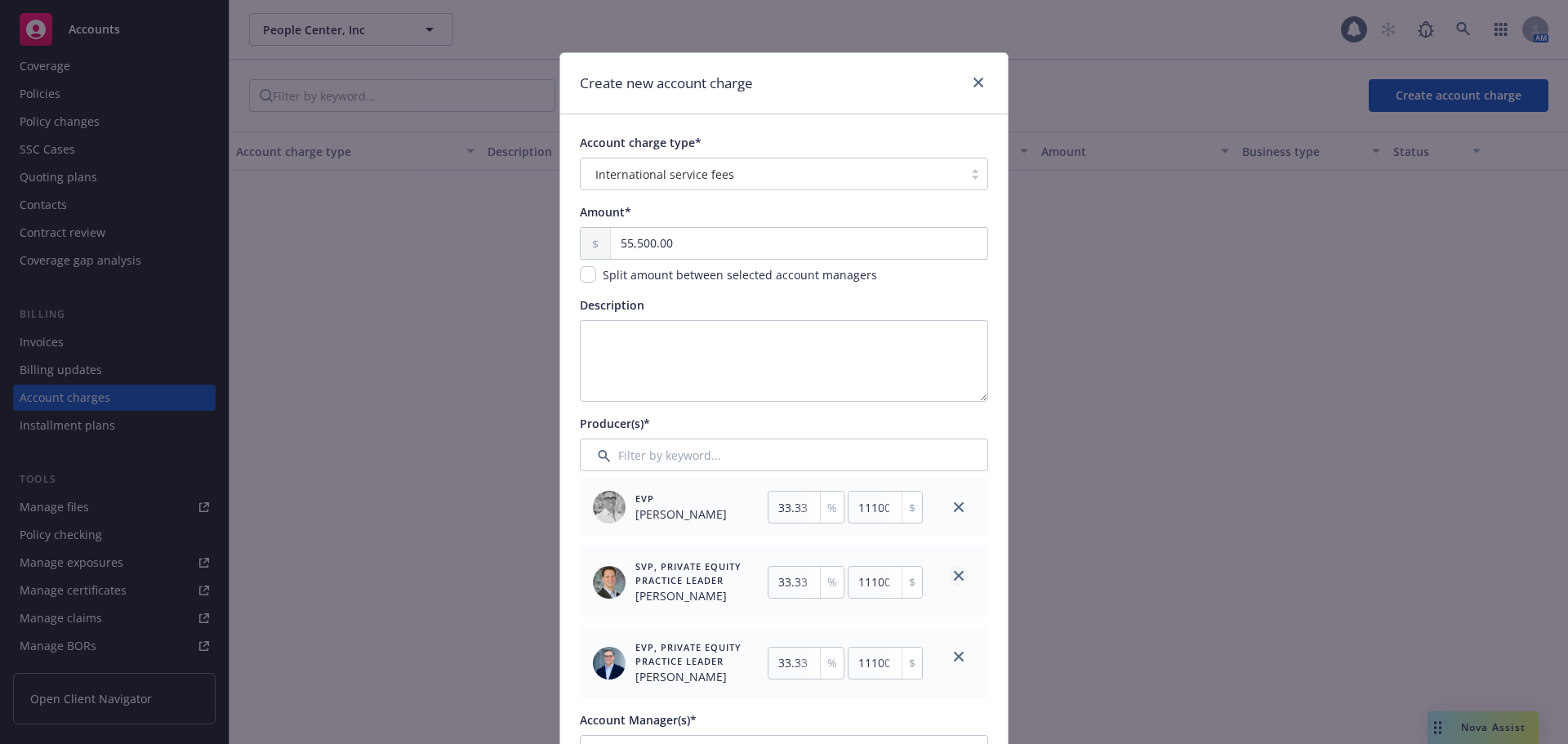
type input "50"
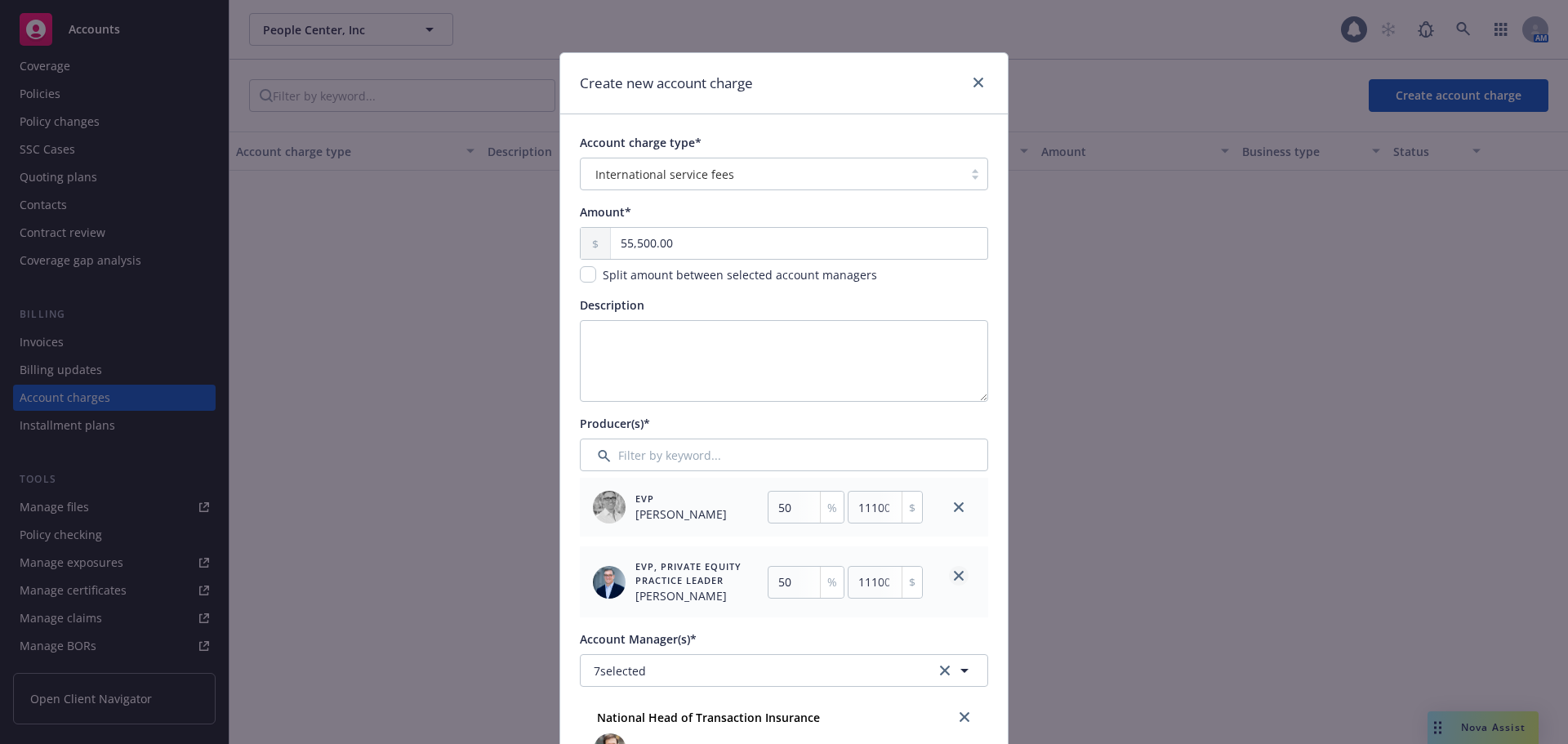
click at [953, 577] on icon "close" at bounding box center [958, 576] width 10 height 10
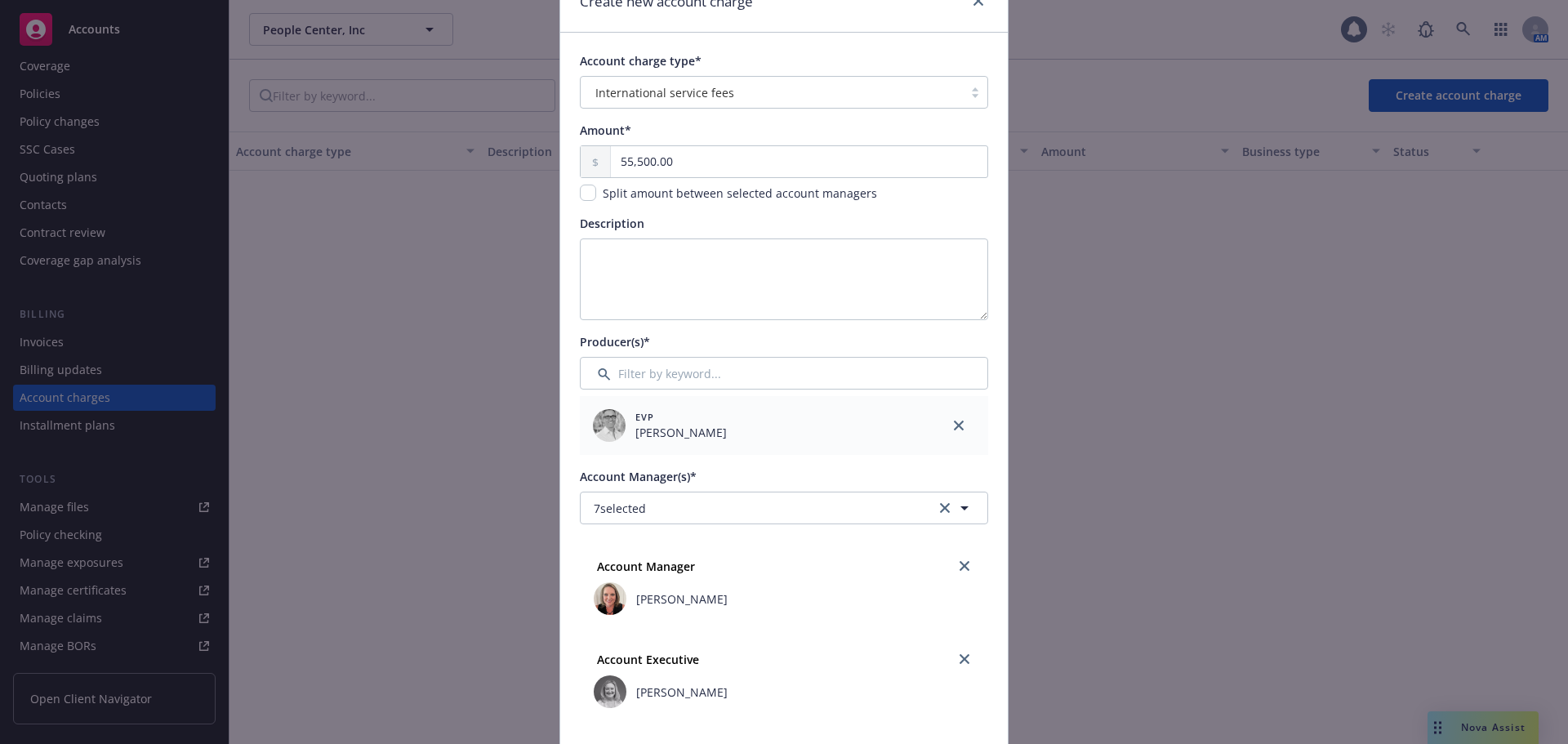
scroll to position [0, 0]
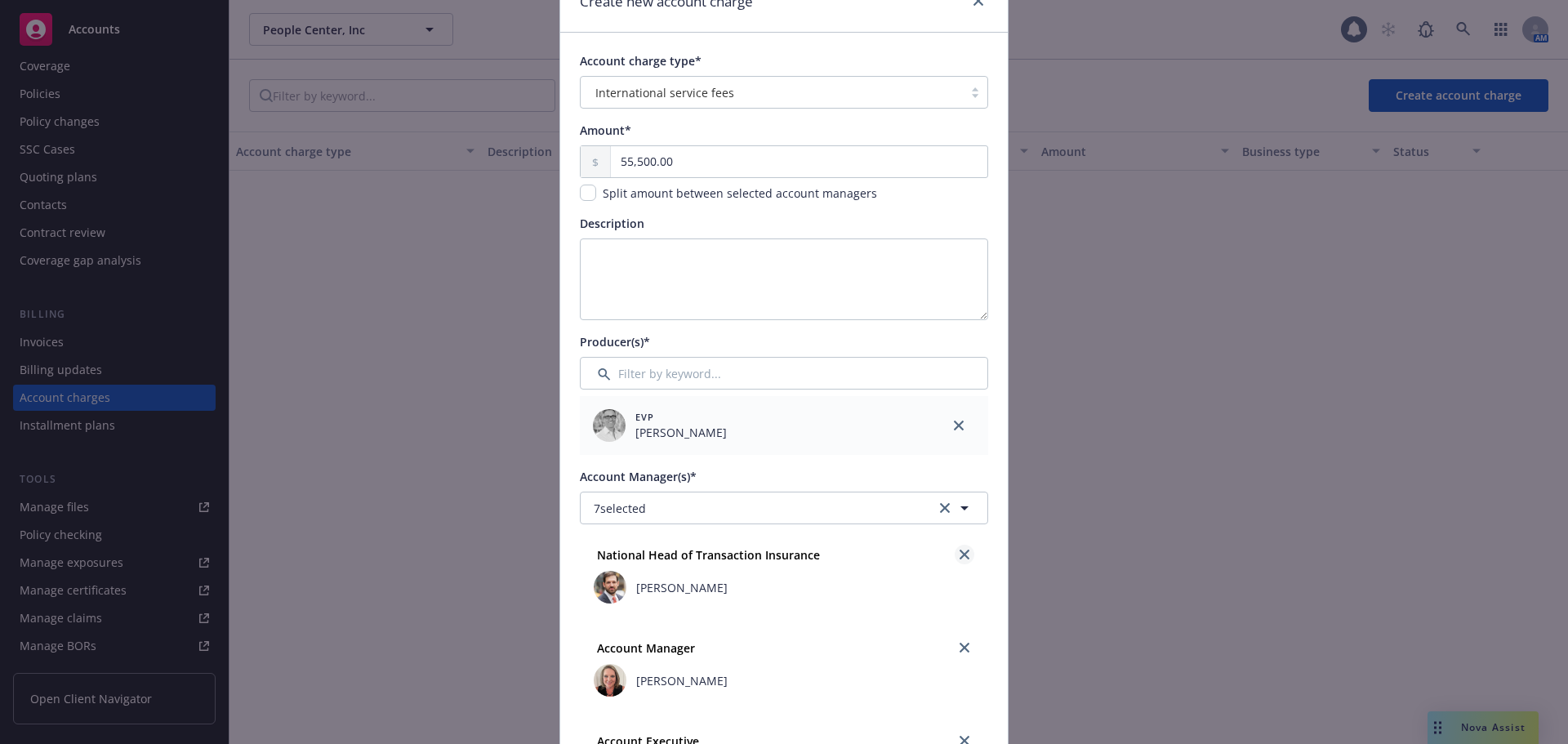
click at [960, 555] on icon "close" at bounding box center [964, 555] width 10 height 10
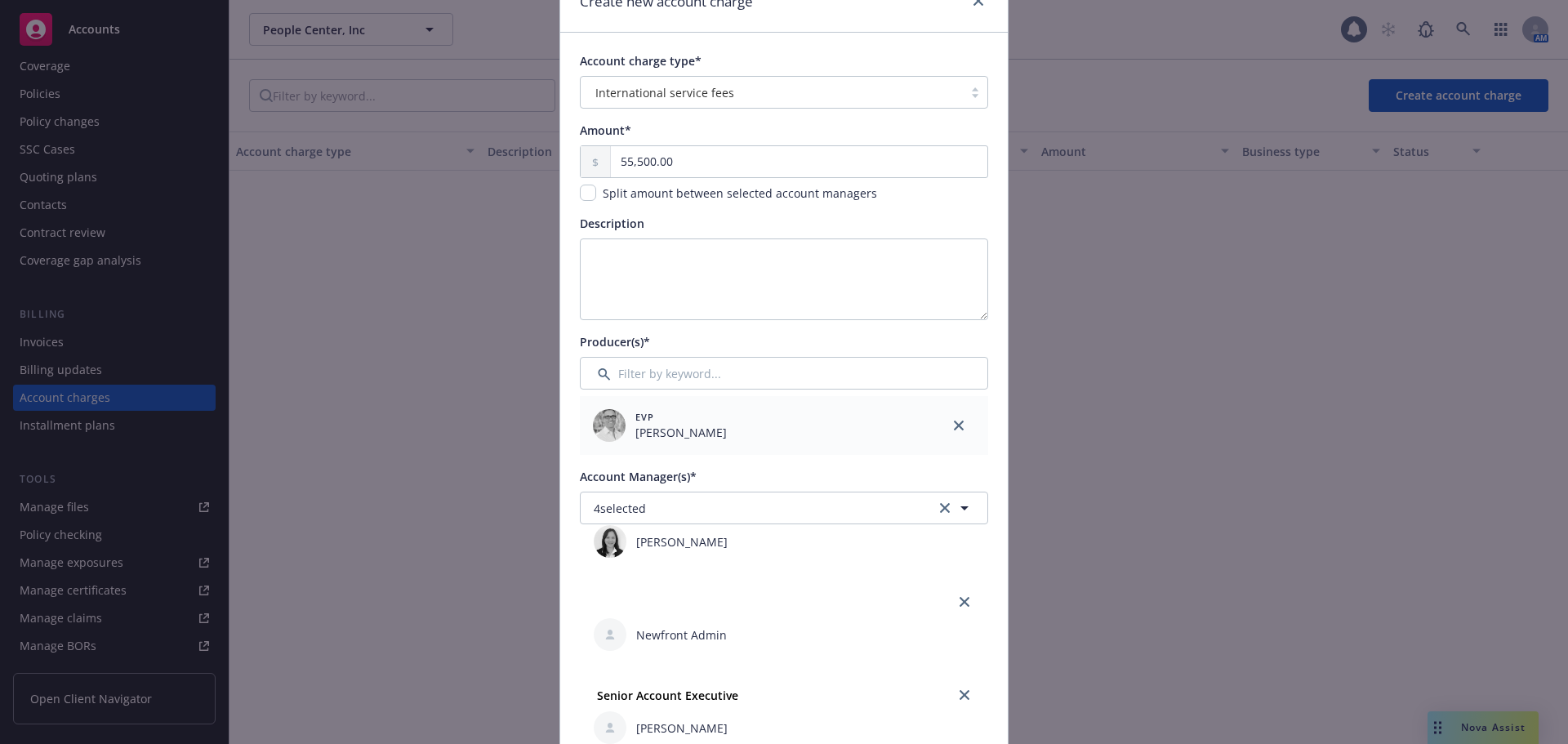
scroll to position [81, 0]
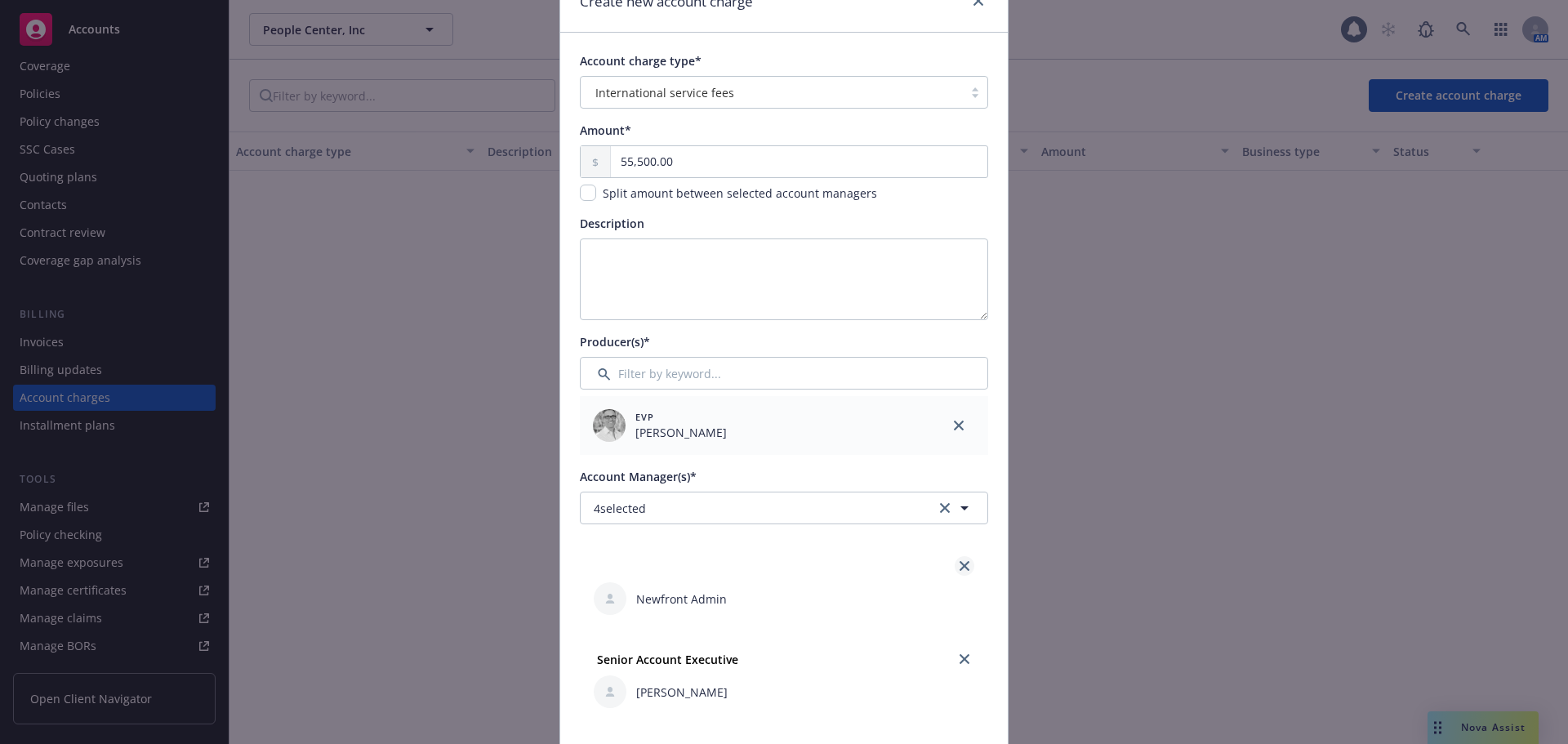
click at [960, 566] on icon "close" at bounding box center [964, 566] width 10 height 10
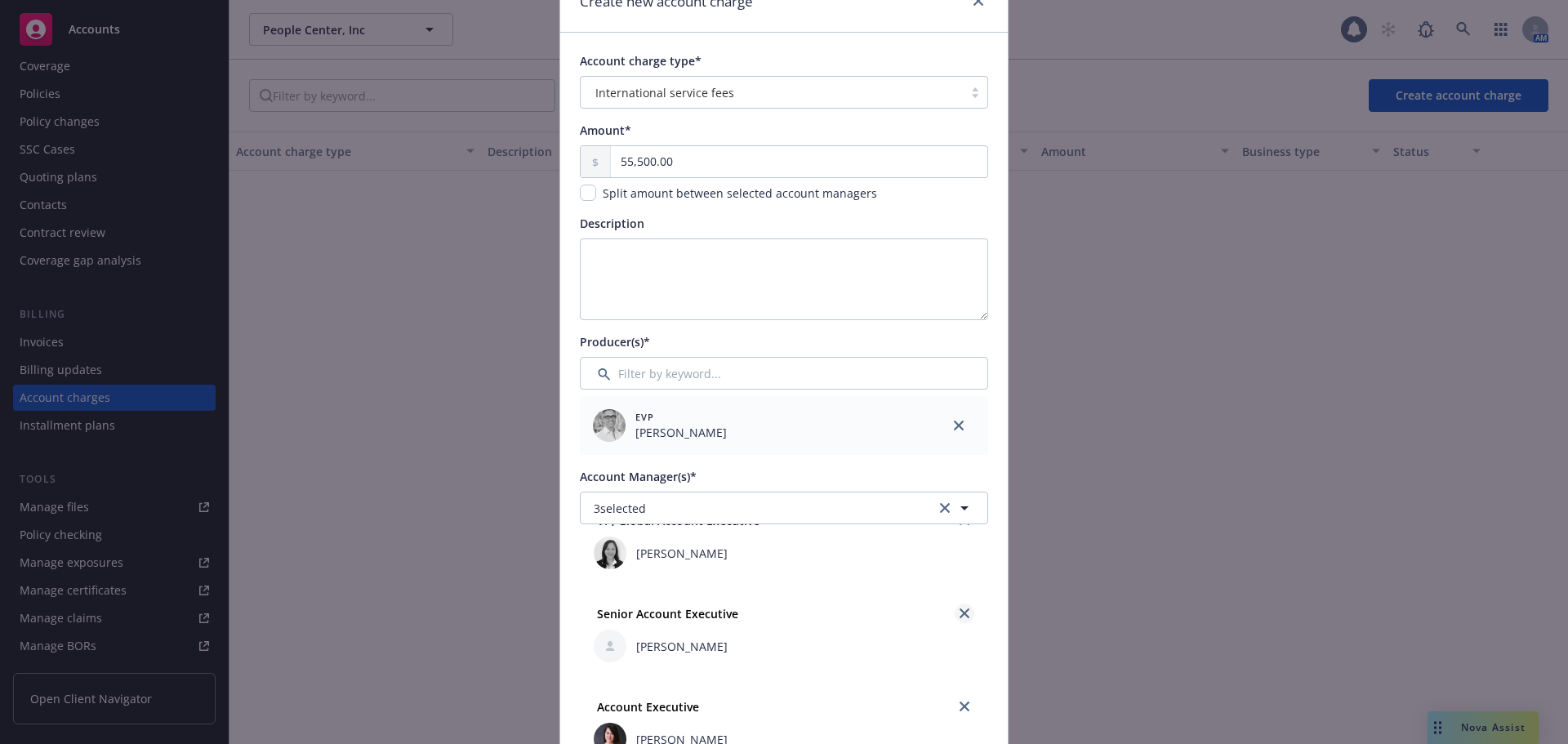
click at [954, 608] on link "close" at bounding box center [963, 613] width 19 height 19
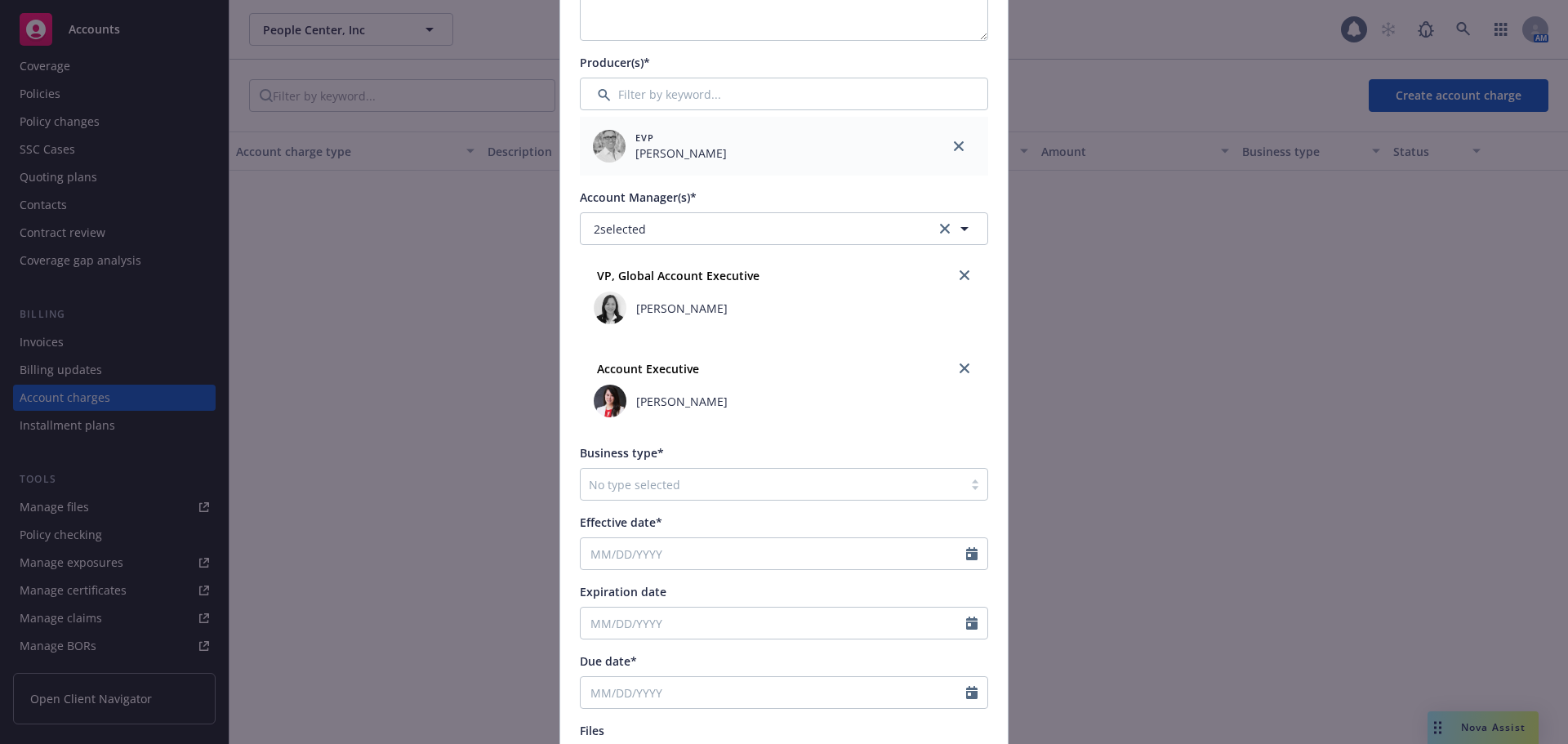
scroll to position [408, 0]
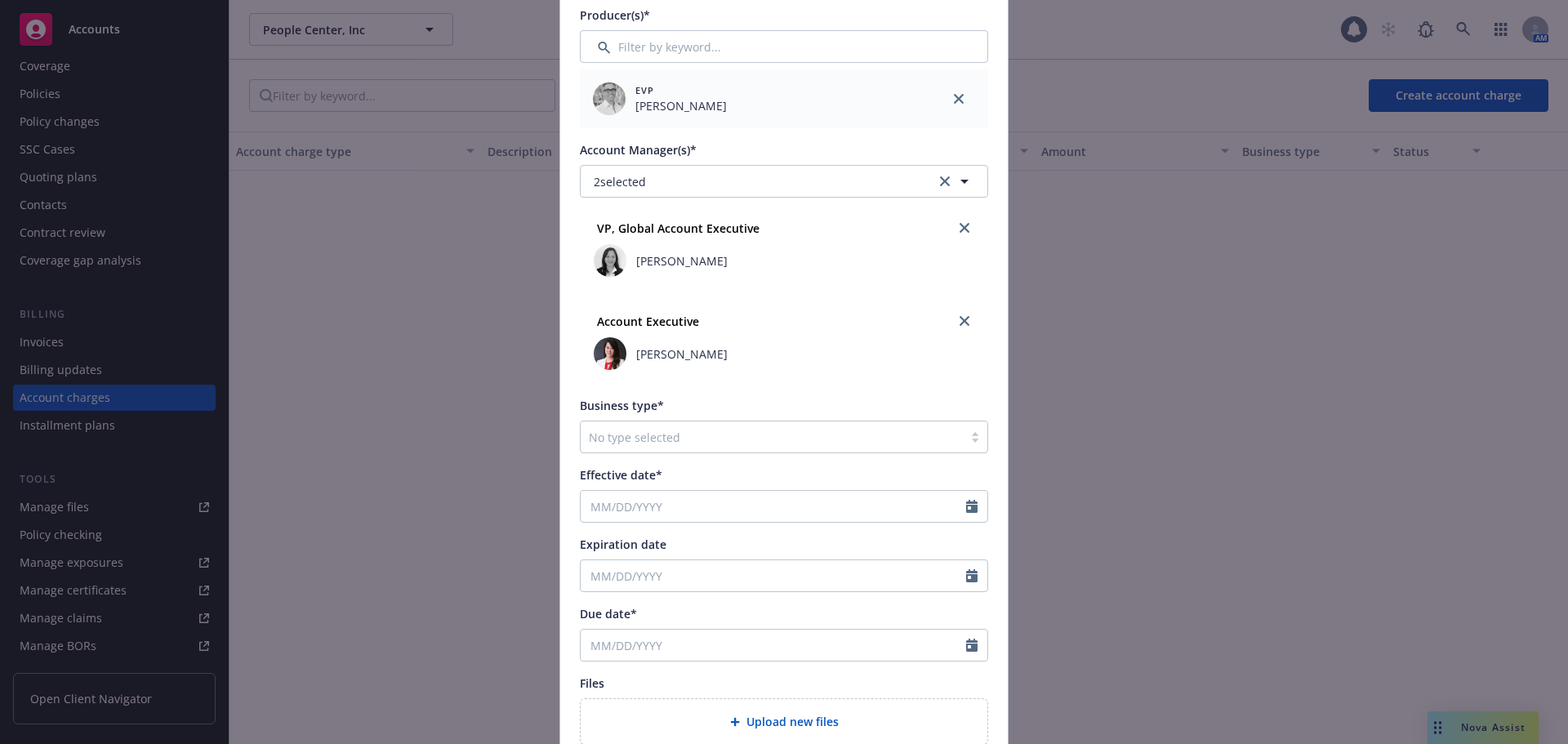
click at [698, 432] on div at bounding box center [772, 437] width 366 height 19
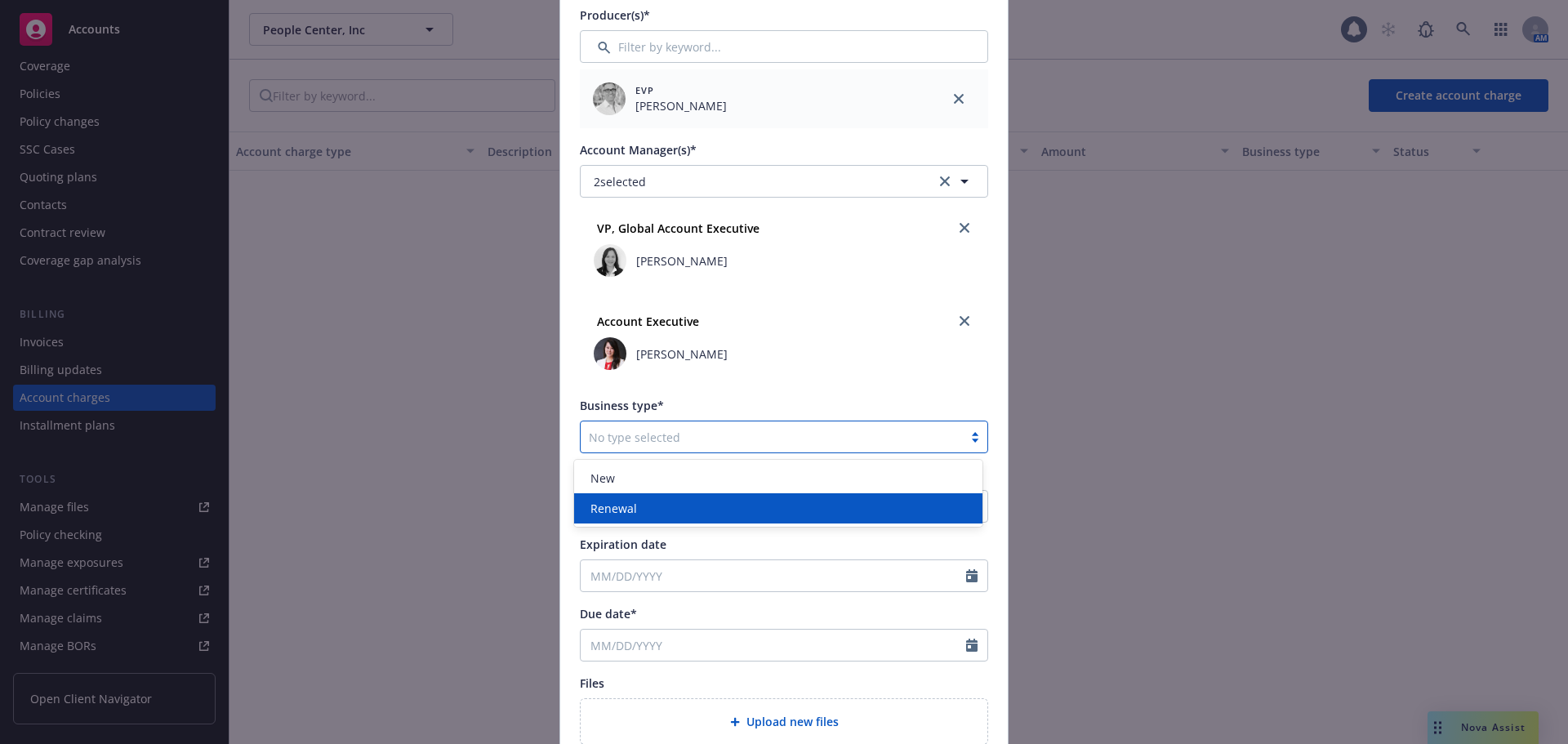
click at [666, 511] on div "Renewal" at bounding box center [778, 508] width 389 height 17
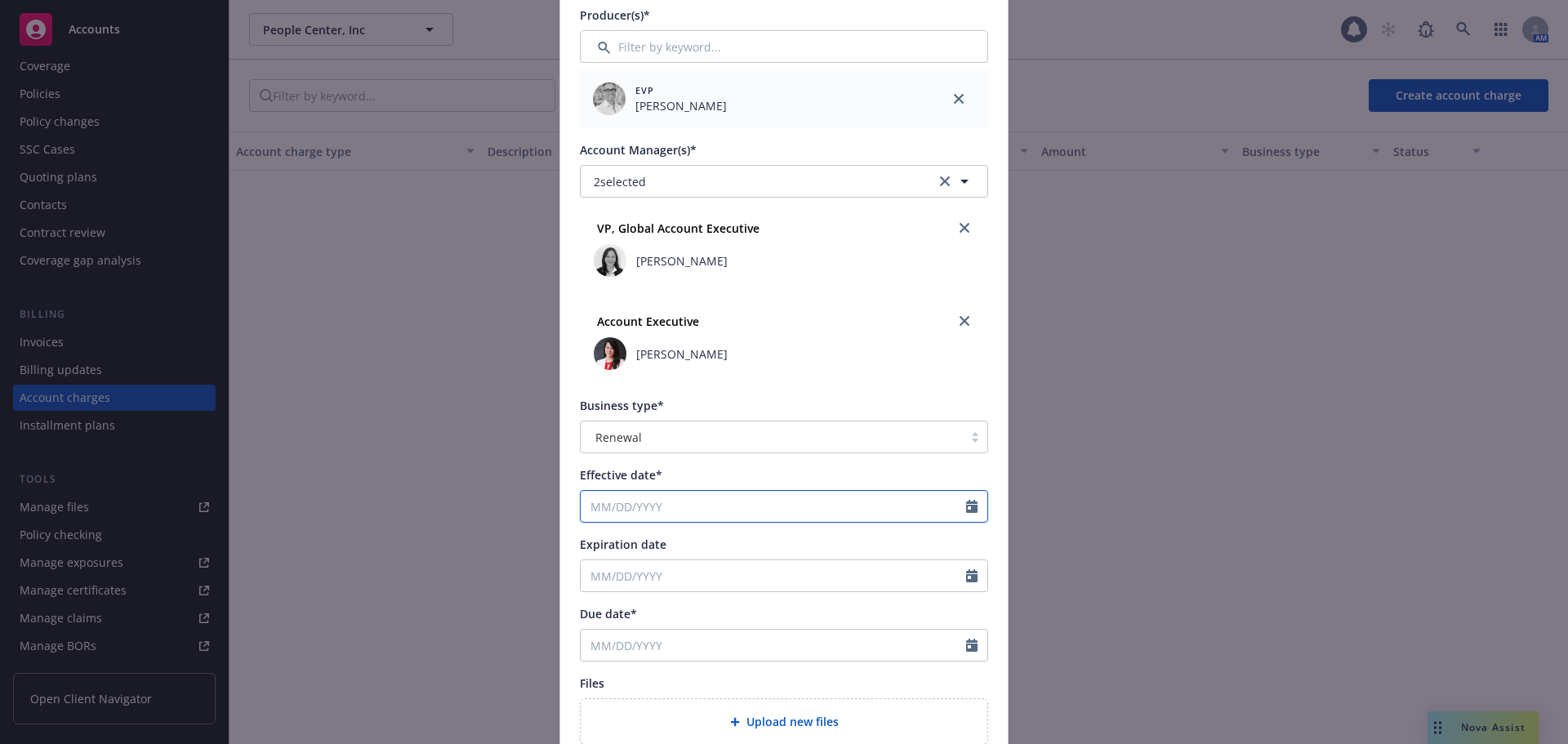
click at [712, 498] on input "Effective date*" at bounding box center [773, 506] width 385 height 31
select select "10"
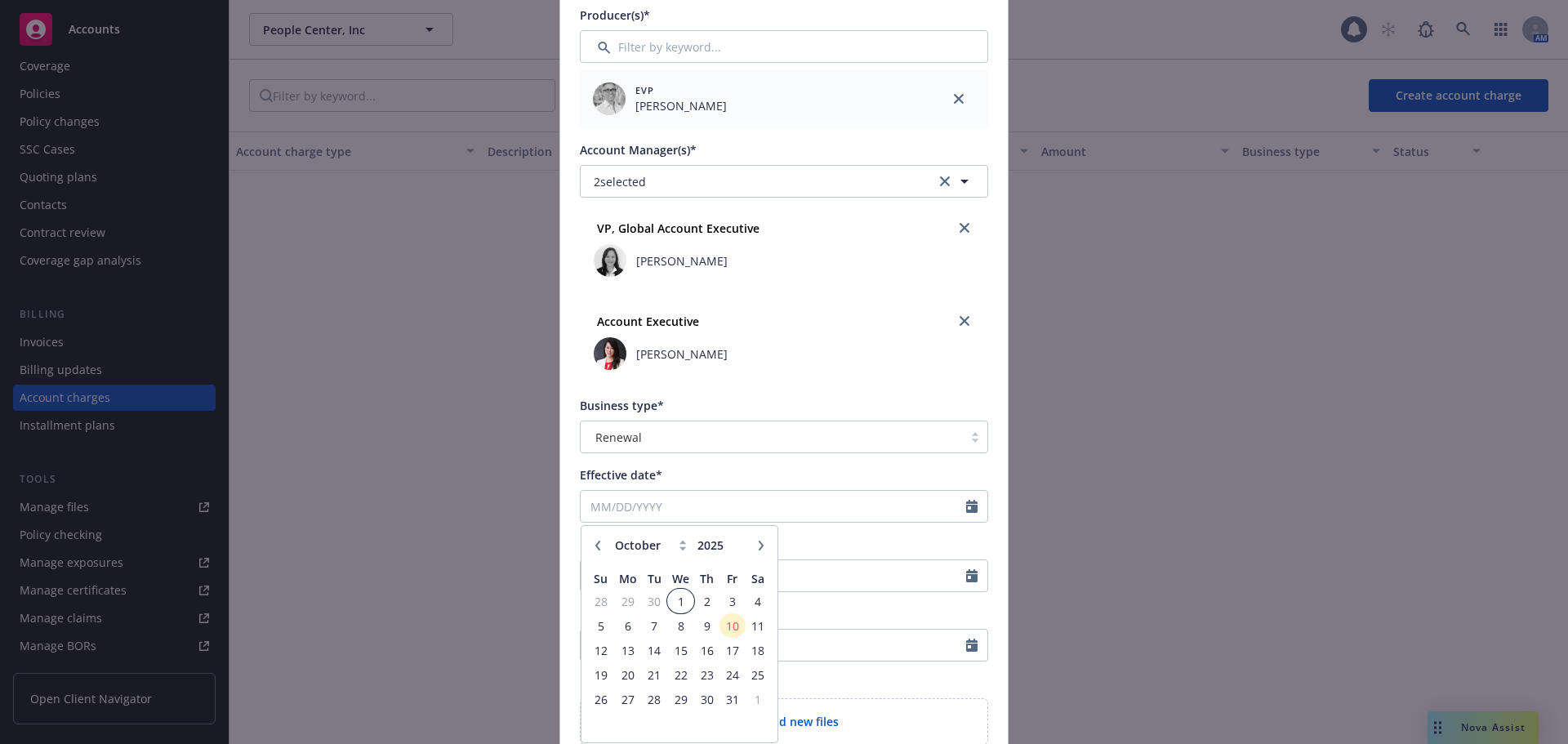
click at [669, 603] on span "1" at bounding box center [681, 601] width 24 height 20
type input "10/01/2025"
type input "10/01/2026"
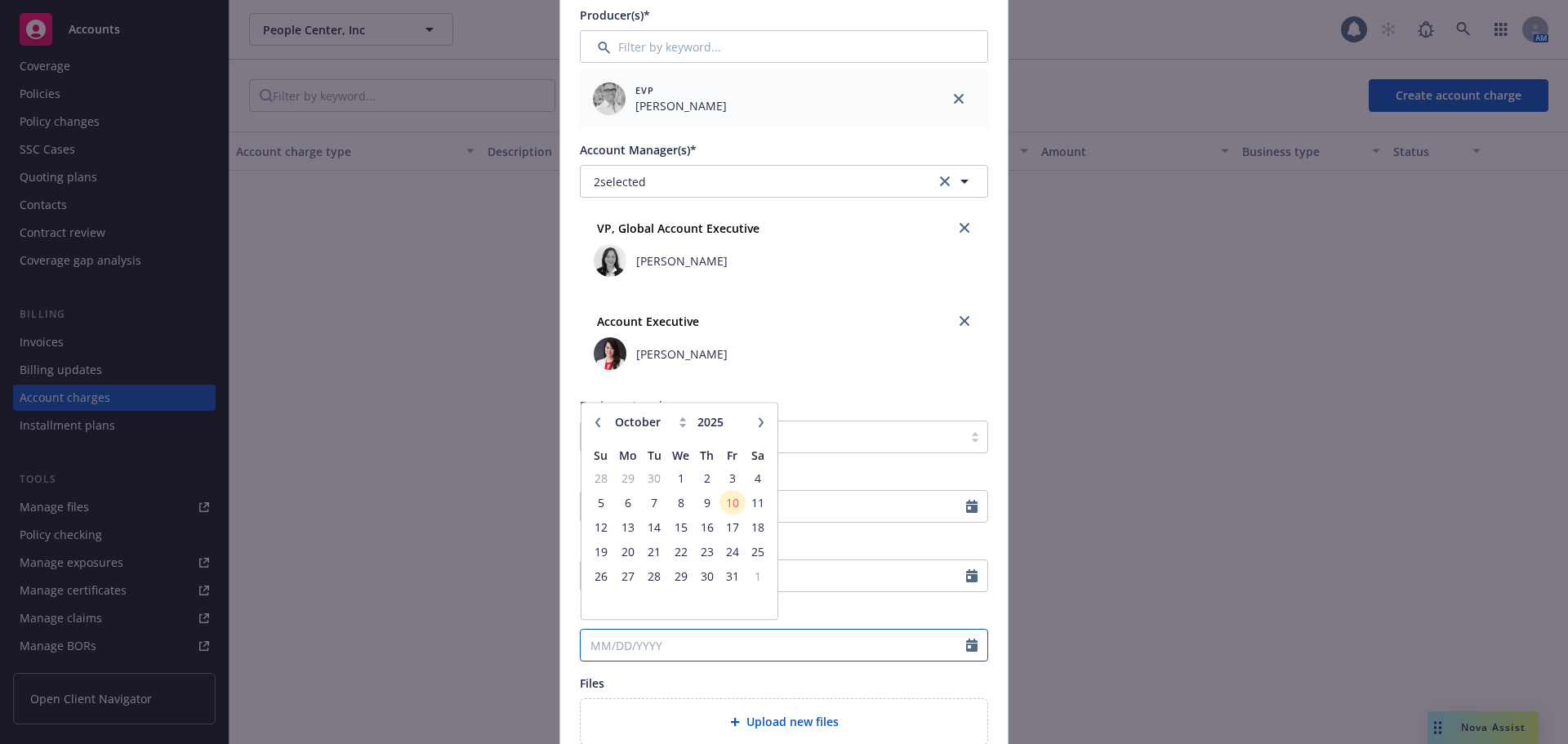
click at [698, 652] on input "Due date*" at bounding box center [773, 645] width 385 height 31
click at [758, 431] on icon "button" at bounding box center [760, 428] width 5 height 10
select select "11"
click at [750, 479] on span "1" at bounding box center [758, 485] width 22 height 20
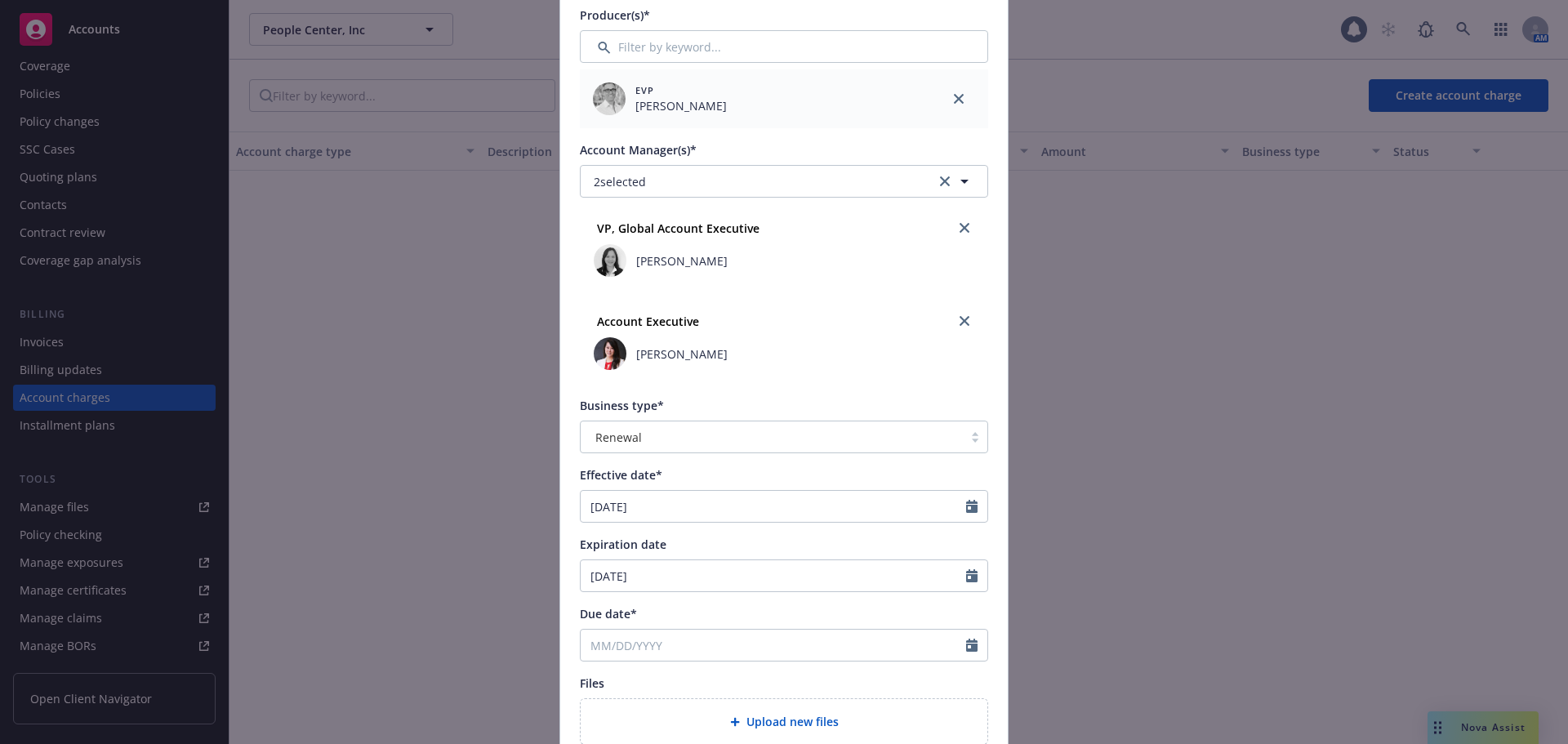
type input "11/01/2025"
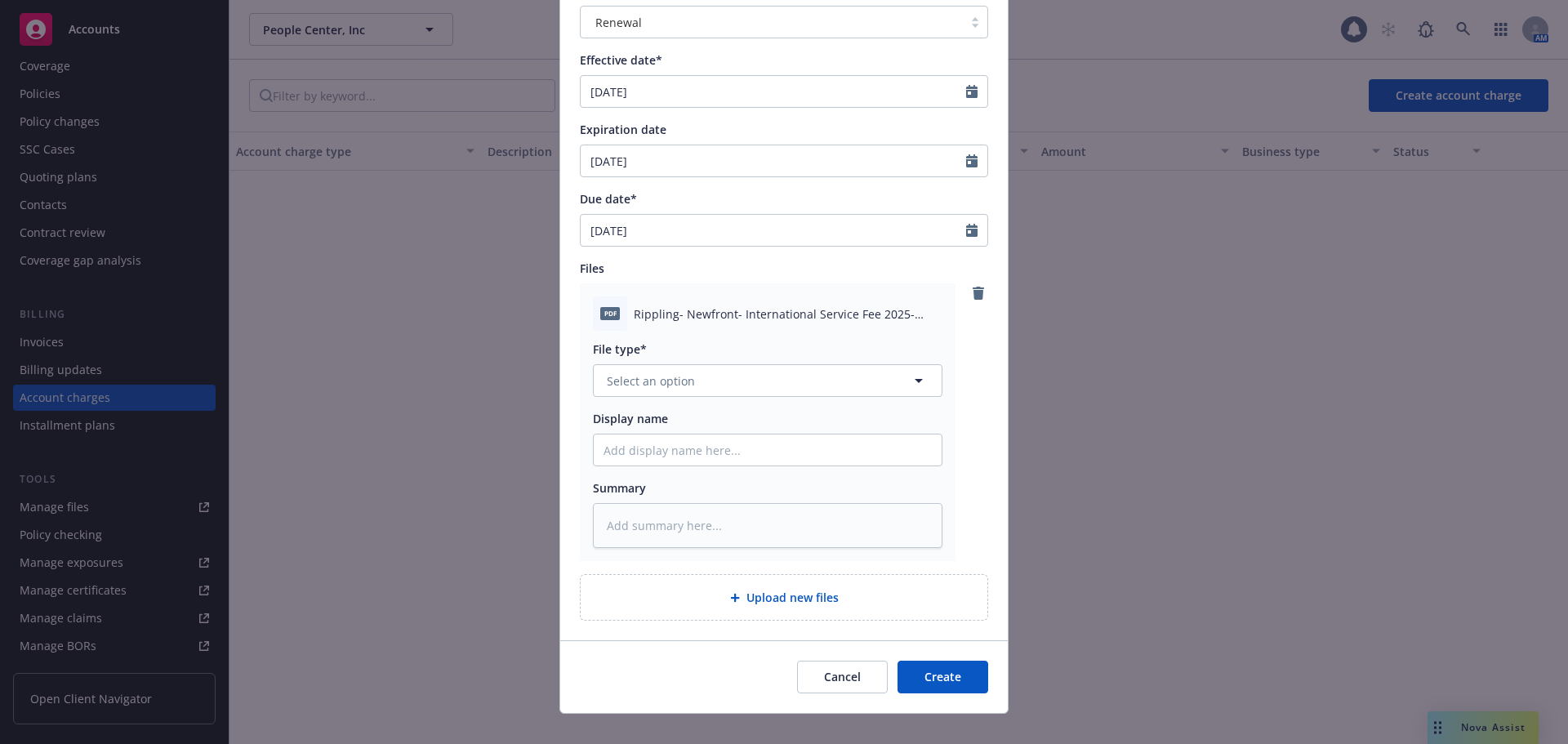
scroll to position [846, 0]
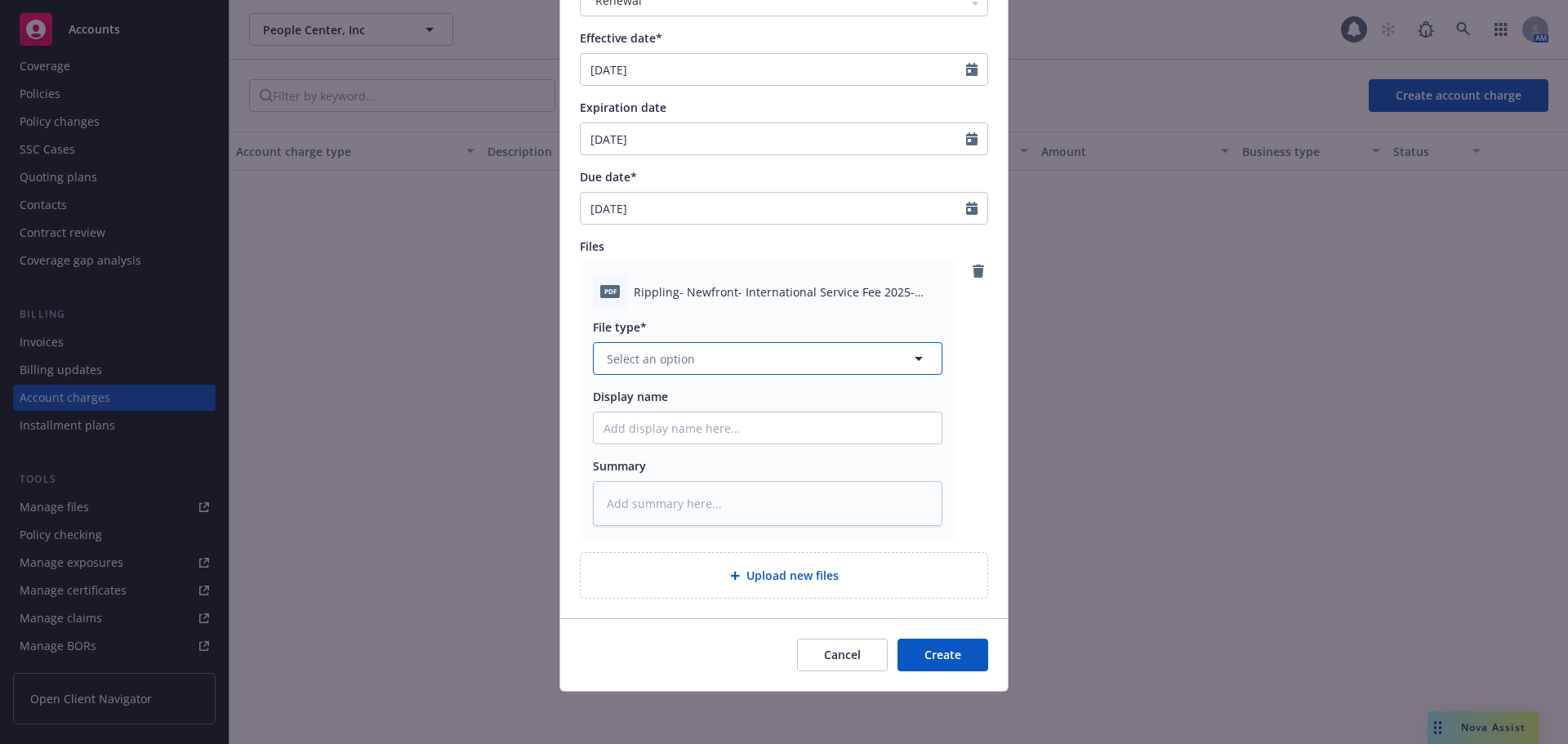
click at [709, 363] on button "Select an option" at bounding box center [768, 359] width 349 height 33
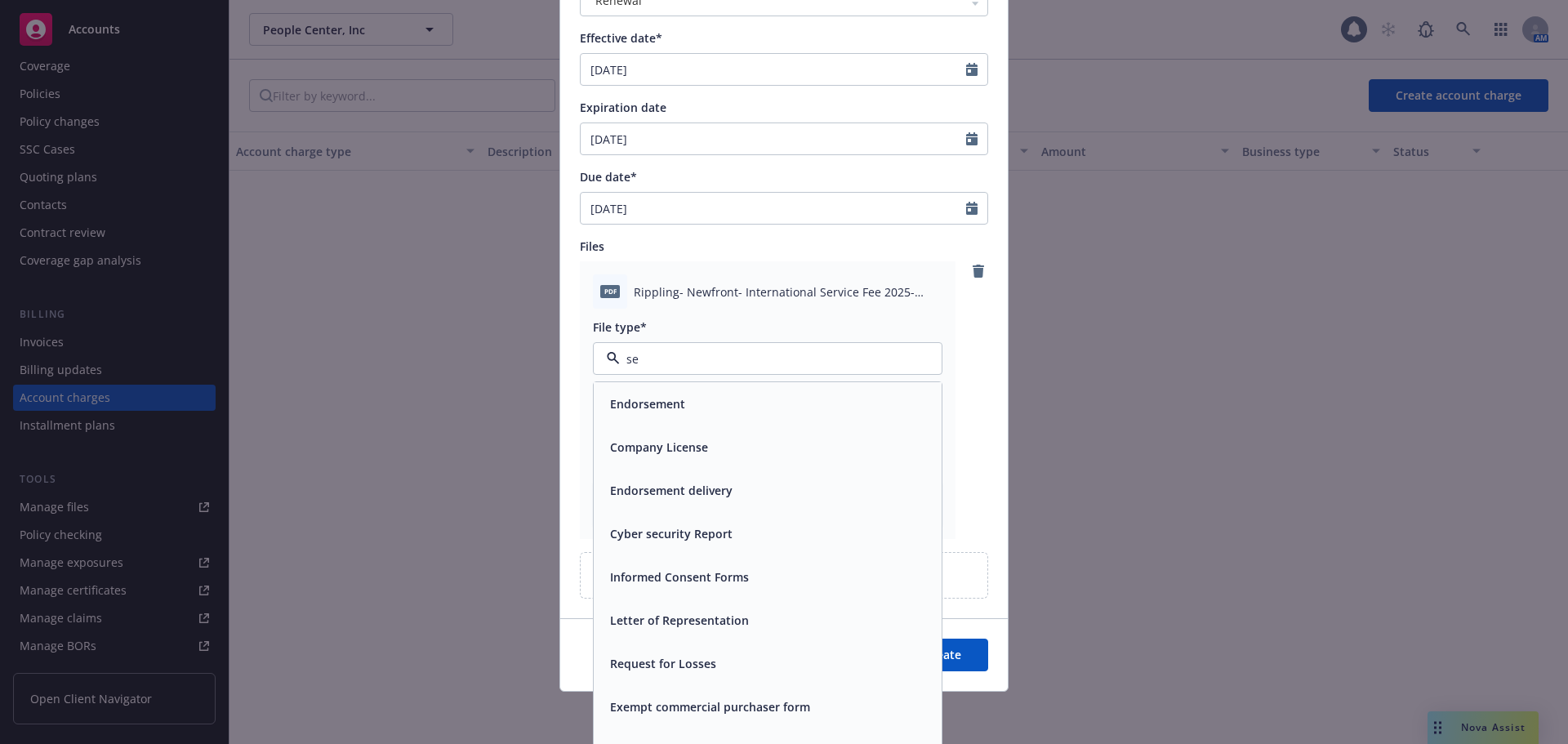
type input "s"
type textarea "x"
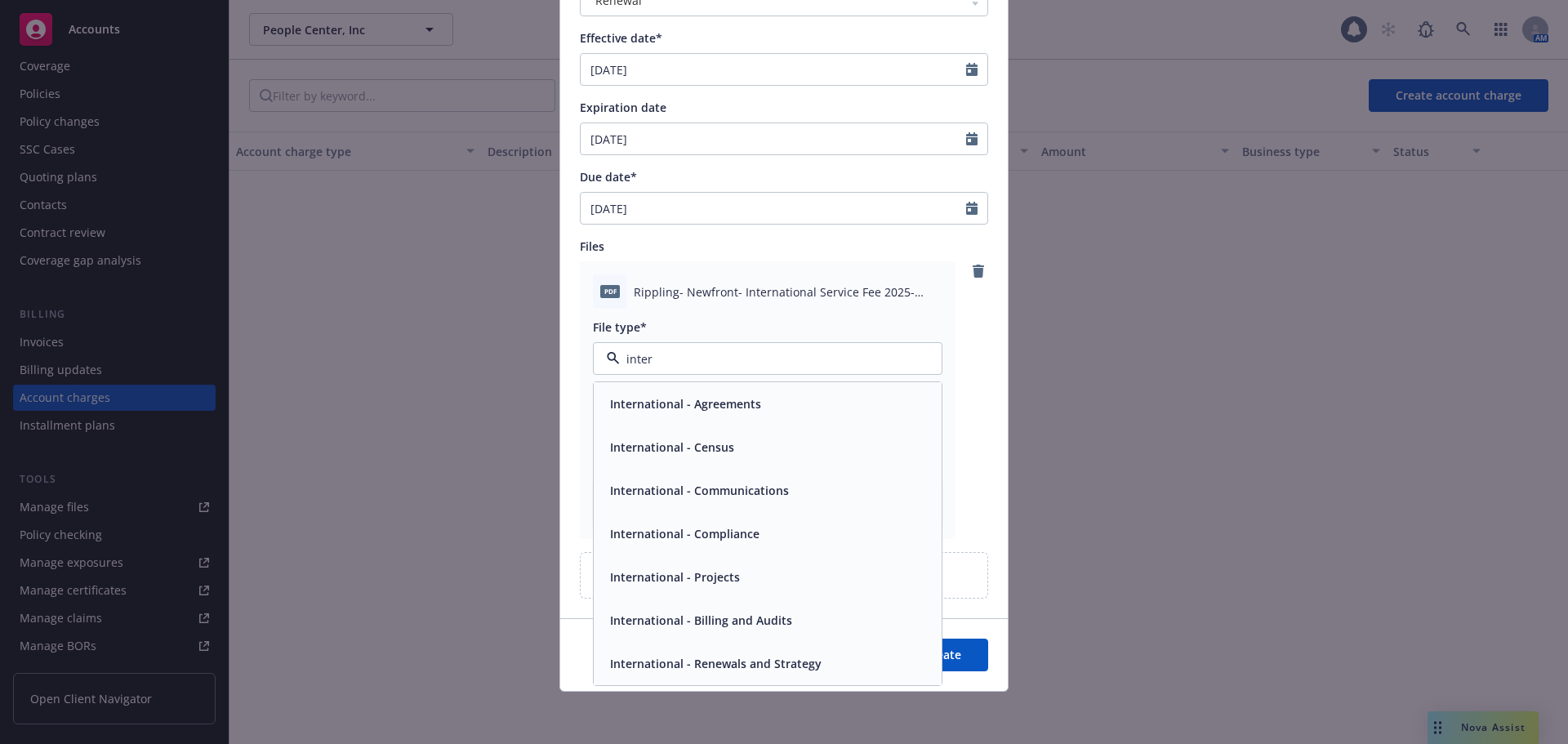
type input "intern"
click at [749, 409] on span "International - Agreements" at bounding box center [685, 404] width 151 height 17
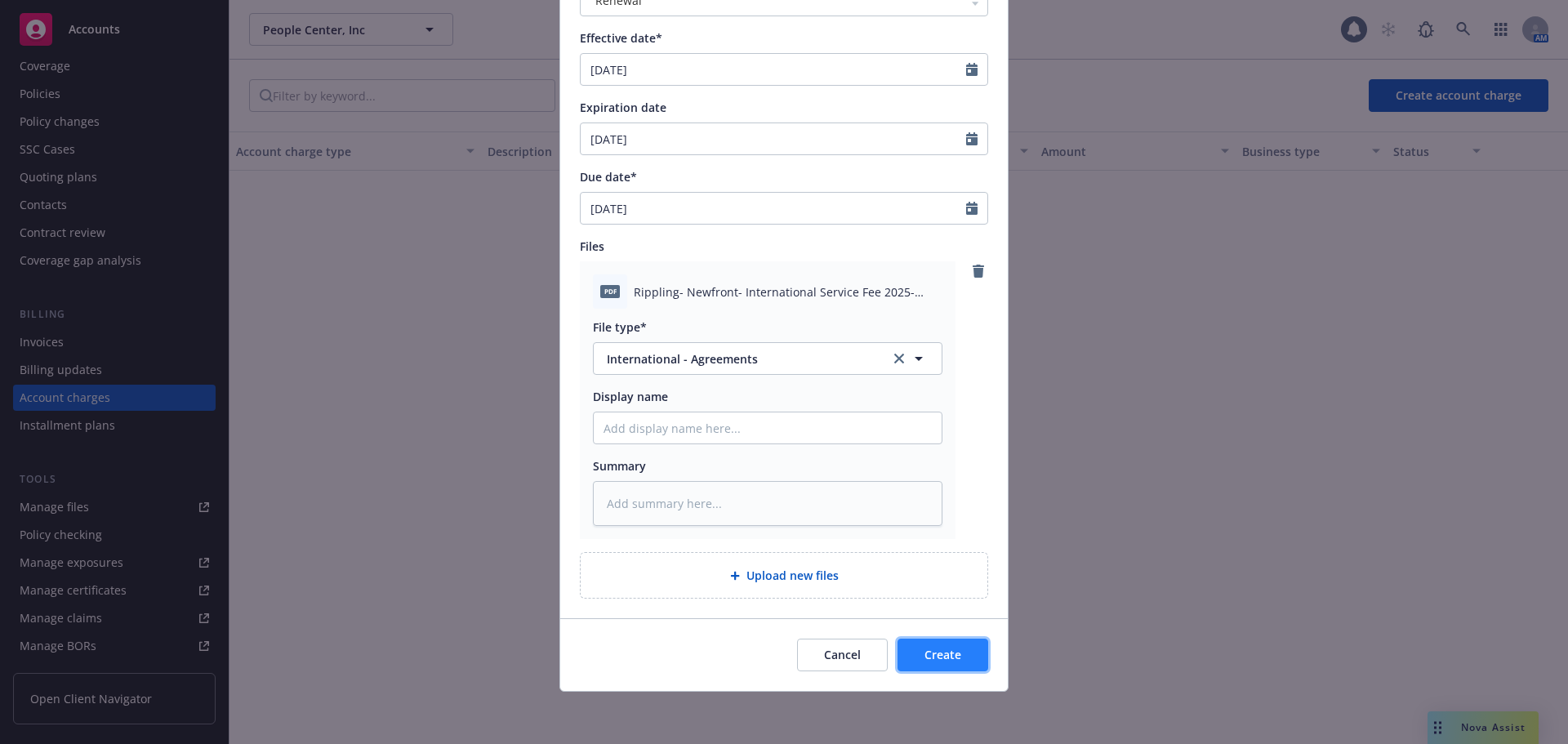
click at [934, 651] on span "Create" at bounding box center [942, 654] width 37 height 16
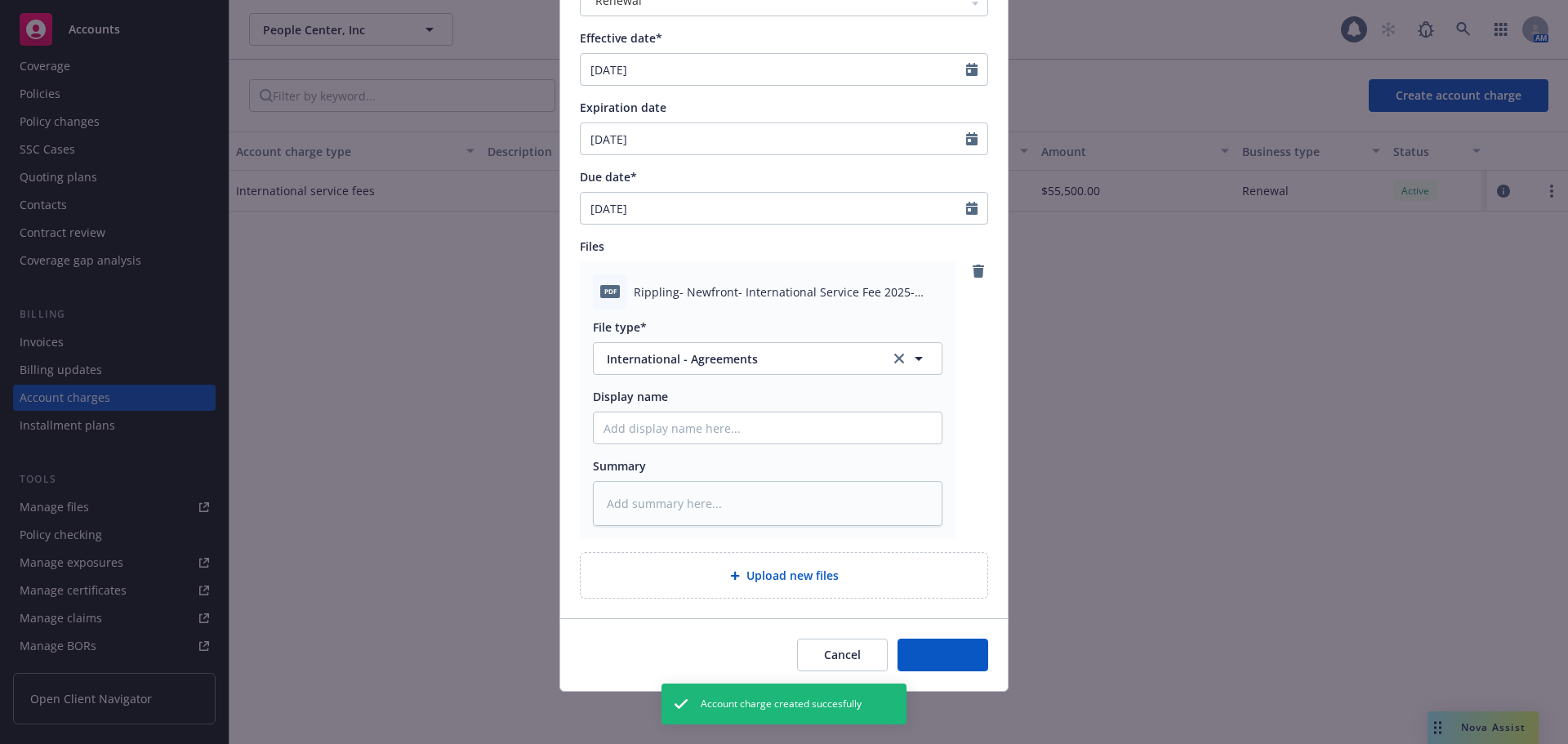
type textarea "x"
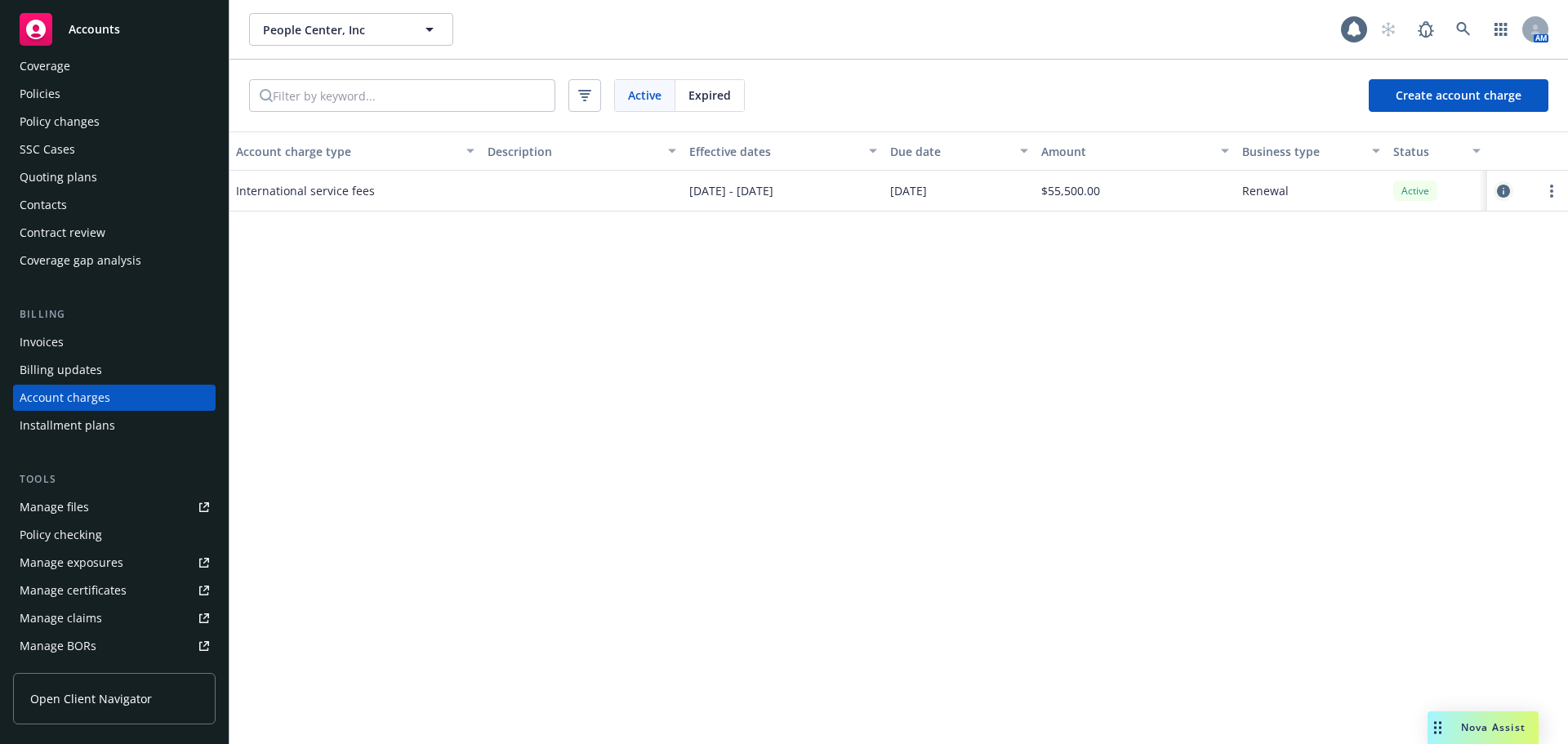
click at [1500, 190] on icon "circleInformation" at bounding box center [1503, 191] width 13 height 13
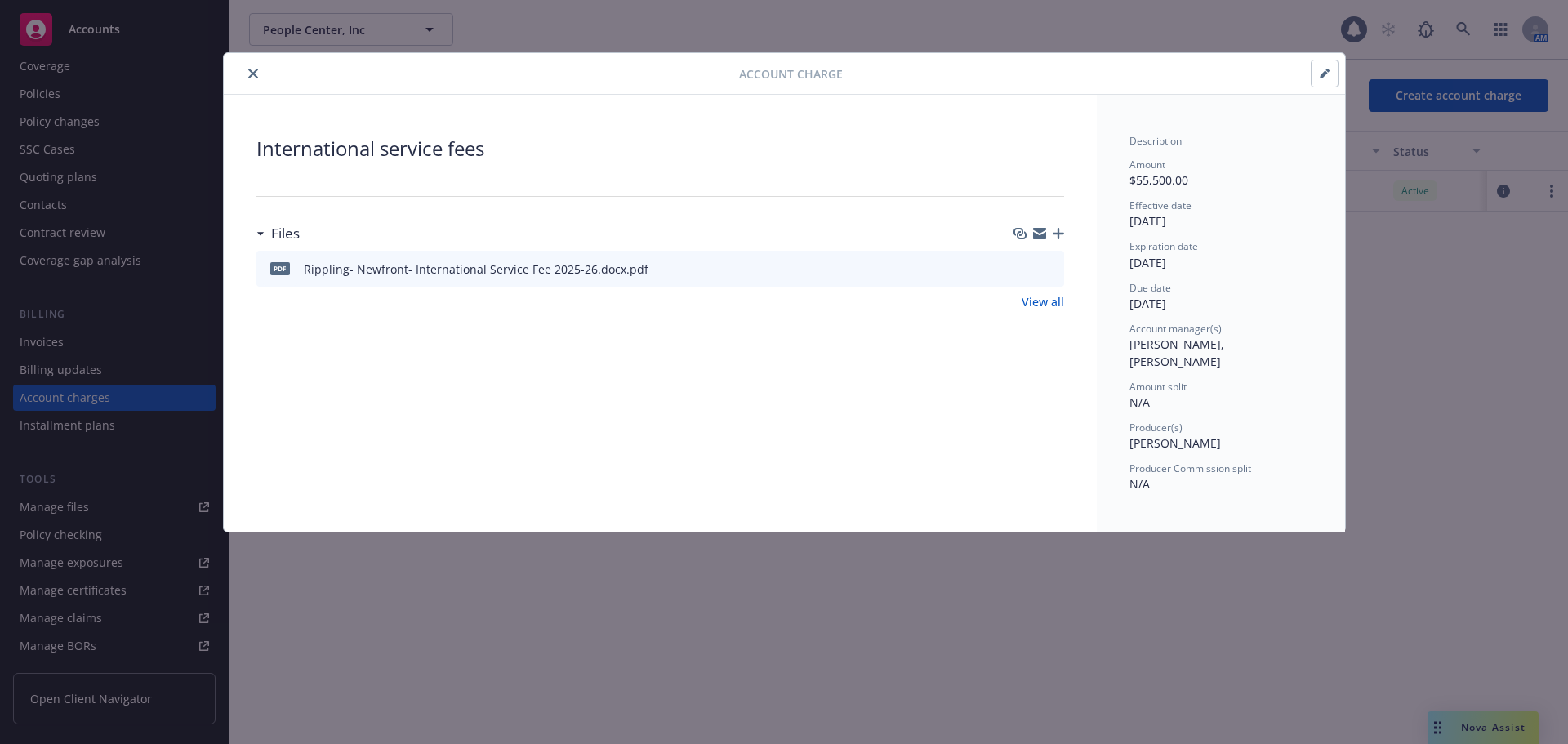
click at [254, 72] on icon "close" at bounding box center [252, 73] width 10 height 10
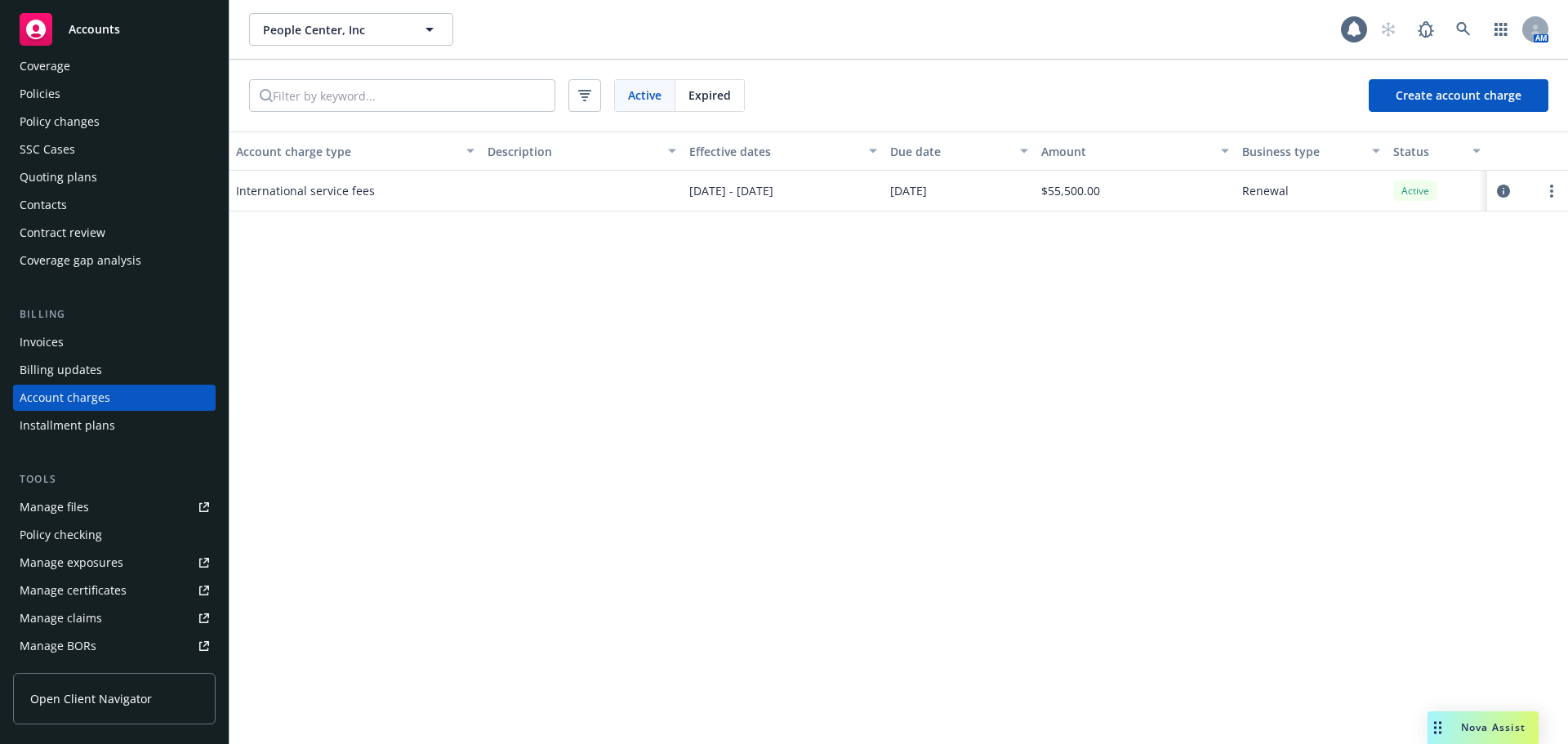
click at [172, 35] on div "Accounts" at bounding box center [113, 29] width 189 height 33
